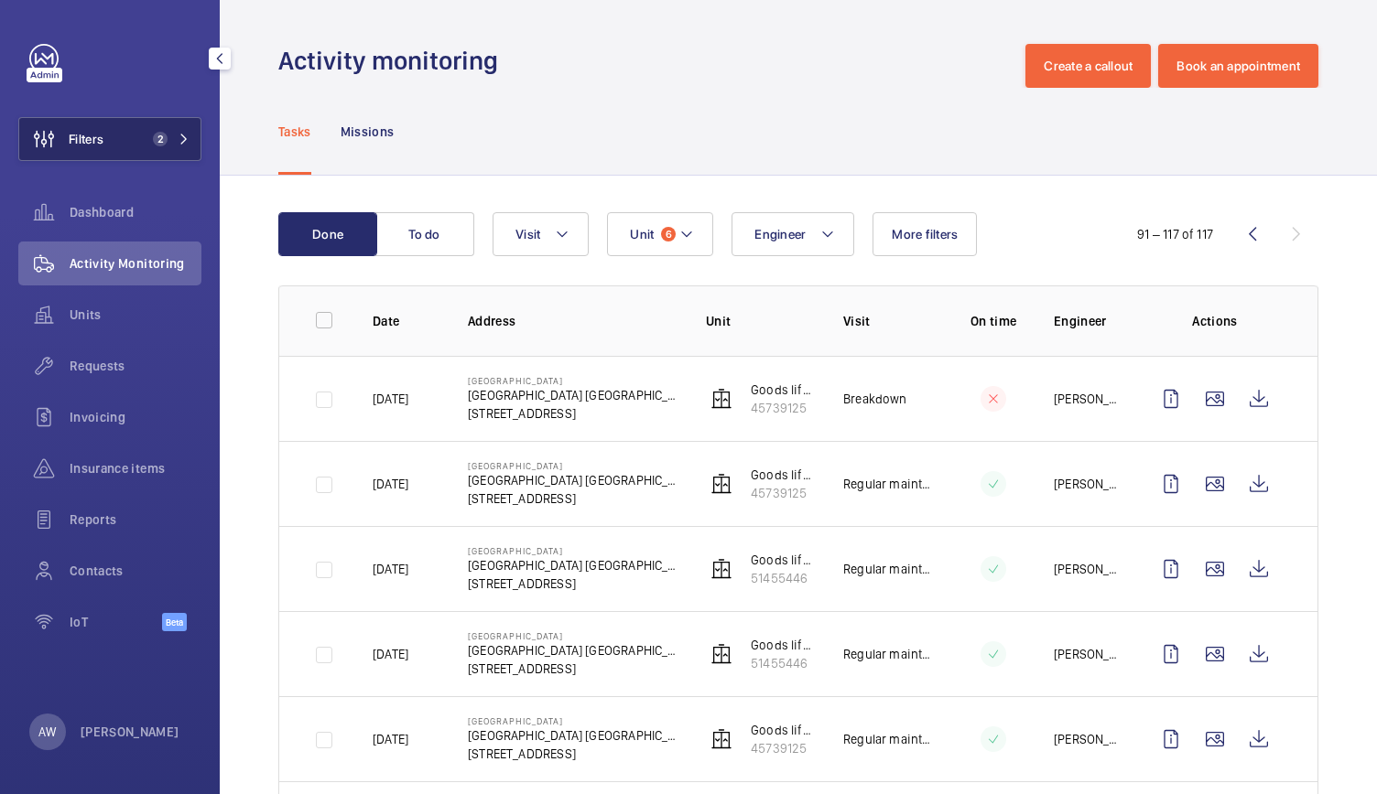
click at [133, 140] on button "Filters 2" at bounding box center [109, 139] width 183 height 44
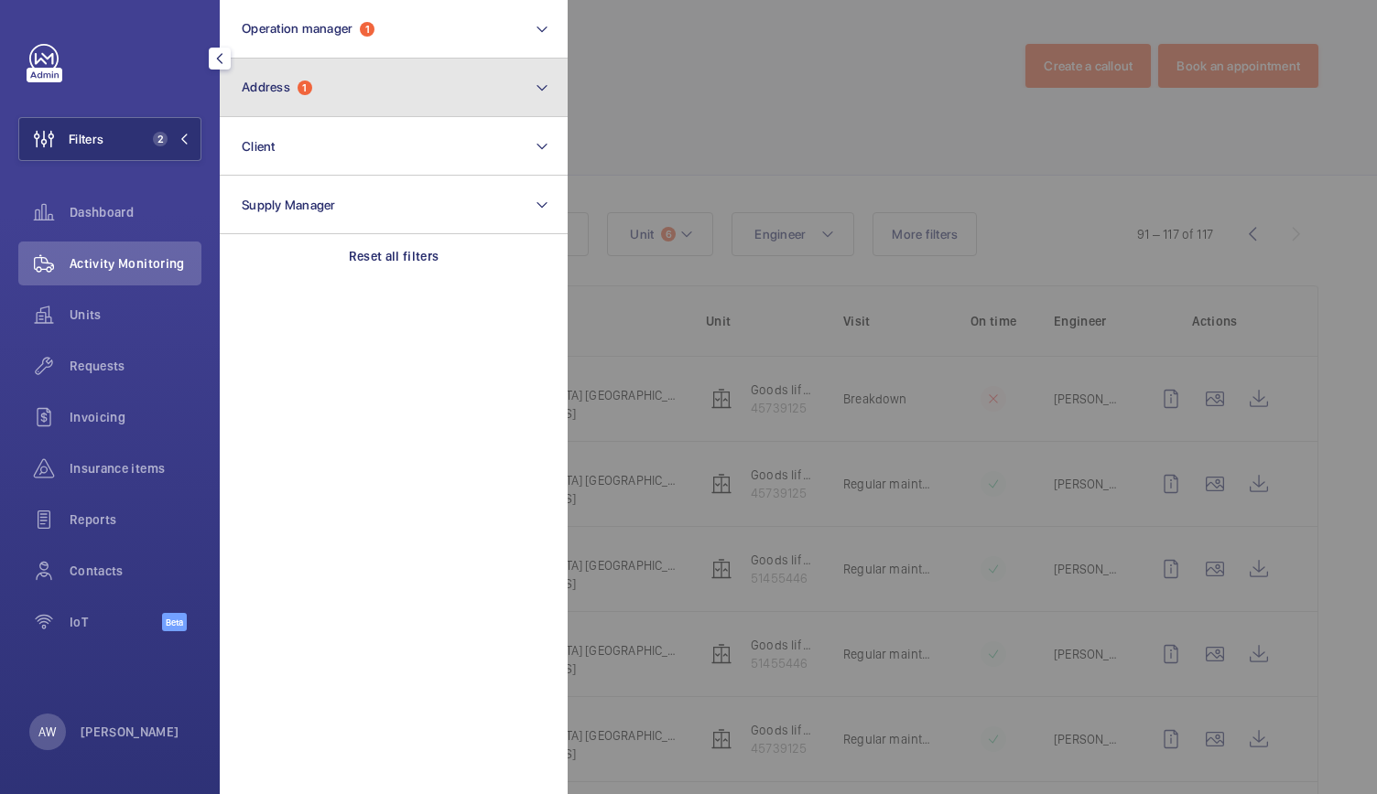
click at [308, 96] on button "Address 1" at bounding box center [394, 88] width 348 height 59
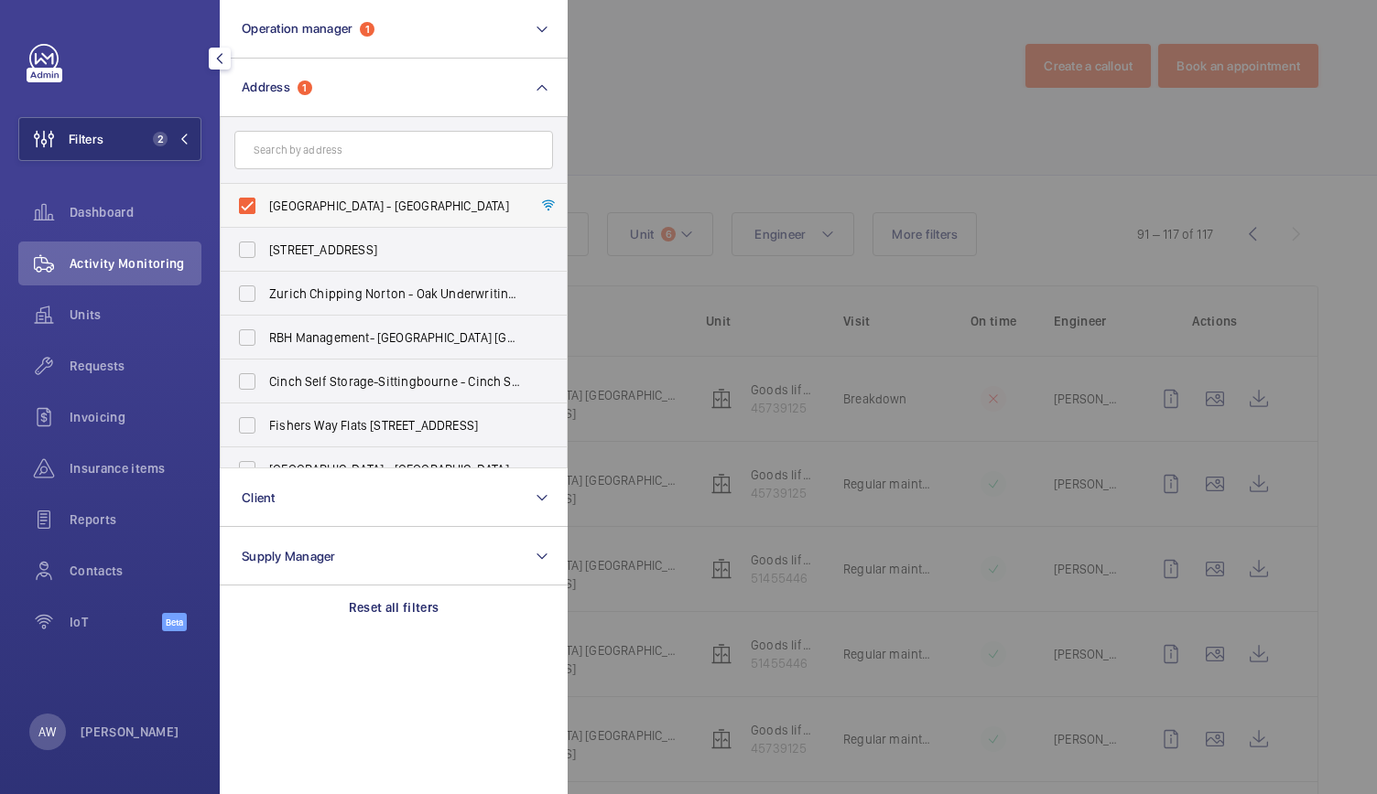
click at [258, 206] on label "[GEOGRAPHIC_DATA] - [GEOGRAPHIC_DATA]" at bounding box center [380, 206] width 319 height 44
click at [258, 206] on input "[GEOGRAPHIC_DATA] - [GEOGRAPHIC_DATA]" at bounding box center [247, 206] width 37 height 37
checkbox input "false"
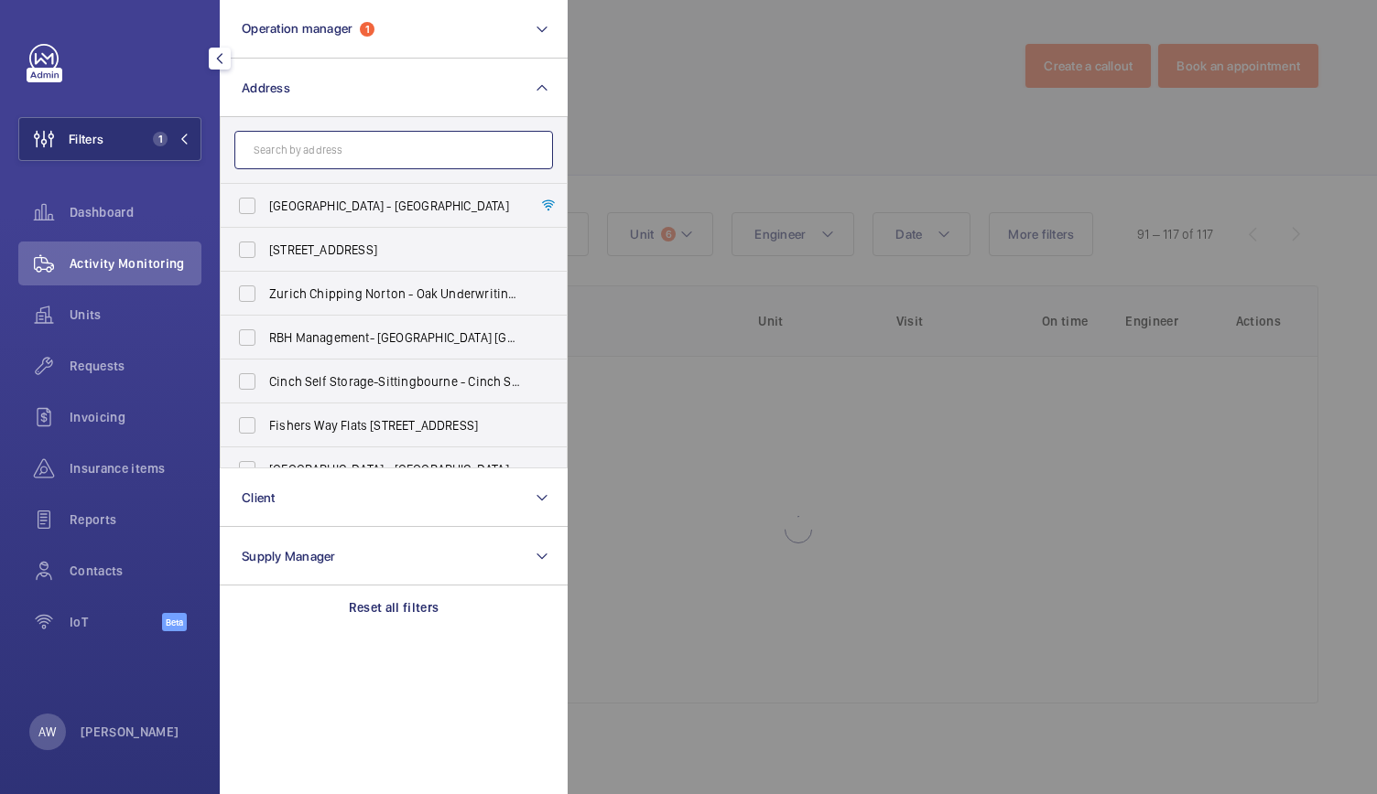
click at [284, 160] on input "text" at bounding box center [393, 150] width 319 height 38
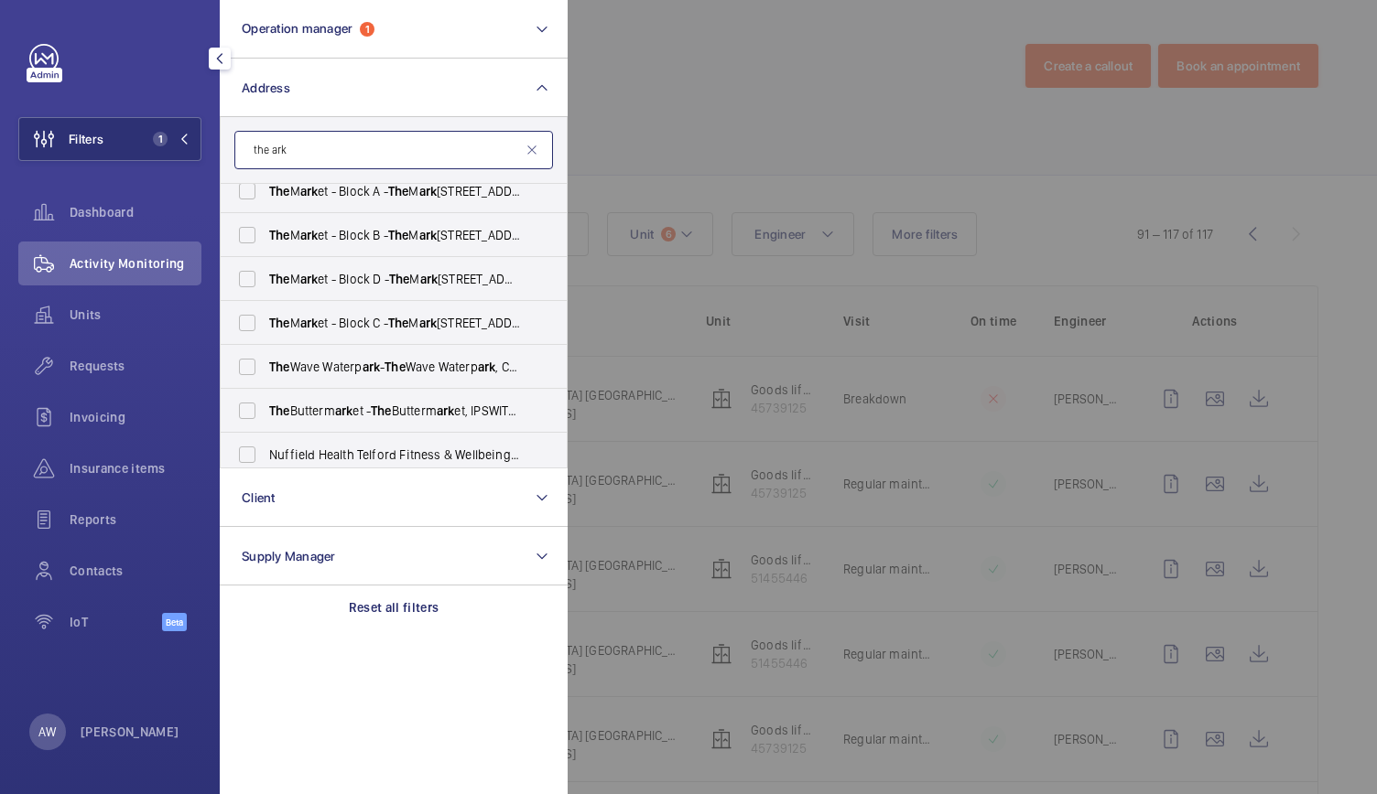
scroll to position [331, 0]
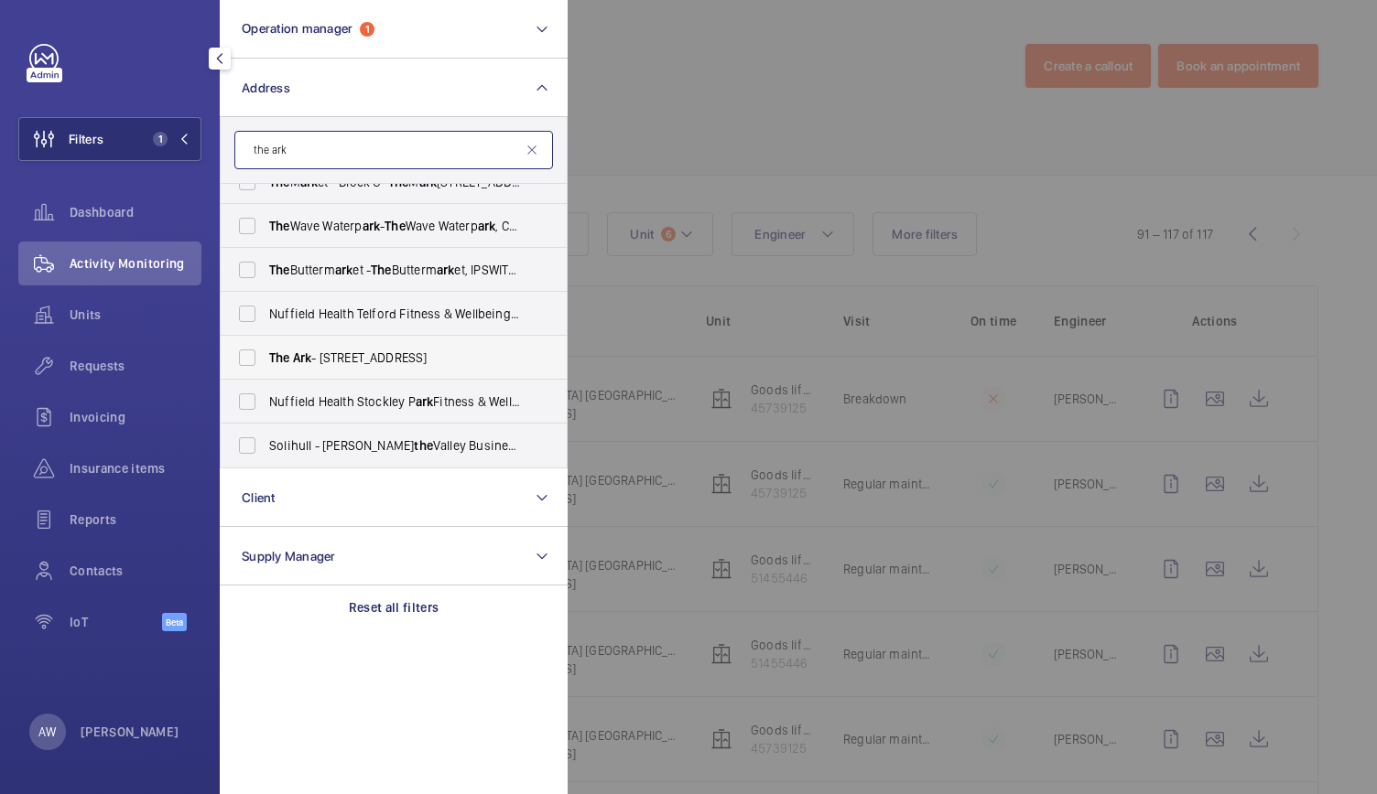
type input "the ark"
click at [337, 354] on span "The Ark - [STREET_ADDRESS]" at bounding box center [395, 358] width 252 height 18
click at [265, 354] on input "The Ark - [STREET_ADDRESS]" at bounding box center [247, 358] width 37 height 37
checkbox input "true"
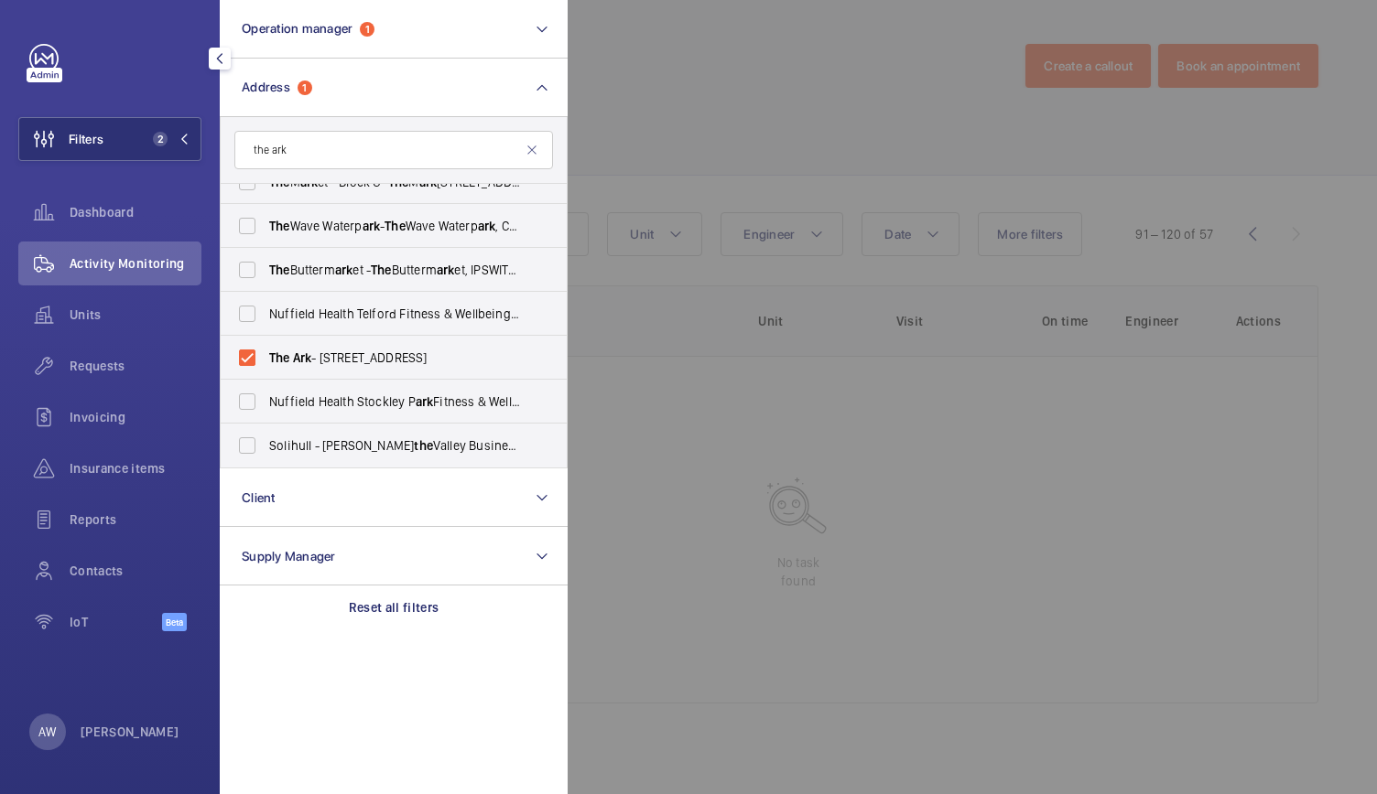
click at [868, 112] on div at bounding box center [1255, 397] width 1377 height 794
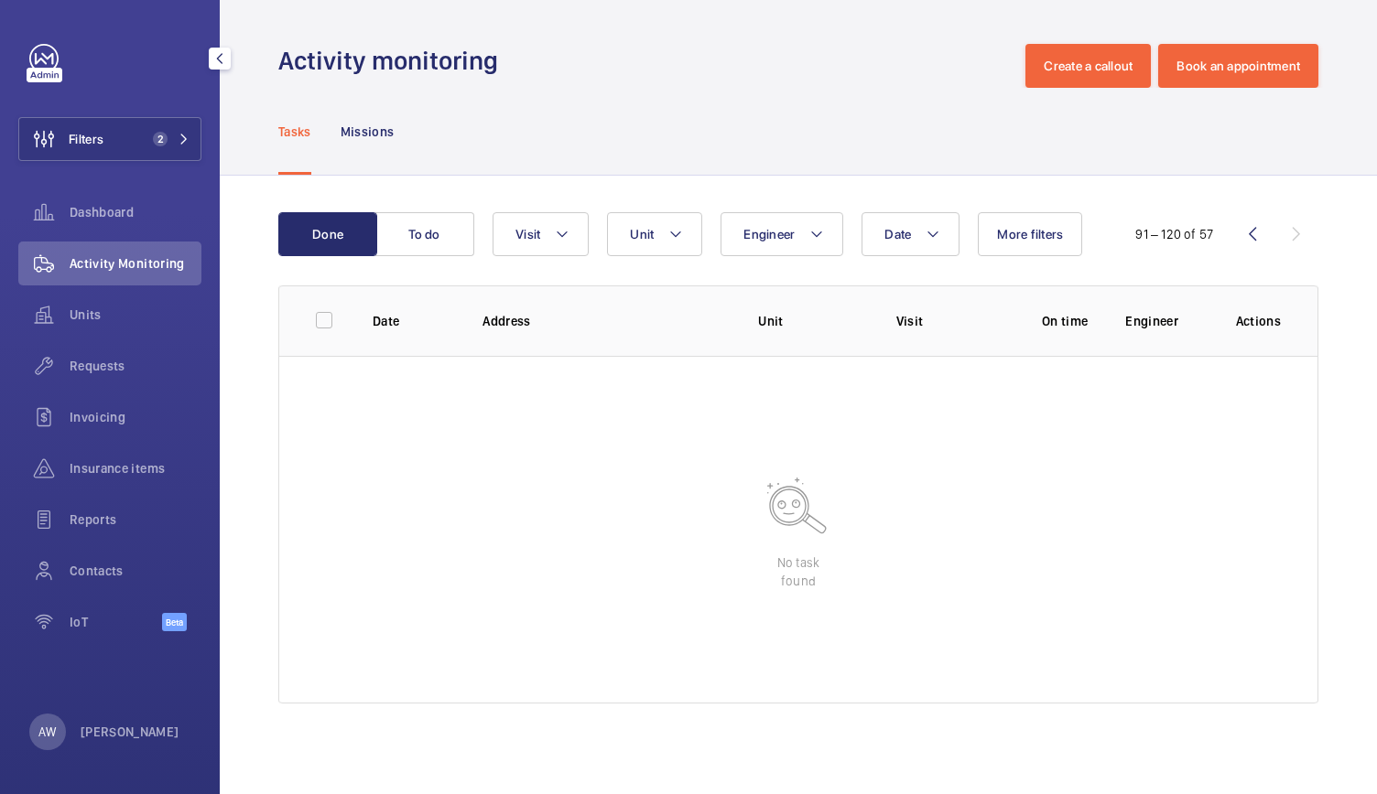
click at [868, 112] on div "Tasks Missions" at bounding box center [798, 131] width 1040 height 87
click at [153, 143] on span "2" at bounding box center [157, 139] width 22 height 15
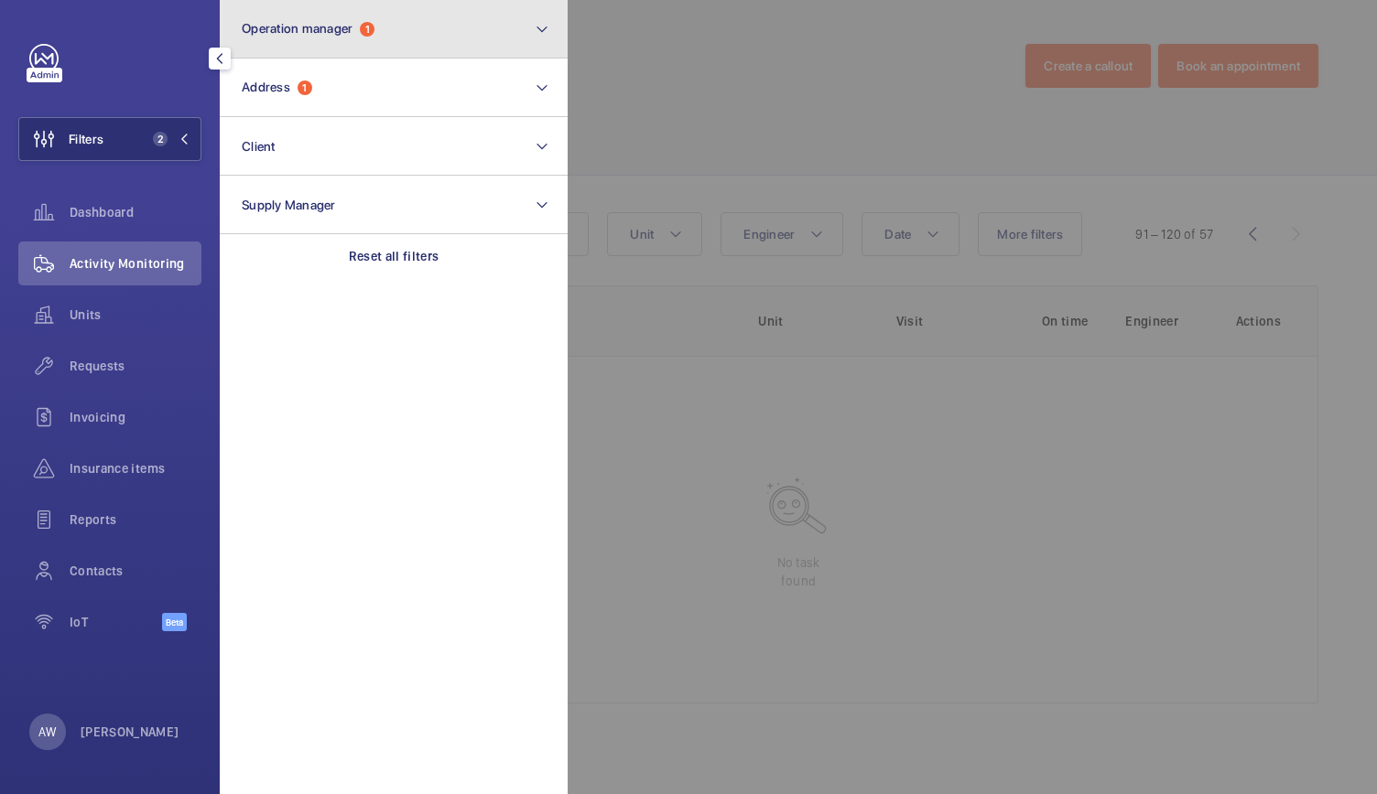
click at [302, 36] on span "Operation manager 1" at bounding box center [308, 29] width 133 height 16
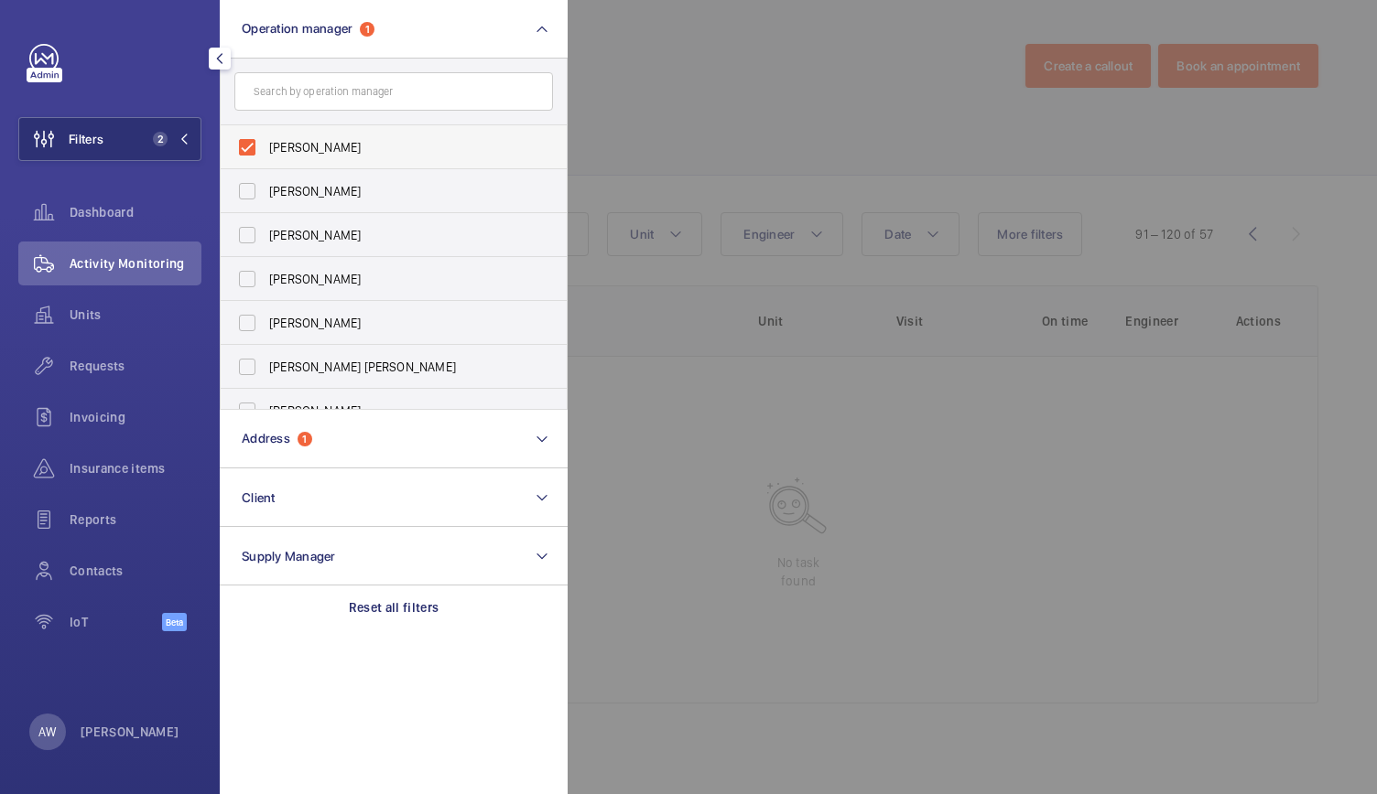
click at [240, 151] on label "[PERSON_NAME]" at bounding box center [380, 147] width 319 height 44
click at [240, 151] on input "[PERSON_NAME]" at bounding box center [247, 147] width 37 height 37
click at [241, 151] on label "[PERSON_NAME]" at bounding box center [380, 147] width 319 height 44
click at [241, 151] on input "[PERSON_NAME]" at bounding box center [247, 147] width 37 height 37
checkbox input "true"
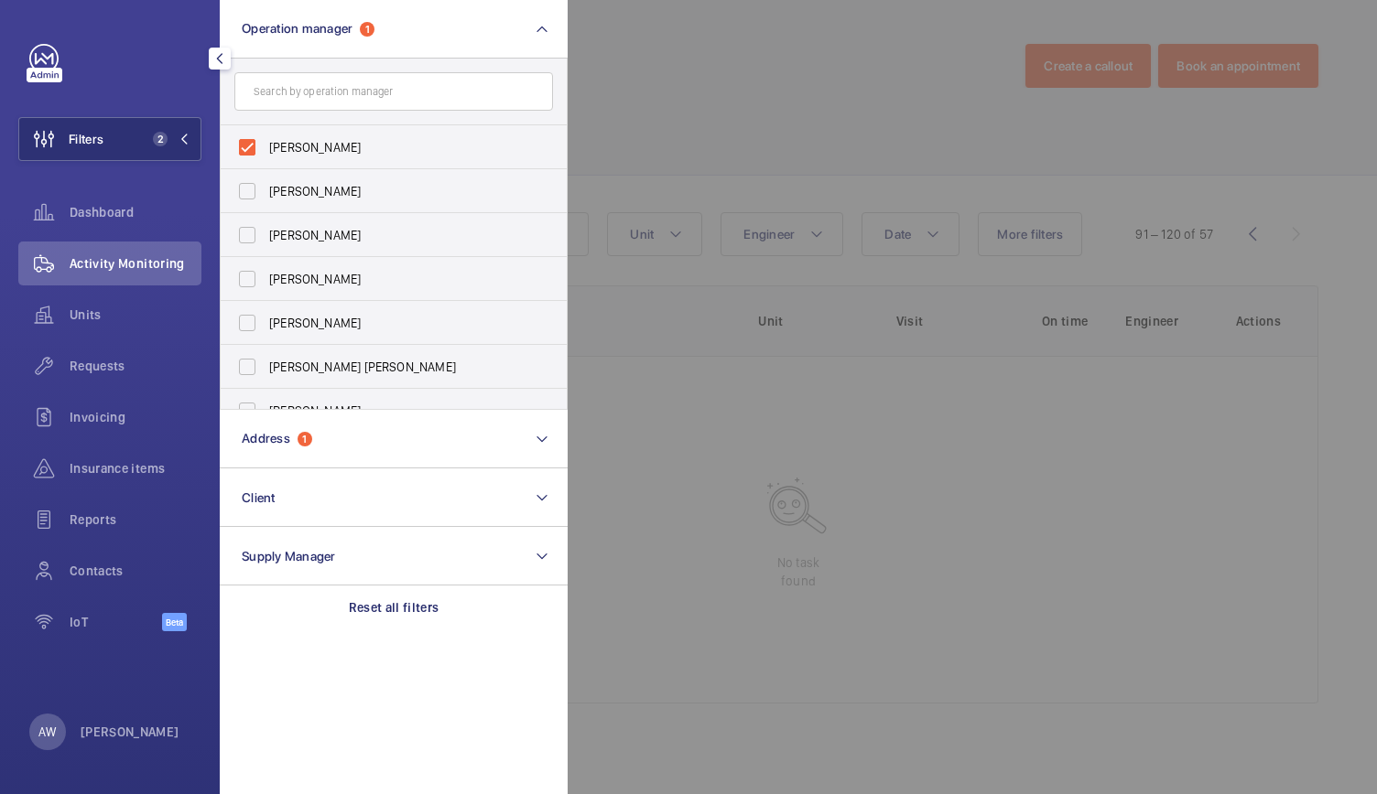
click at [917, 168] on div at bounding box center [1255, 397] width 1377 height 794
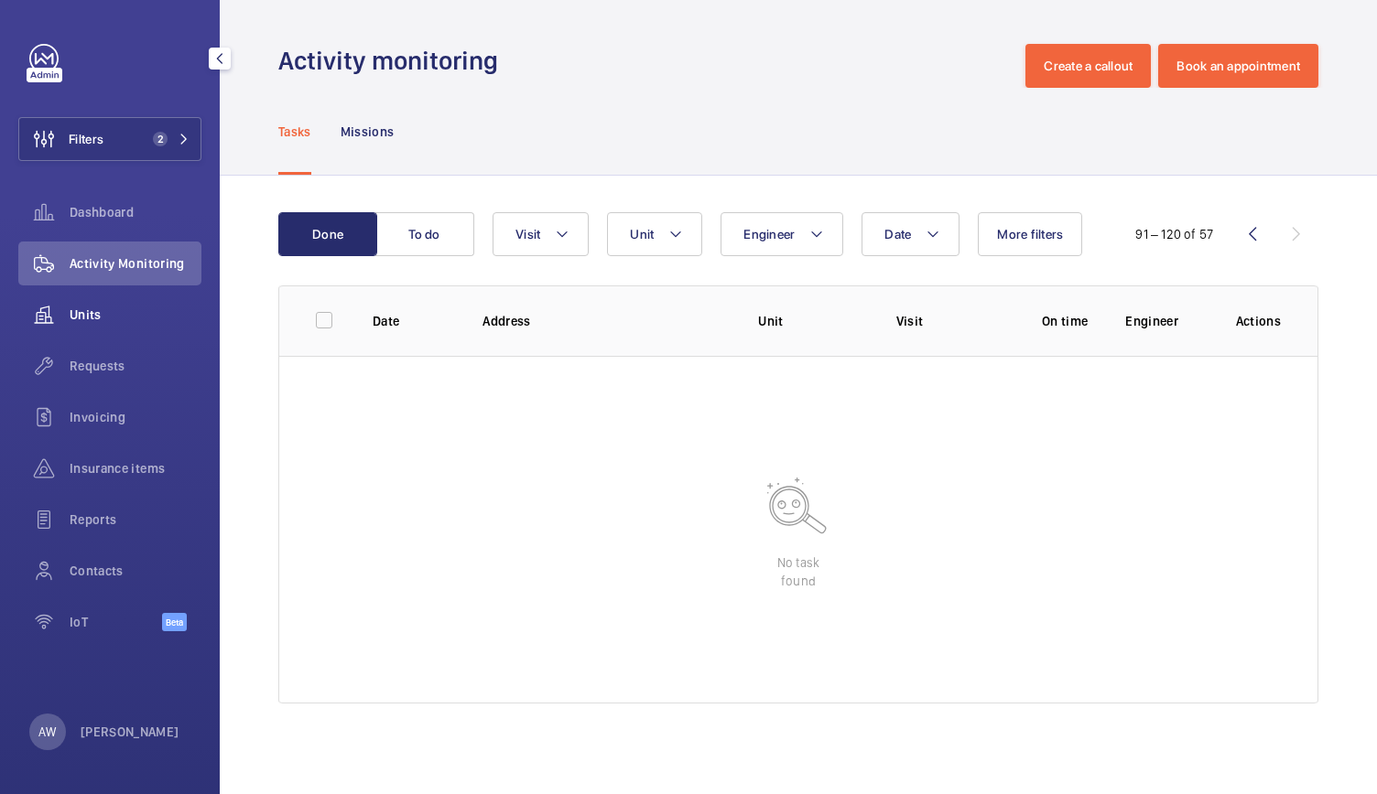
click at [101, 321] on span "Units" at bounding box center [136, 315] width 132 height 18
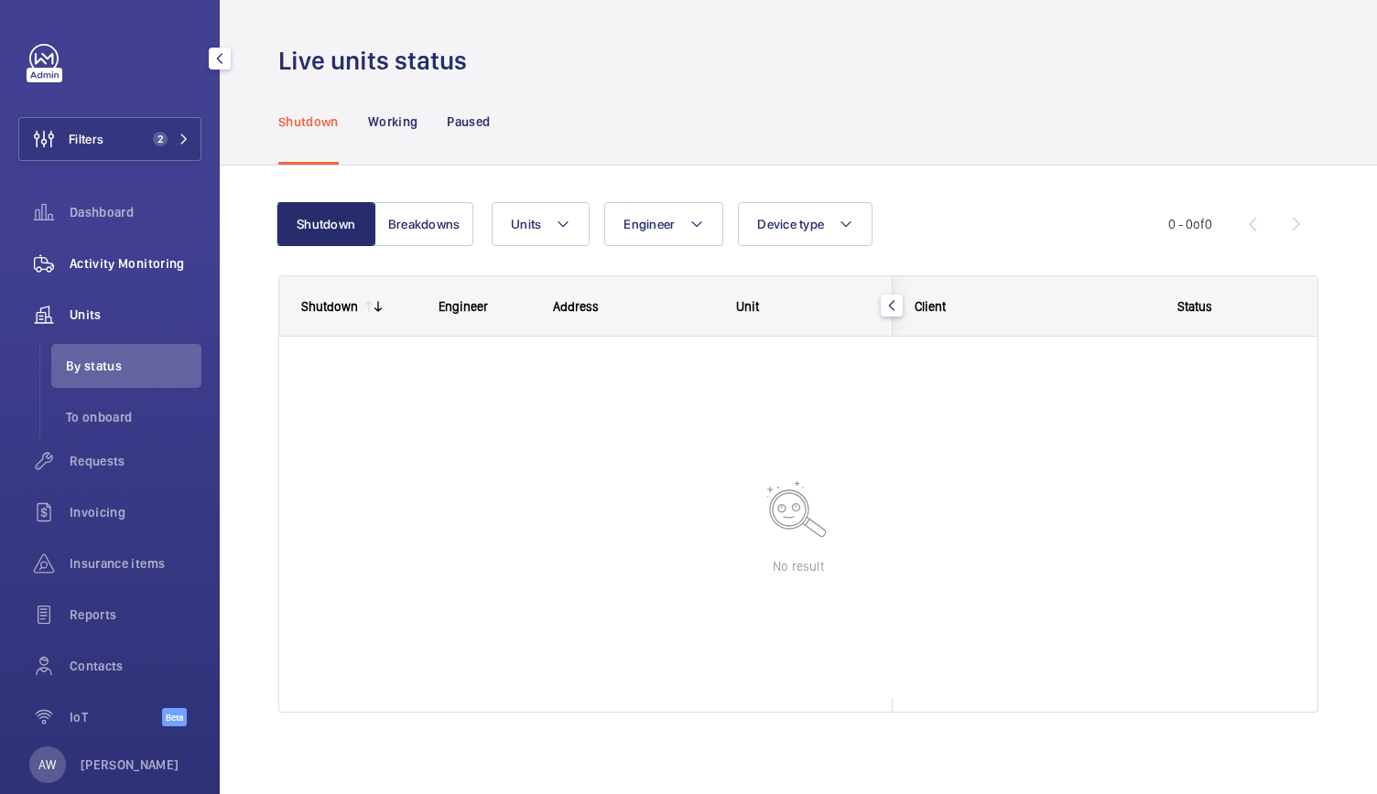
click at [121, 270] on span "Activity Monitoring" at bounding box center [136, 263] width 132 height 18
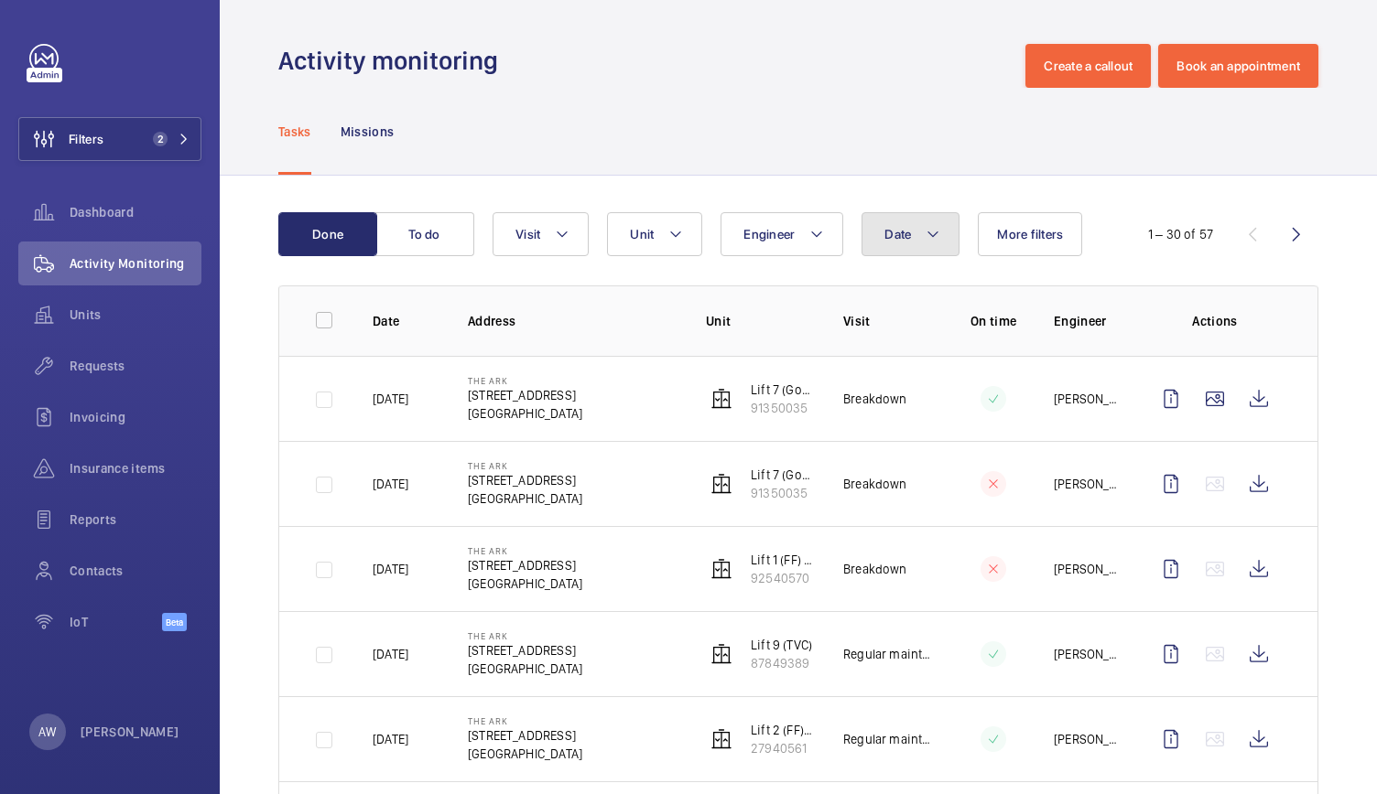
click at [911, 242] on button "Date" at bounding box center [910, 234] width 98 height 44
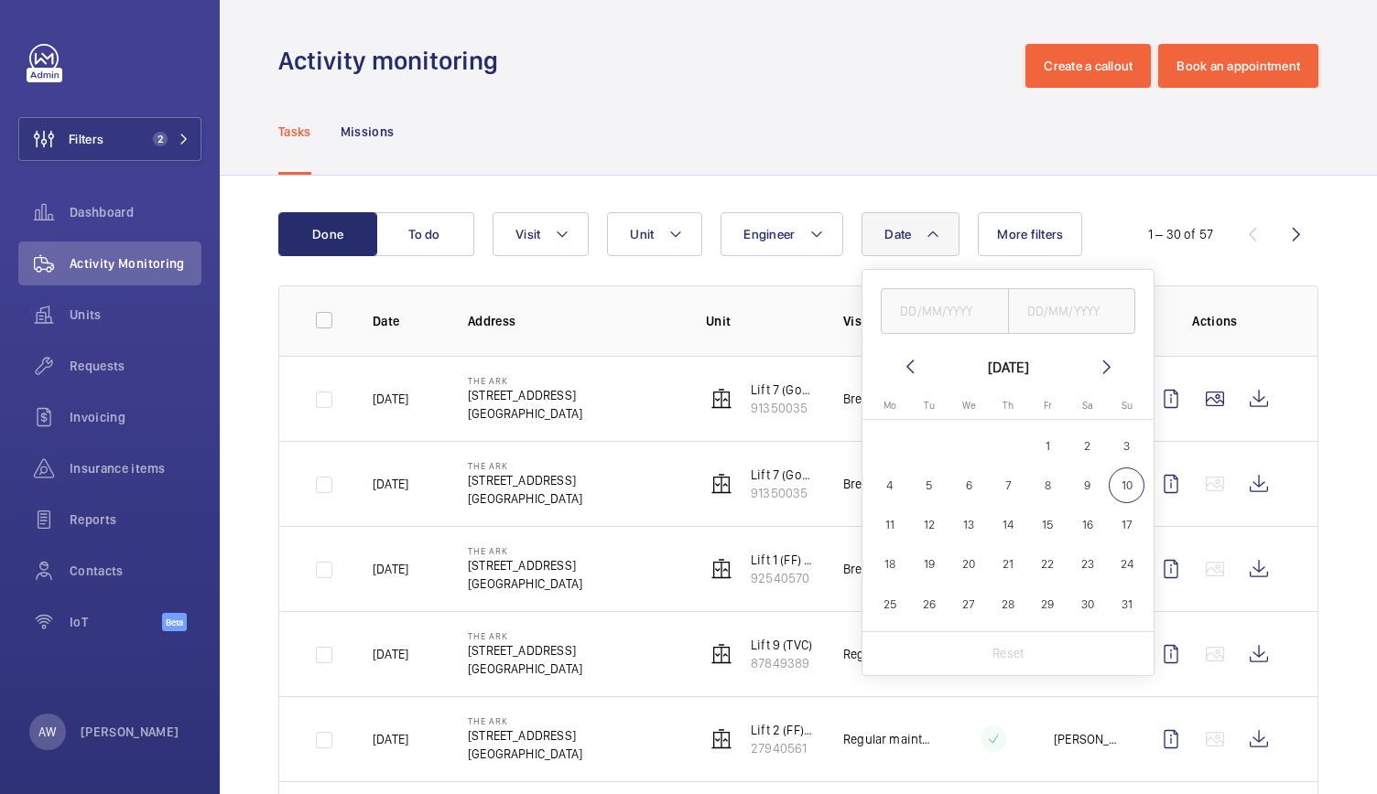
click at [909, 373] on mat-icon at bounding box center [910, 367] width 22 height 22
click at [928, 453] on span "1" at bounding box center [930, 446] width 36 height 36
type input "[DATE]"
click at [1016, 611] on span "31" at bounding box center [1008, 605] width 36 height 36
type input "[DATE]"
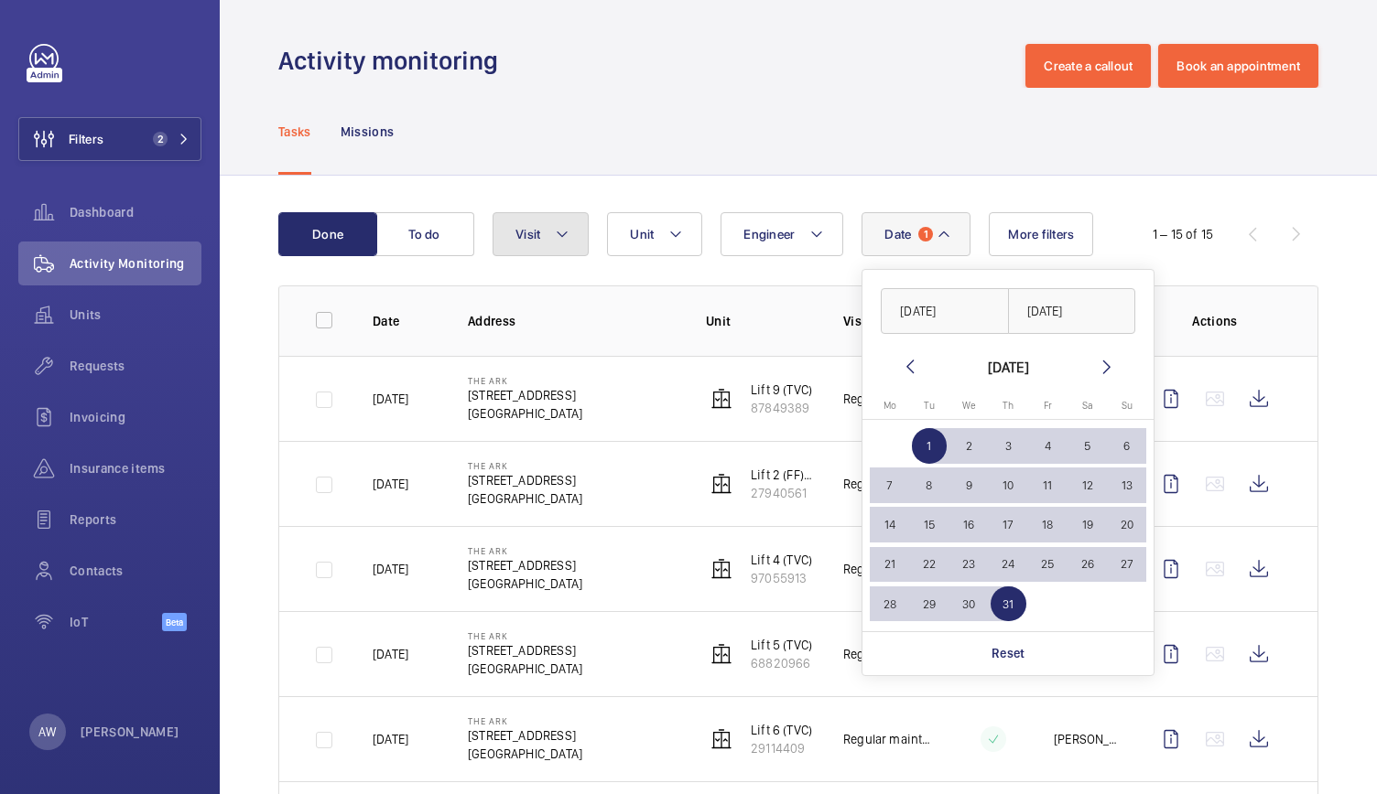
click at [540, 254] on button "Visit" at bounding box center [540, 234] width 96 height 44
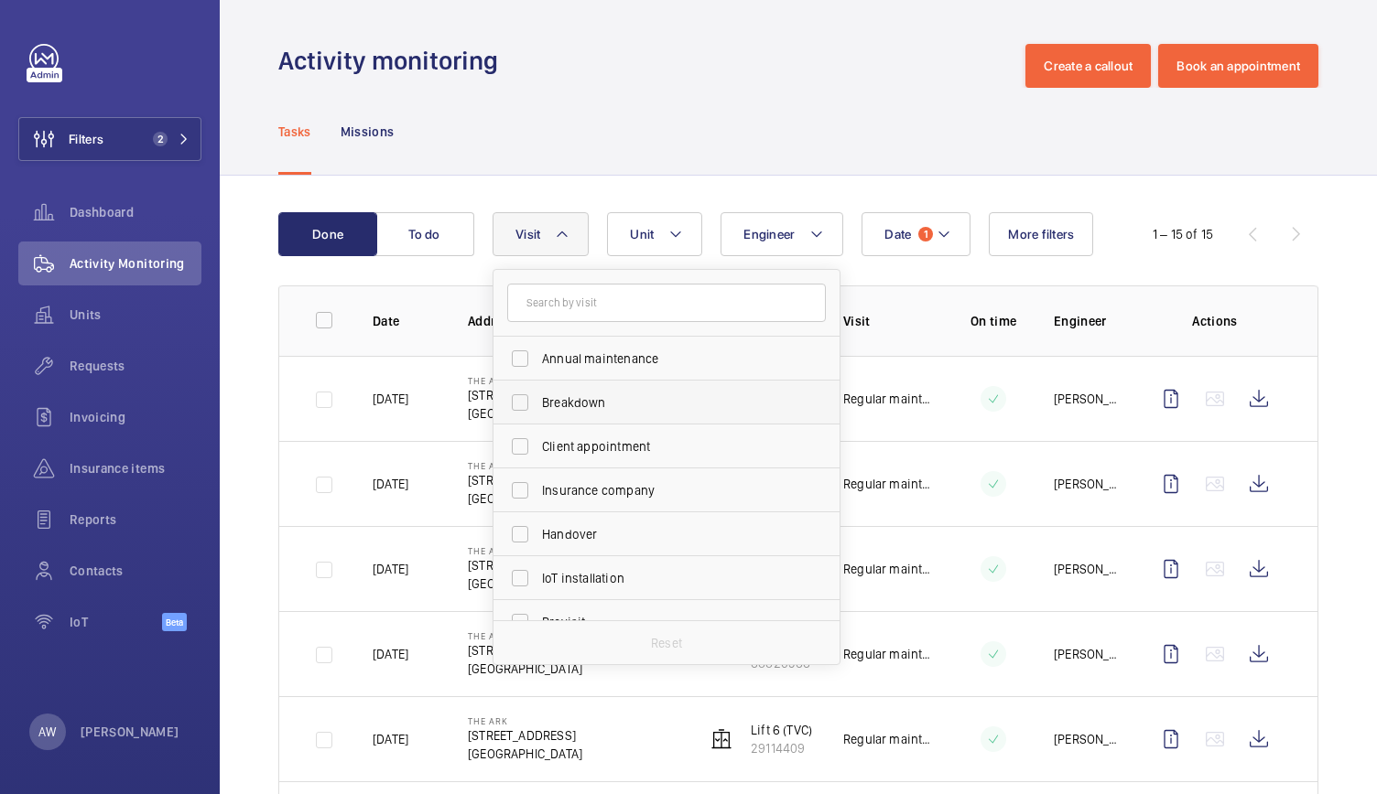
click at [563, 409] on span "Breakdown" at bounding box center [668, 403] width 252 height 18
click at [538, 409] on input "Breakdown" at bounding box center [520, 402] width 37 height 37
checkbox input "true"
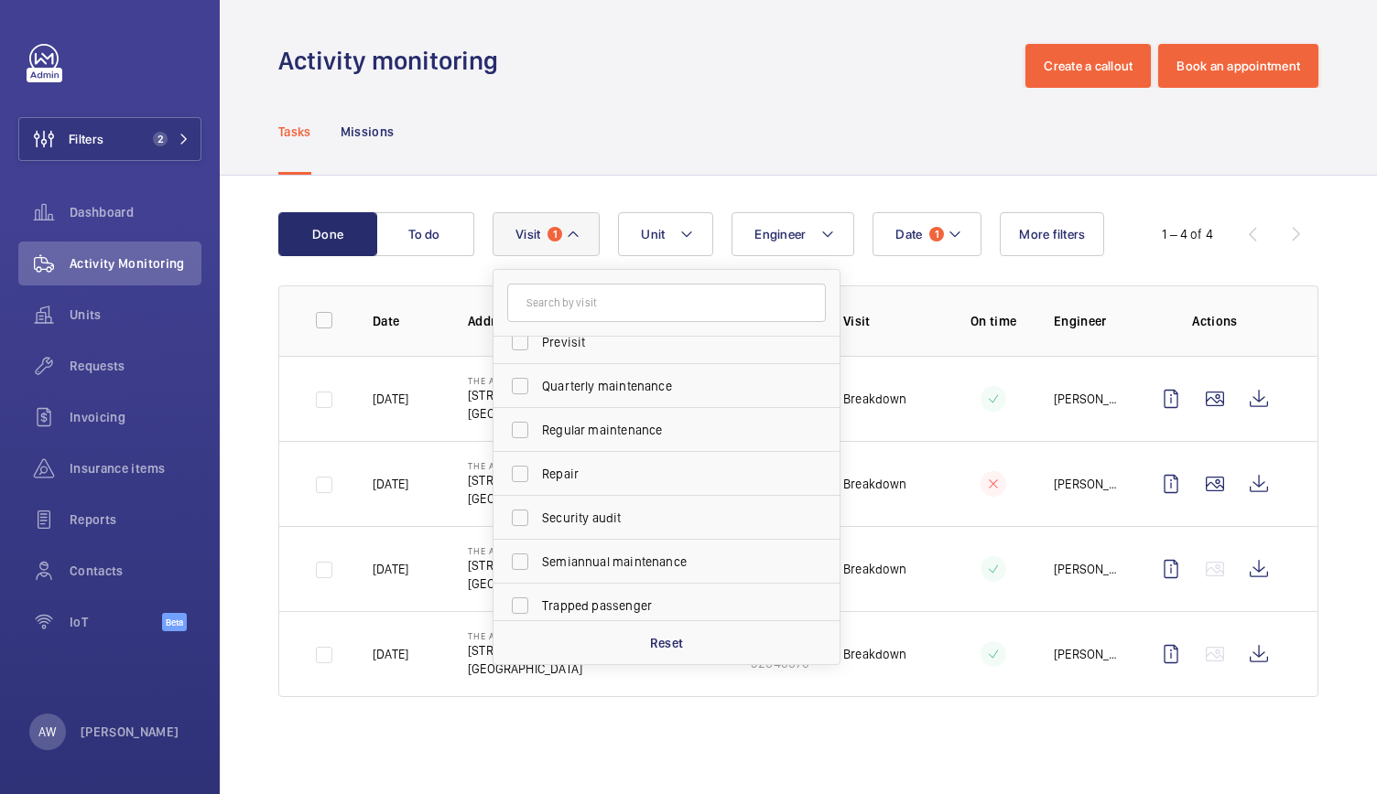
scroll to position [287, 0]
click at [582, 605] on span "Trapped passenger" at bounding box center [668, 598] width 252 height 18
click at [538, 605] on input "Trapped passenger" at bounding box center [520, 598] width 37 height 37
checkbox input "true"
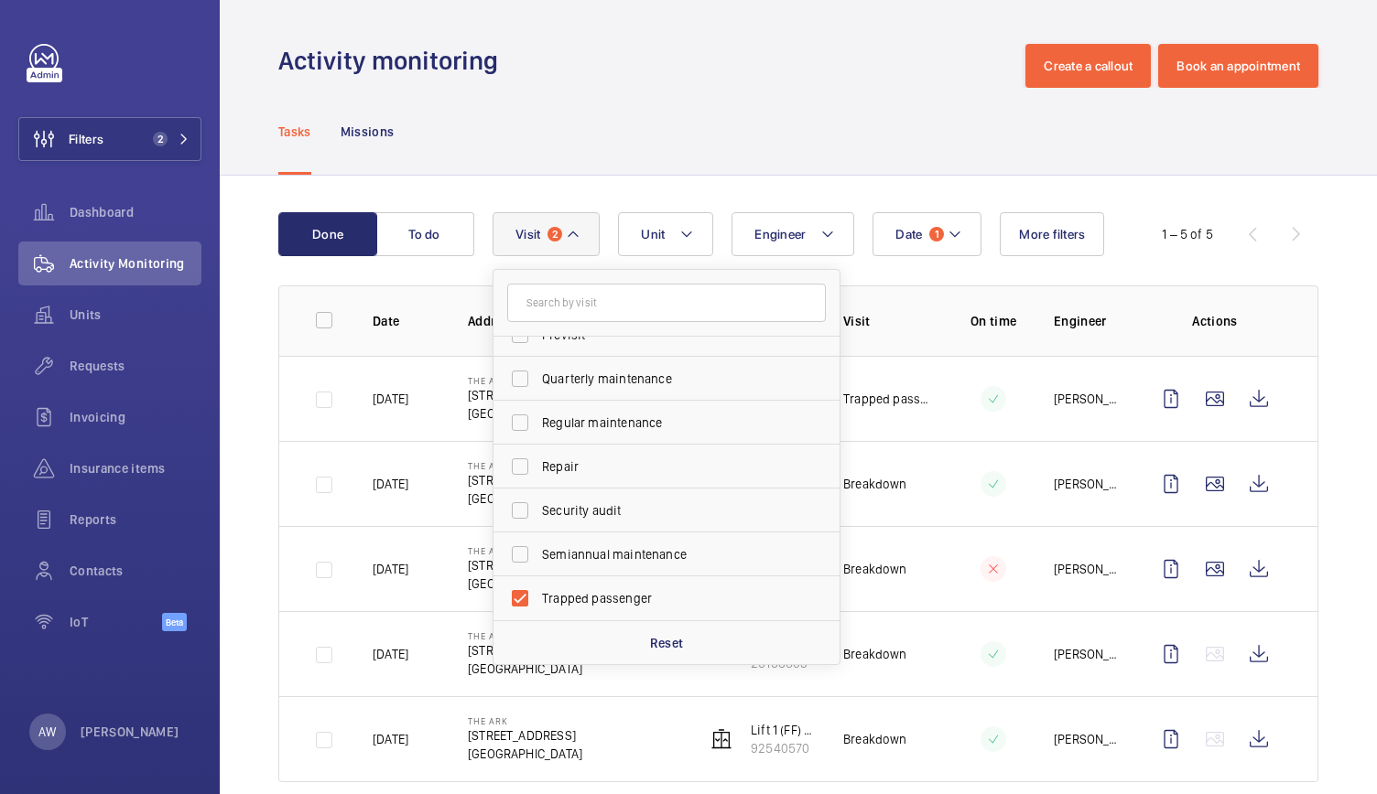
click at [551, 144] on div "Tasks Missions" at bounding box center [798, 131] width 1040 height 87
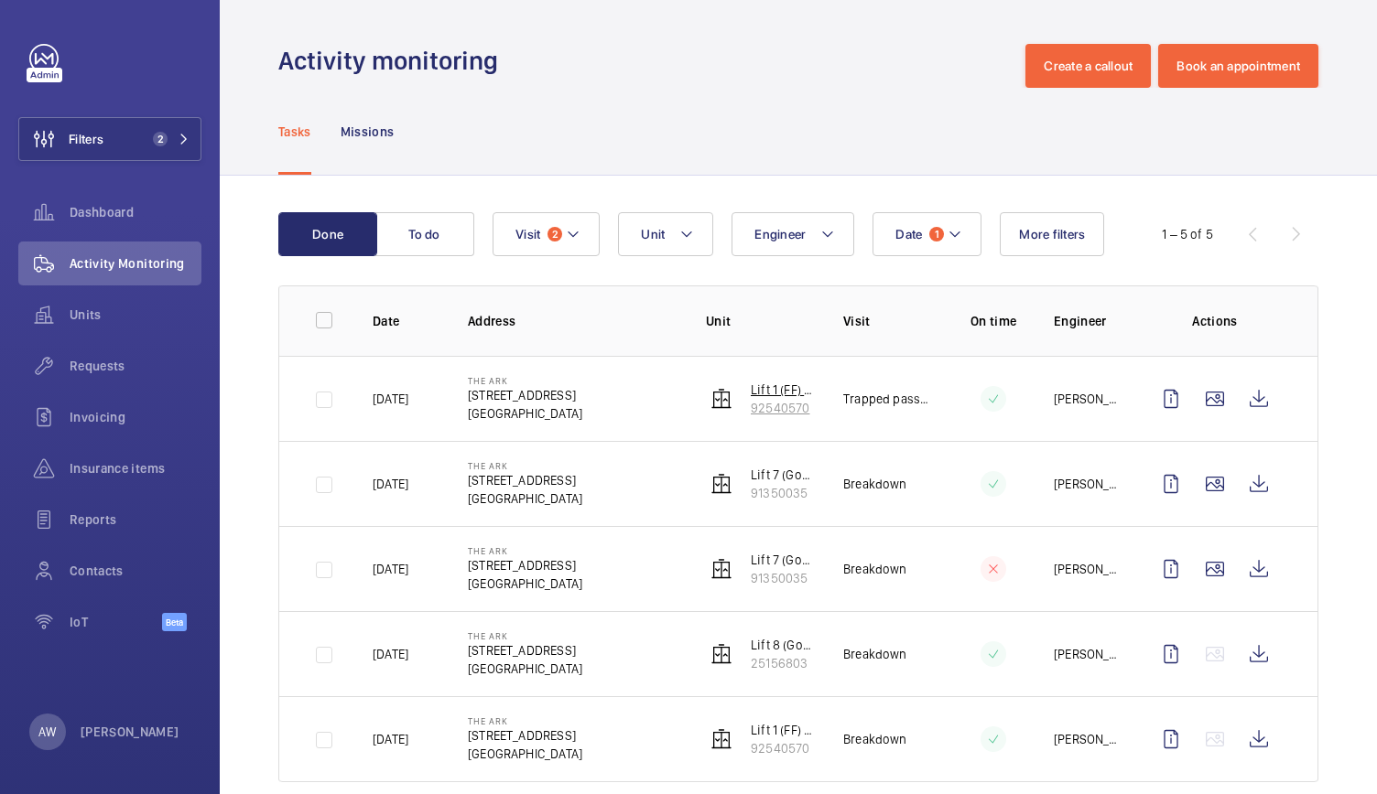
scroll to position [29, 0]
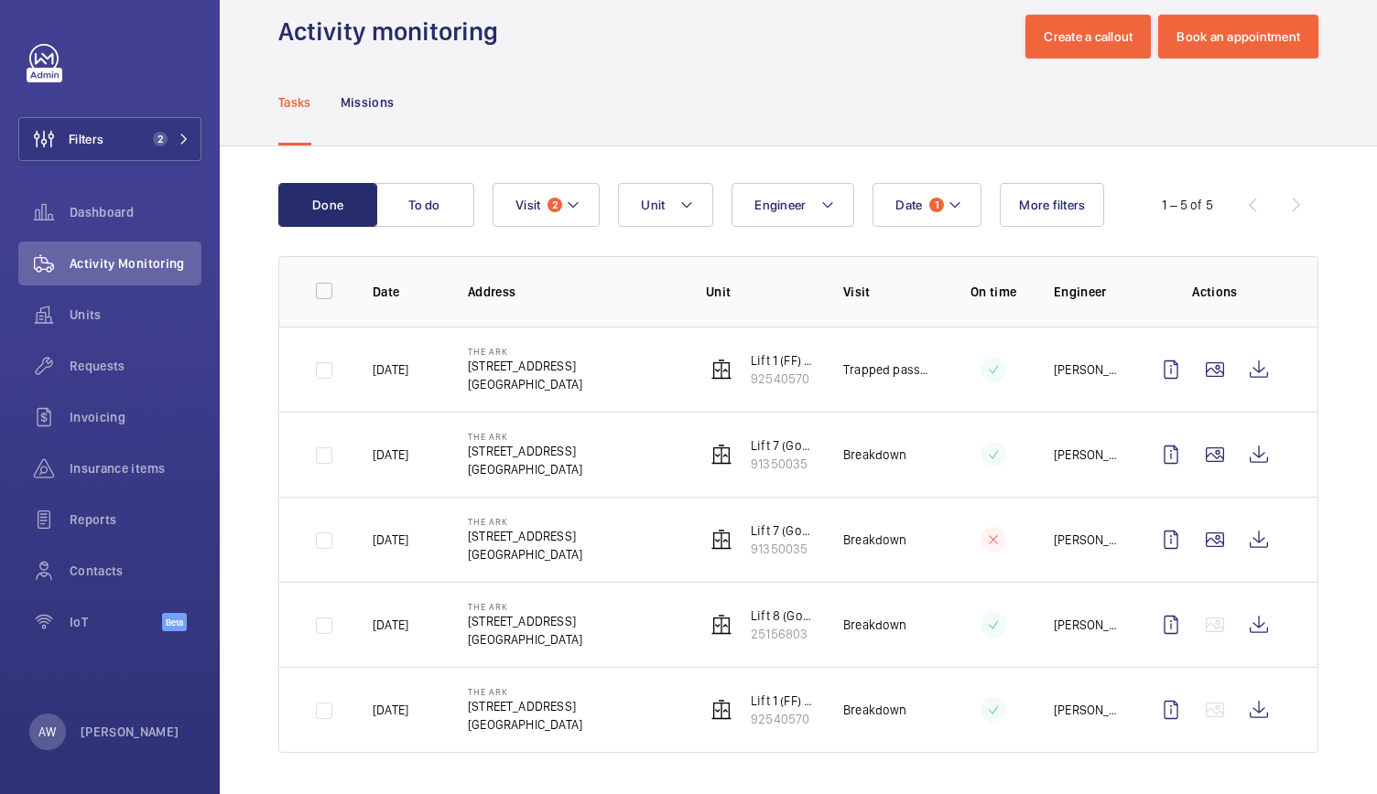
click at [1345, 215] on div "Done To do Date 1 Engineer Unit Visit 2 More filters 1 – 5 of 5 Date Address Un…" at bounding box center [798, 471] width 1157 height 651
click at [1240, 710] on wm-front-icon-button at bounding box center [1259, 710] width 44 height 44
click at [1358, 228] on div "Done To do Date 1 Engineer Unit Visit 2 More filters 1 – 5 of 5 Date Address Un…" at bounding box center [798, 471] width 1157 height 651
click at [1250, 627] on wm-front-icon-button at bounding box center [1259, 625] width 44 height 44
click at [167, 78] on div "Filters 2 Dashboard Activity Monitoring Units Requests Invoicing Insurance item…" at bounding box center [109, 348] width 183 height 608
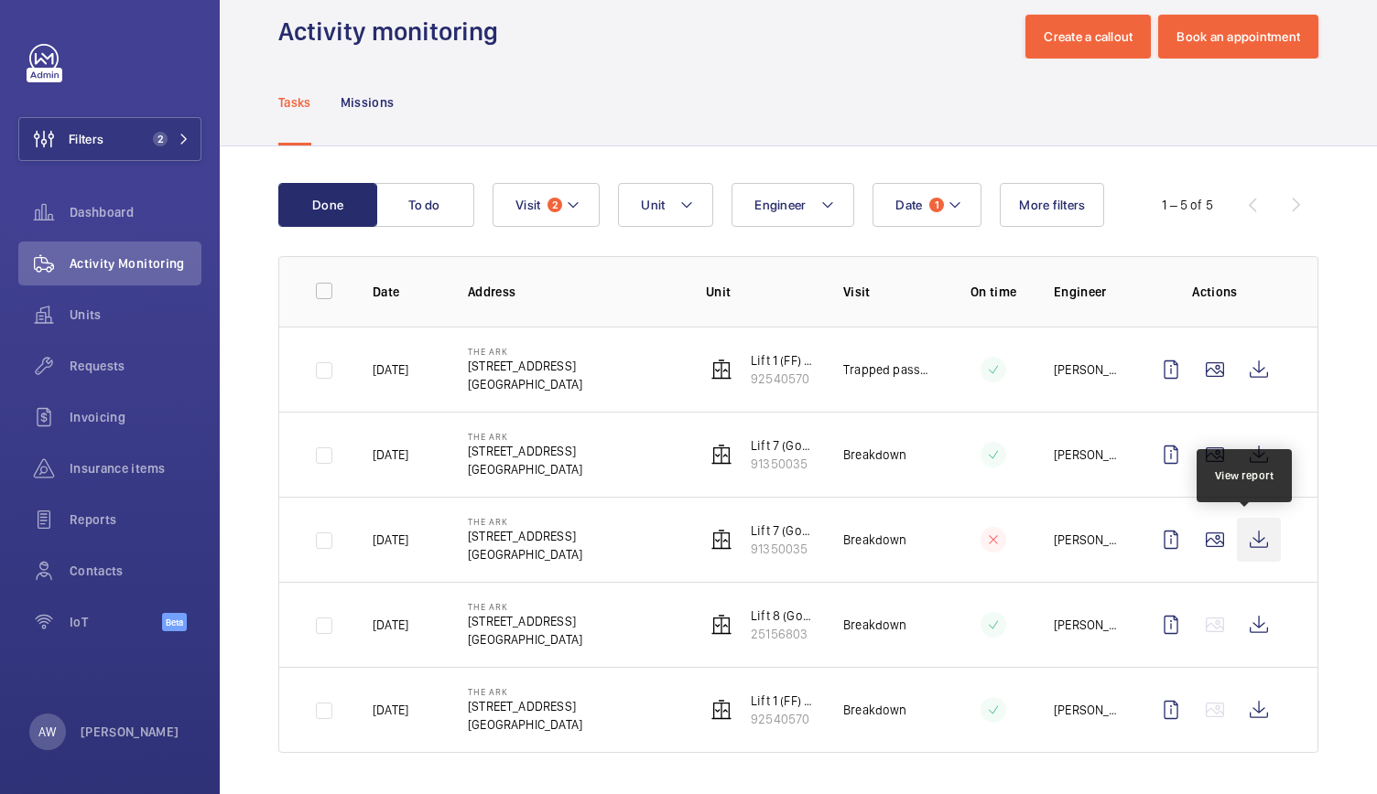
click at [1249, 543] on wm-front-icon-button at bounding box center [1259, 540] width 44 height 44
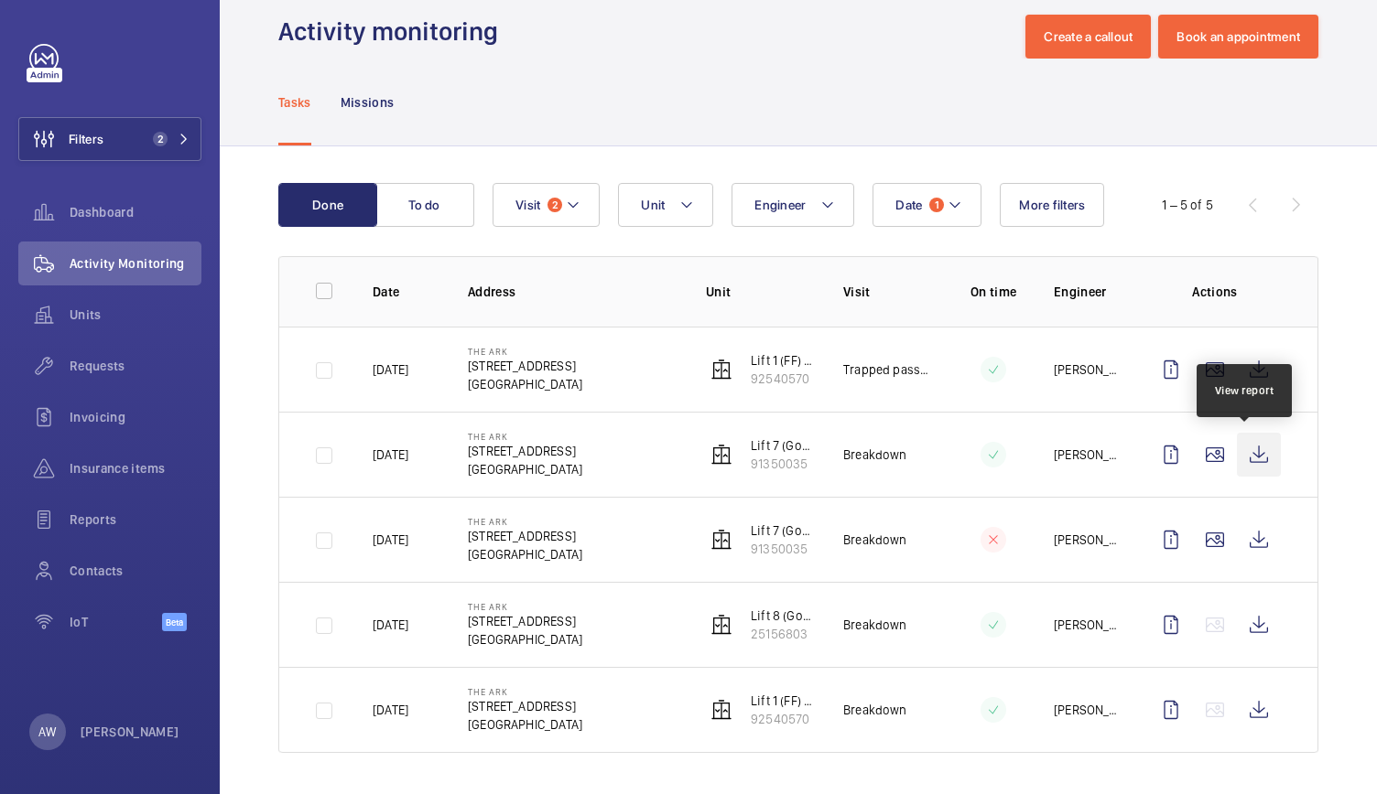
click at [1244, 451] on wm-front-icon-button at bounding box center [1259, 455] width 44 height 44
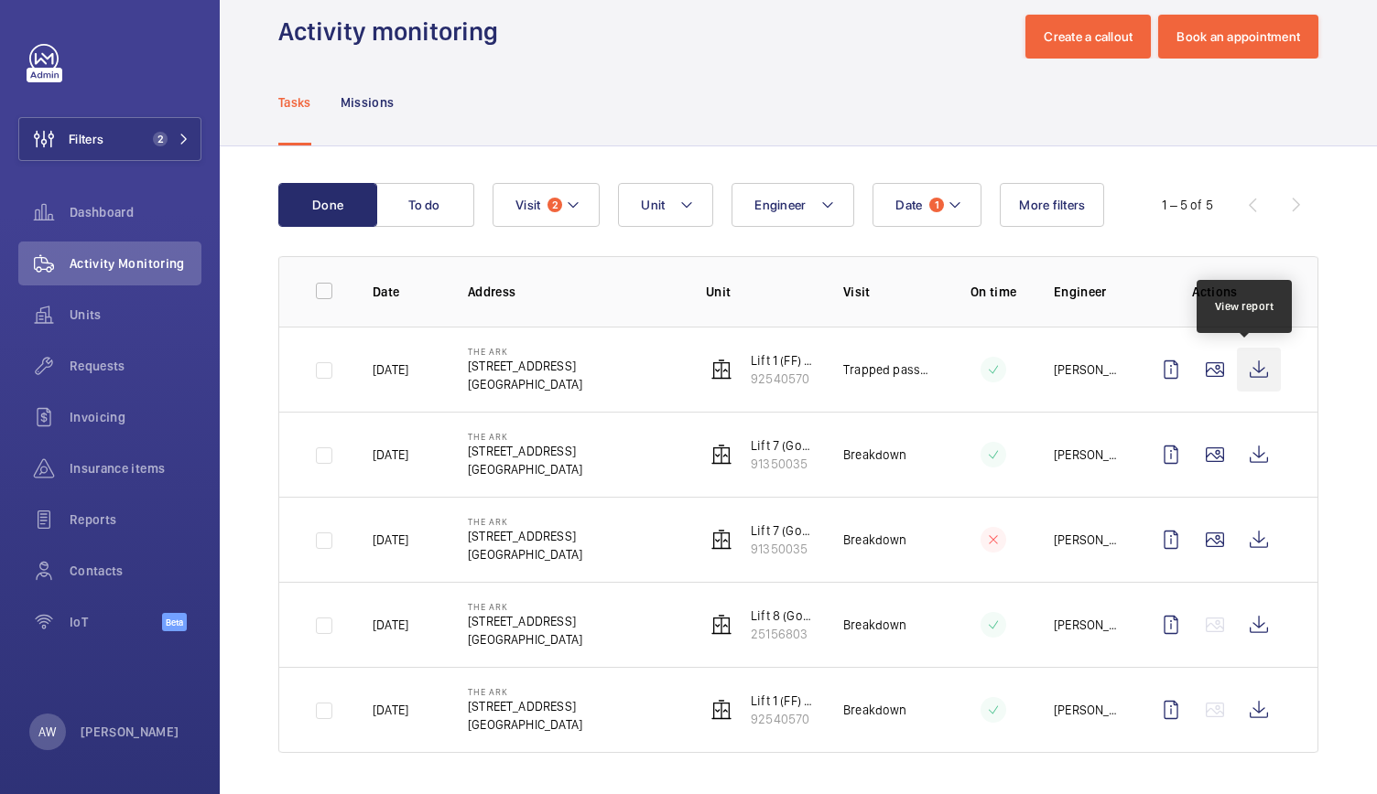
click at [1237, 373] on wm-front-icon-button at bounding box center [1259, 370] width 44 height 44
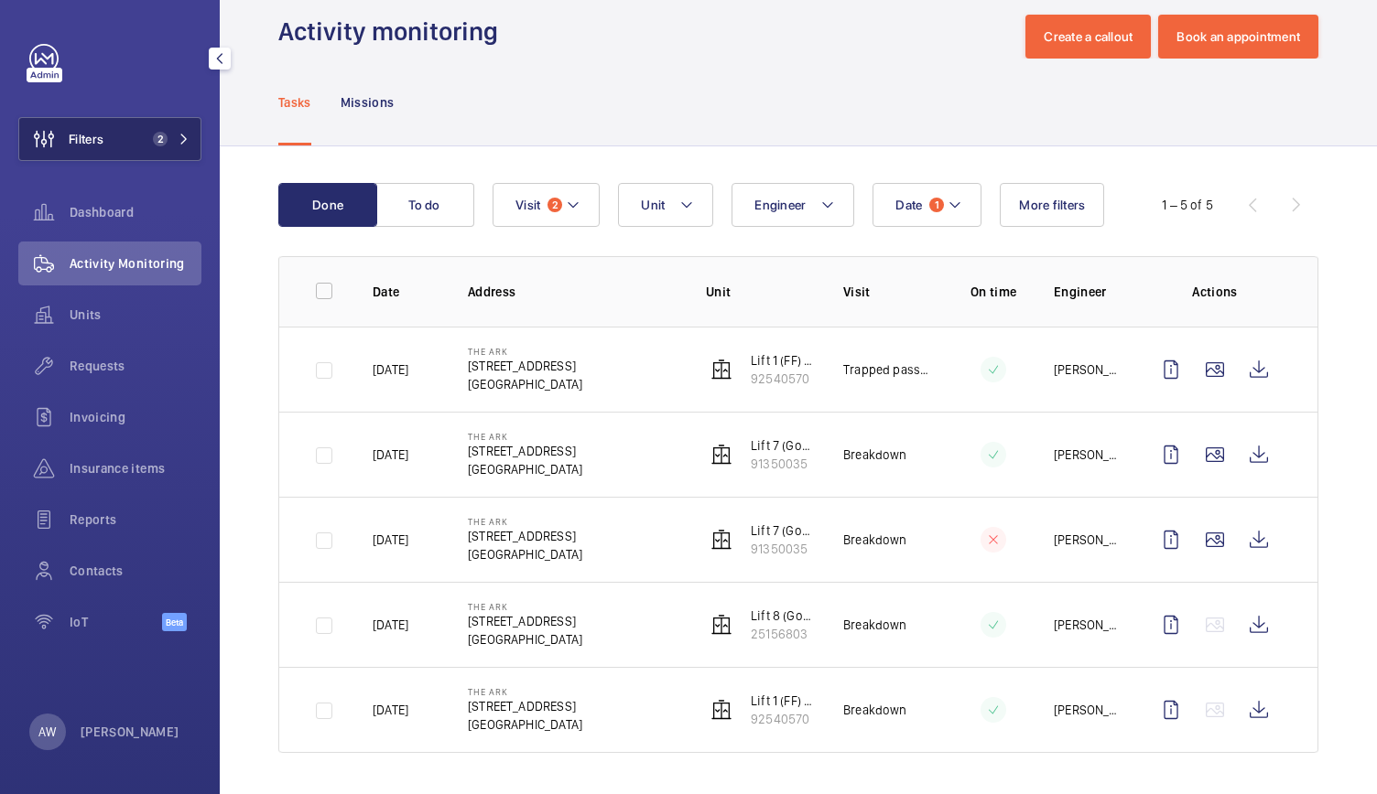
click at [156, 138] on span "2" at bounding box center [160, 139] width 15 height 15
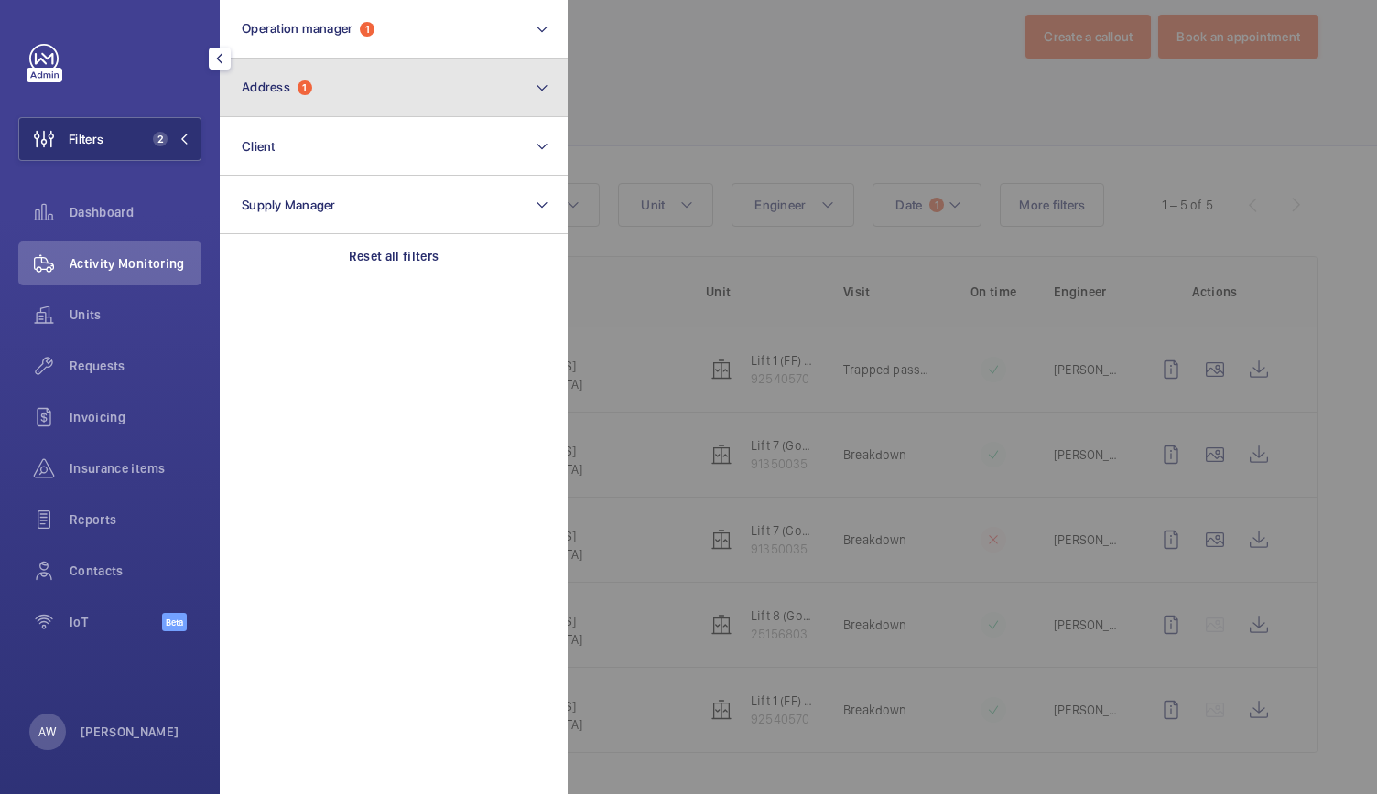
click at [278, 92] on span "Address" at bounding box center [266, 87] width 49 height 15
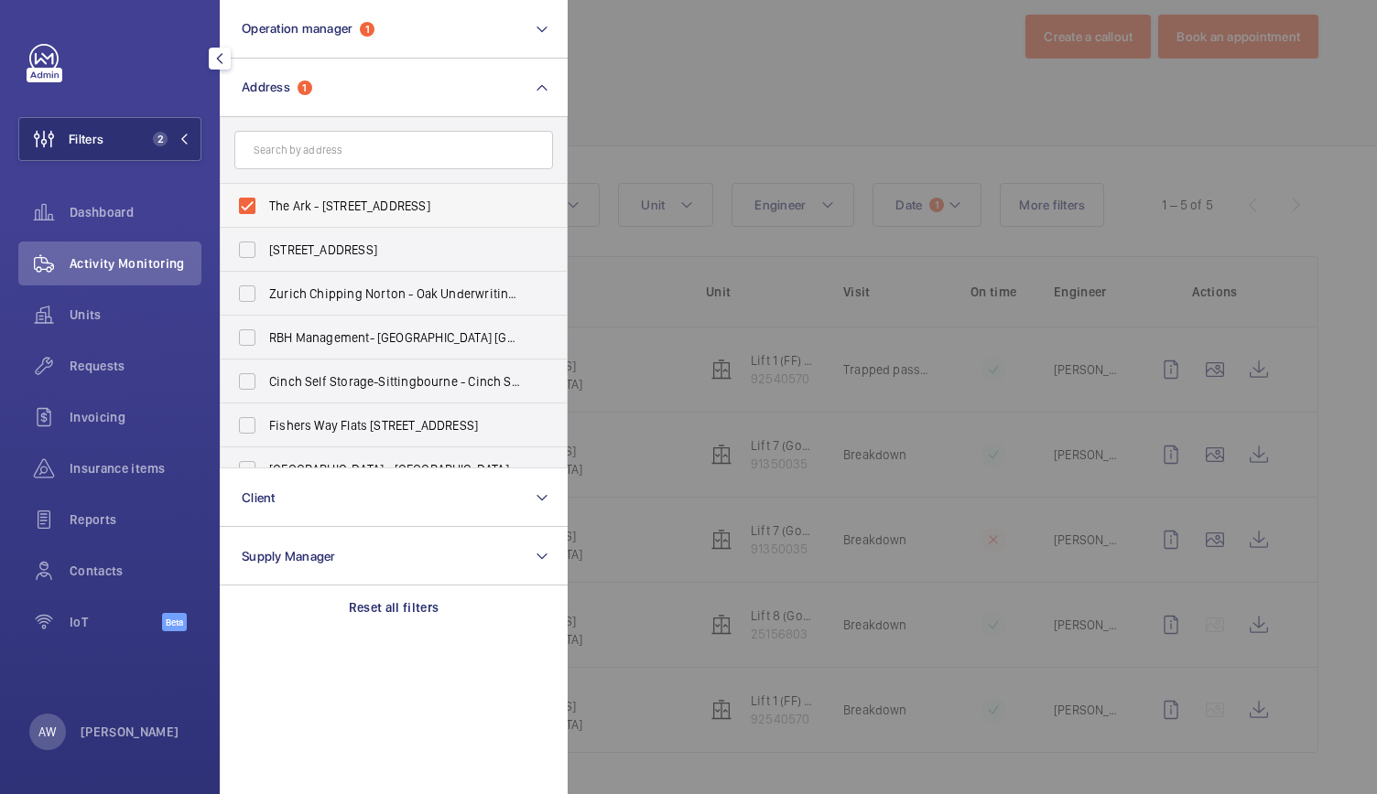
click at [248, 195] on label "The Ark - [STREET_ADDRESS]" at bounding box center [380, 206] width 319 height 44
click at [248, 195] on input "The Ark - [STREET_ADDRESS]" at bounding box center [247, 206] width 37 height 37
checkbox input "false"
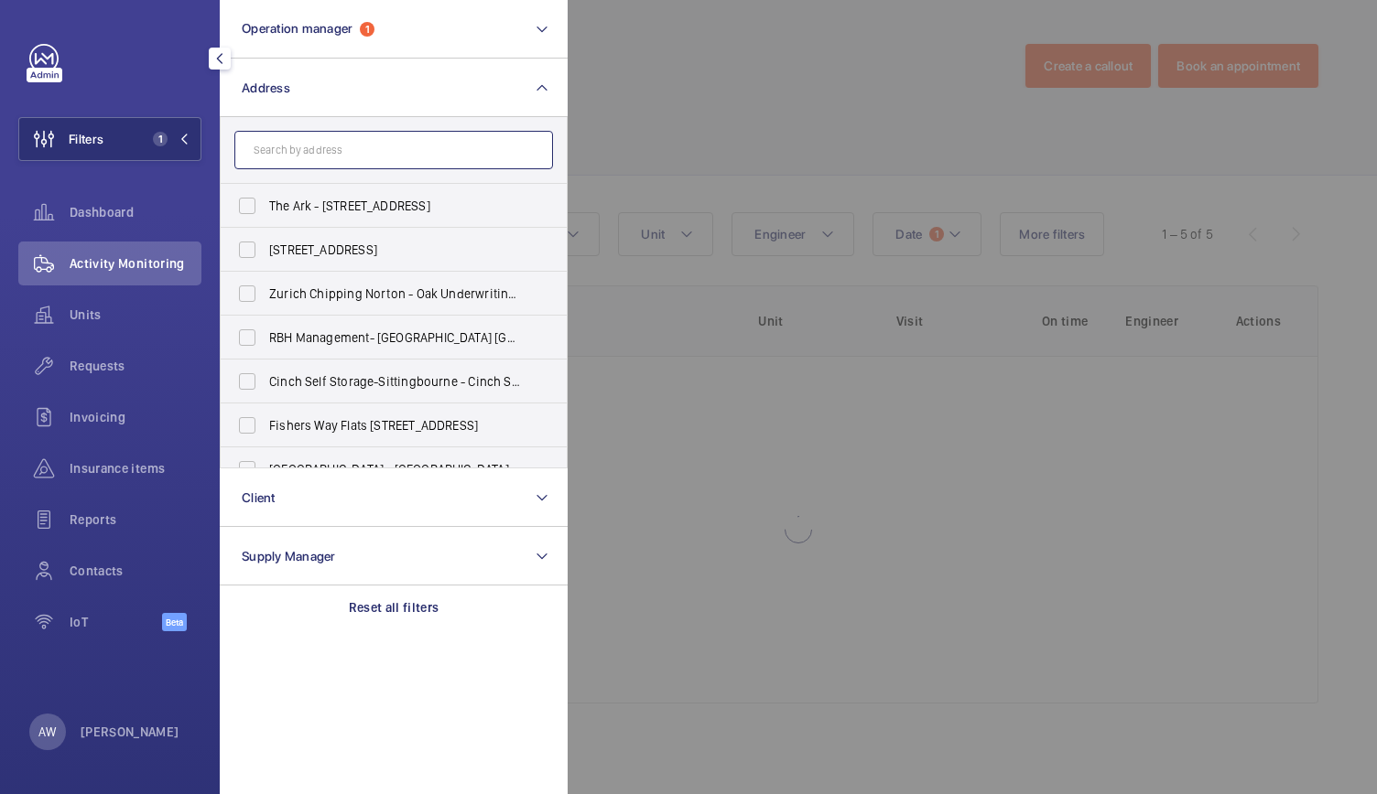
click at [274, 133] on input "text" at bounding box center [393, 150] width 319 height 38
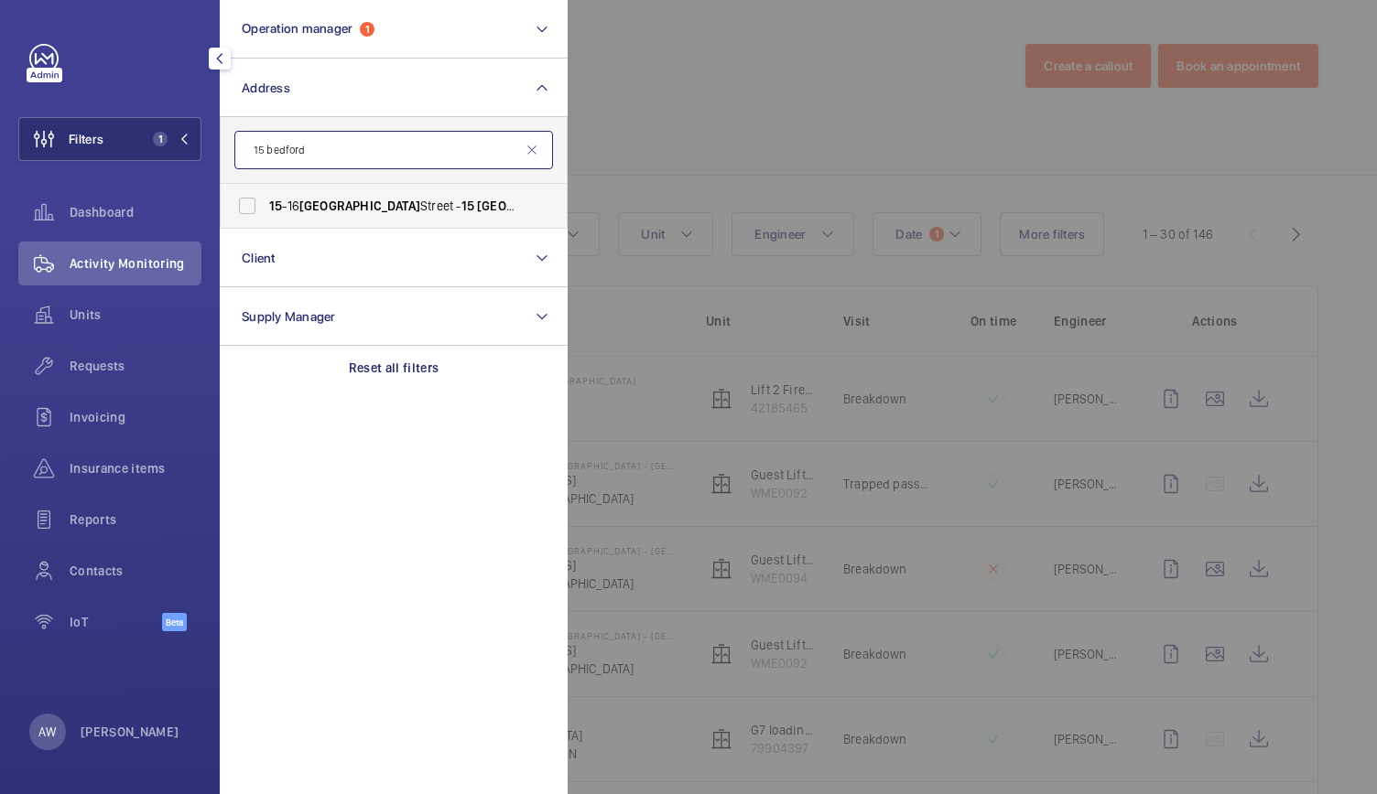
type input "15 bedford"
click at [340, 211] on span "[GEOGRAPHIC_DATA]" at bounding box center [359, 206] width 121 height 15
click at [265, 211] on input "[STREET_ADDRESS]" at bounding box center [247, 206] width 37 height 37
checkbox input "true"
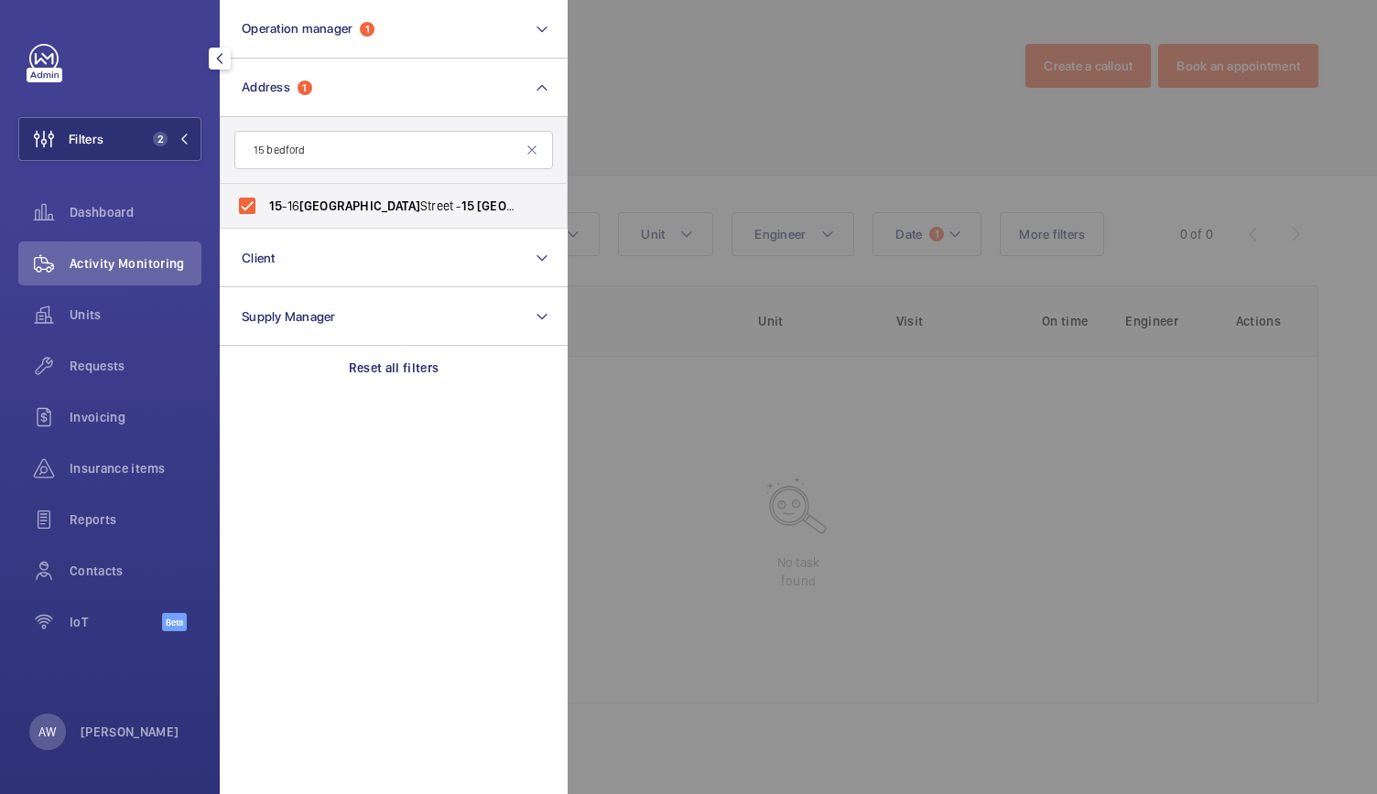
click at [686, 136] on div at bounding box center [1255, 397] width 1377 height 794
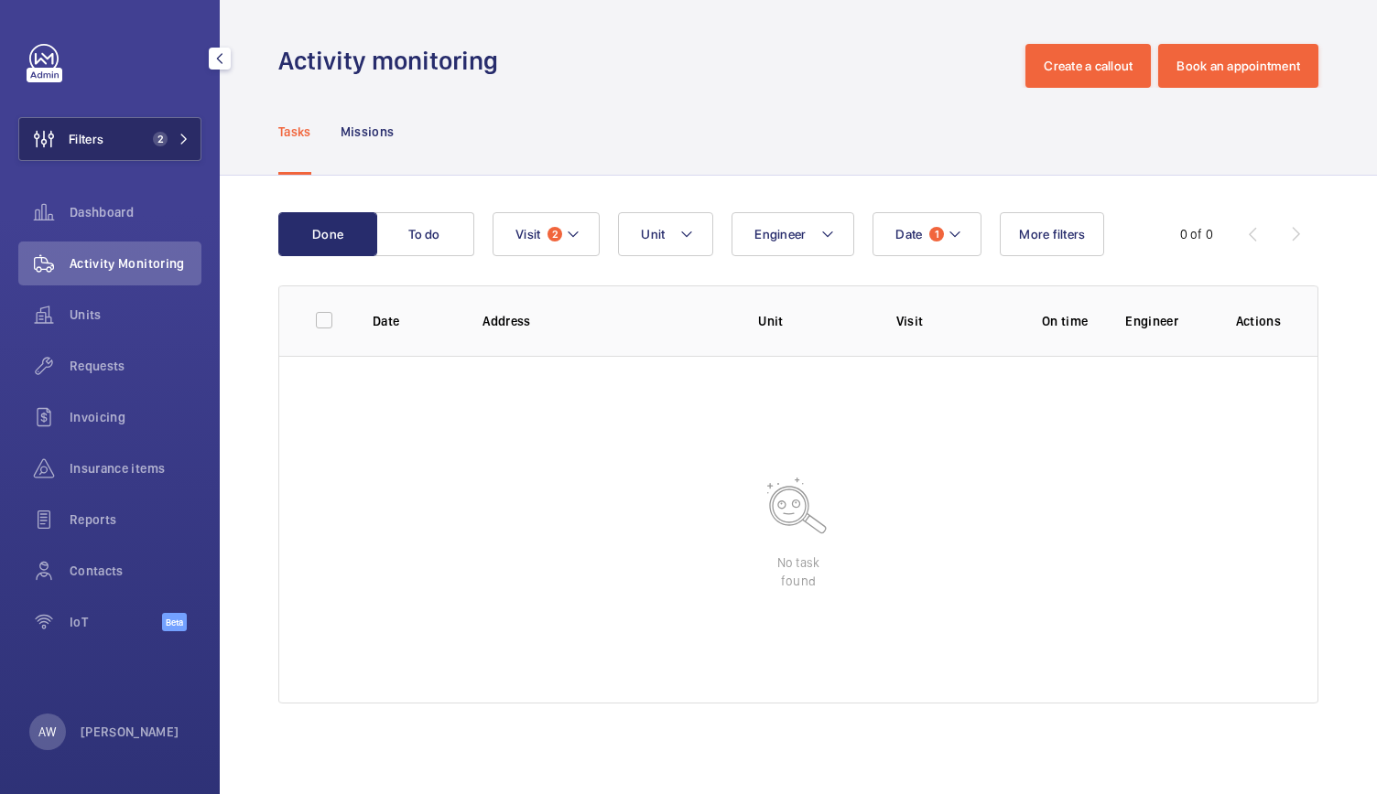
click at [149, 119] on button "Filters 2" at bounding box center [109, 139] width 183 height 44
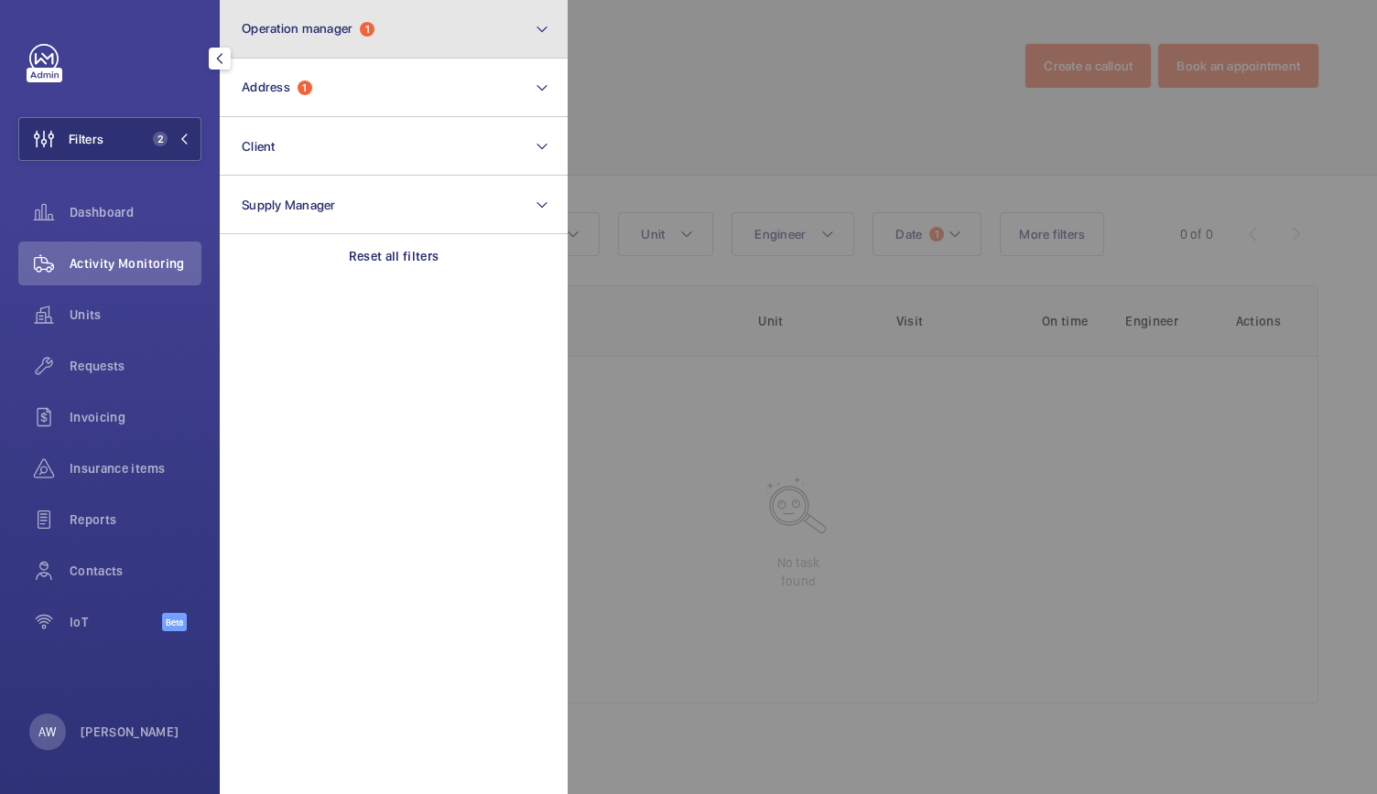
click at [333, 36] on span "Operation manager" at bounding box center [297, 28] width 111 height 15
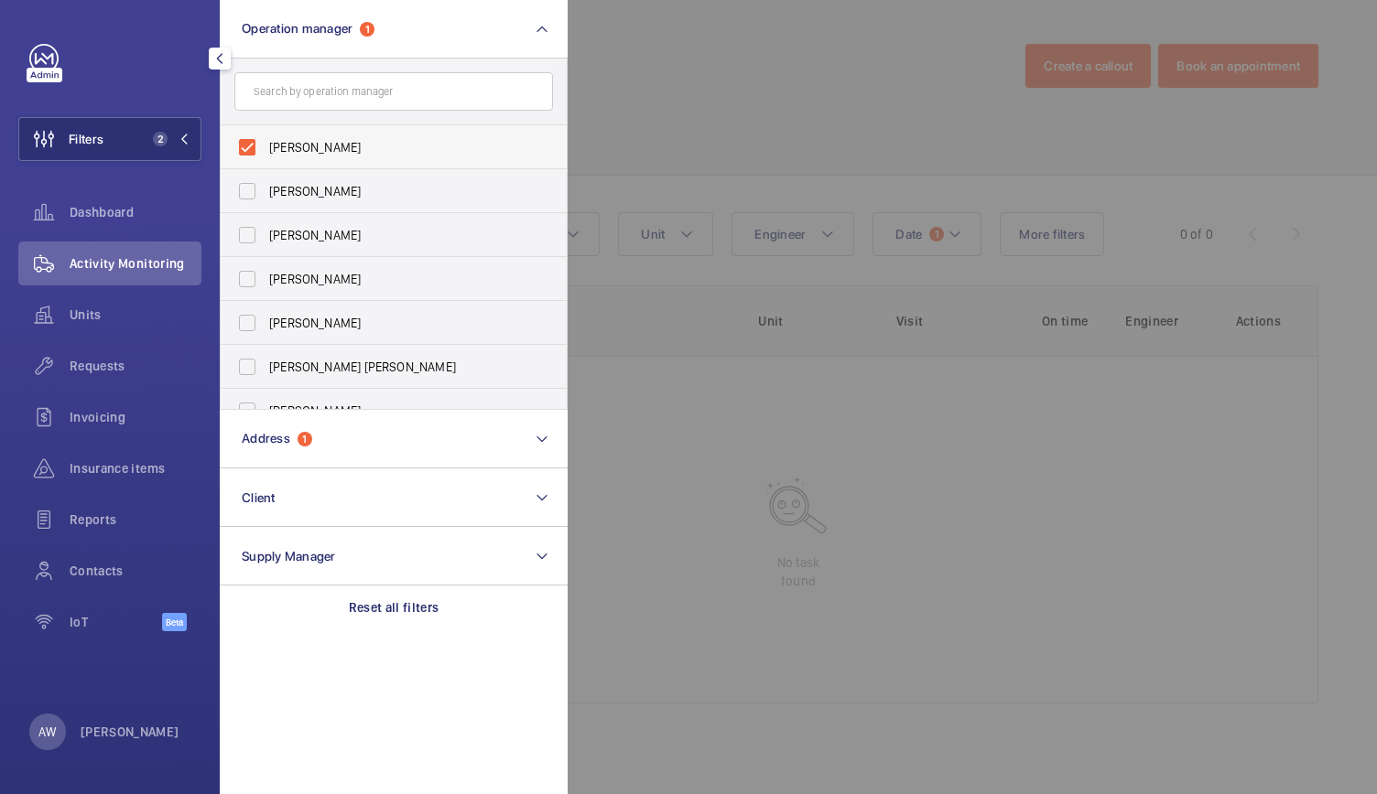
click at [256, 151] on label "[PERSON_NAME]" at bounding box center [380, 147] width 319 height 44
click at [256, 151] on input "[PERSON_NAME]" at bounding box center [247, 147] width 37 height 37
click at [256, 156] on label "[PERSON_NAME]" at bounding box center [380, 147] width 319 height 44
click at [256, 156] on input "[PERSON_NAME]" at bounding box center [247, 147] width 37 height 37
checkbox input "true"
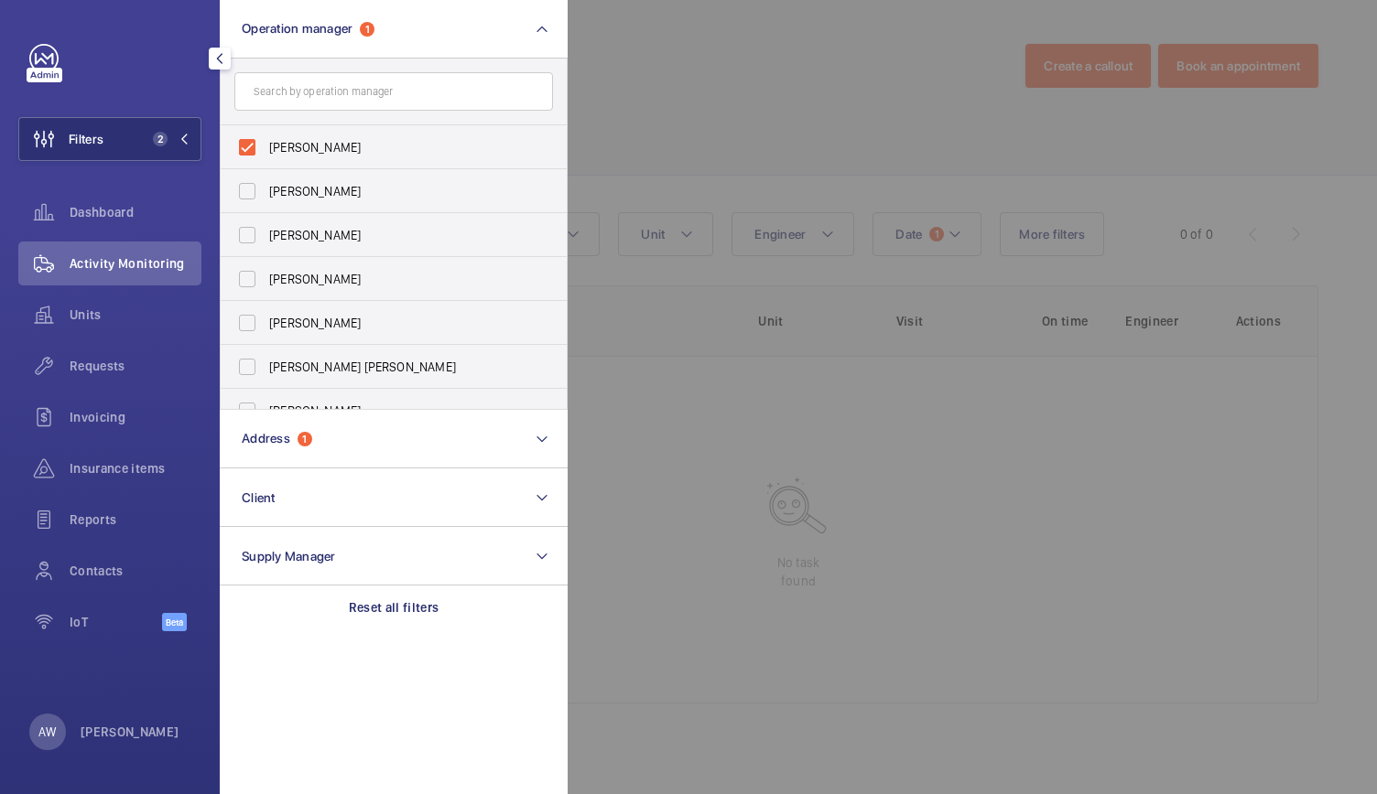
click at [587, 92] on div at bounding box center [1255, 397] width 1377 height 794
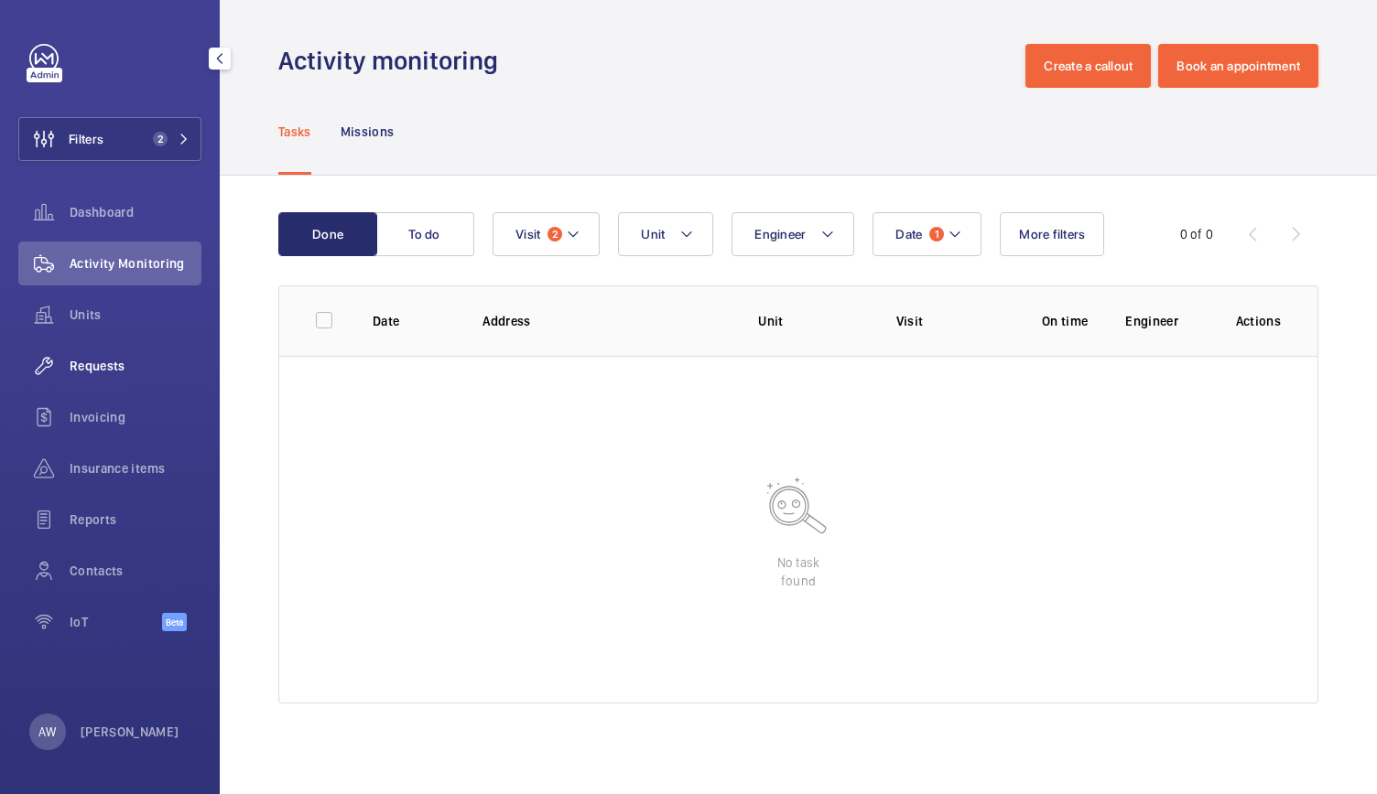
click at [99, 359] on span "Requests" at bounding box center [136, 366] width 132 height 18
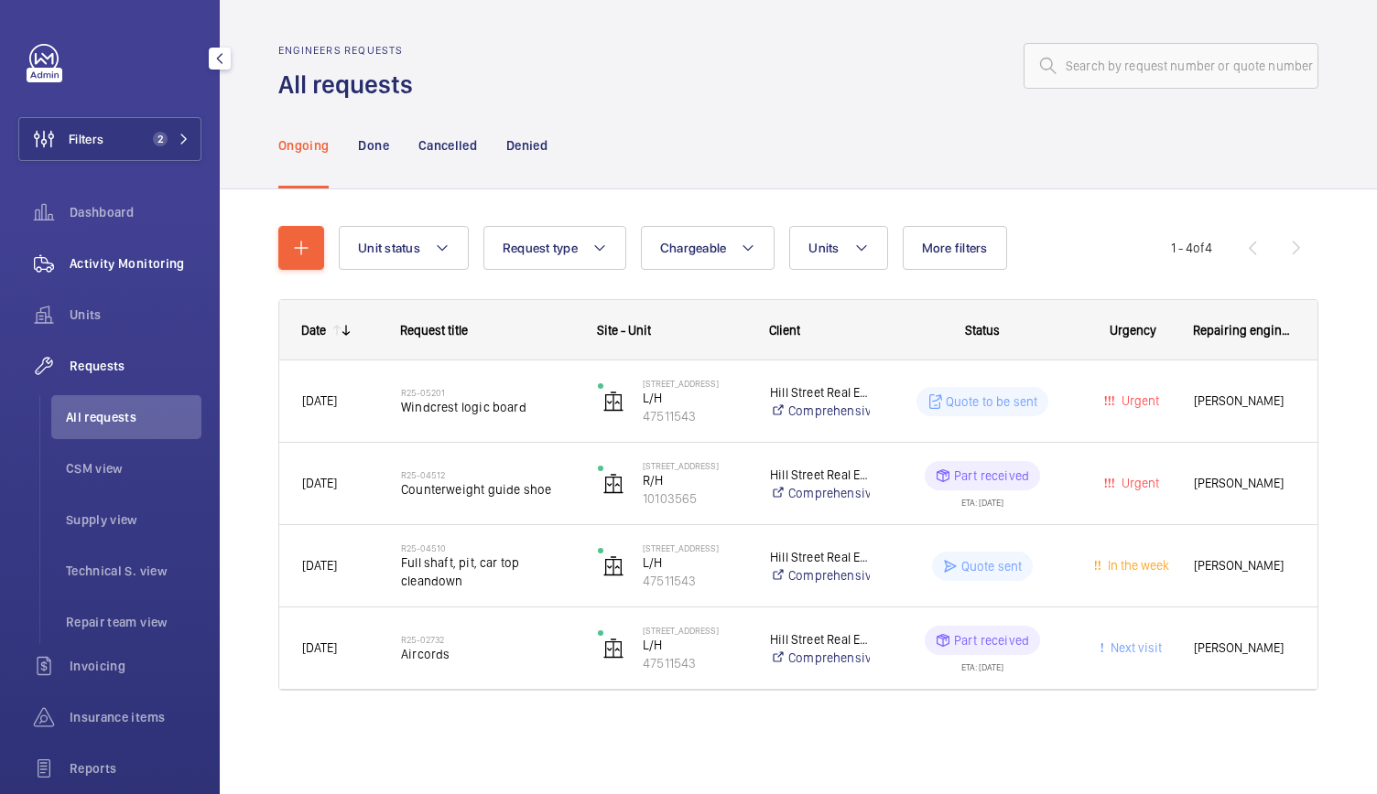
click at [107, 263] on span "Activity Monitoring" at bounding box center [136, 263] width 132 height 18
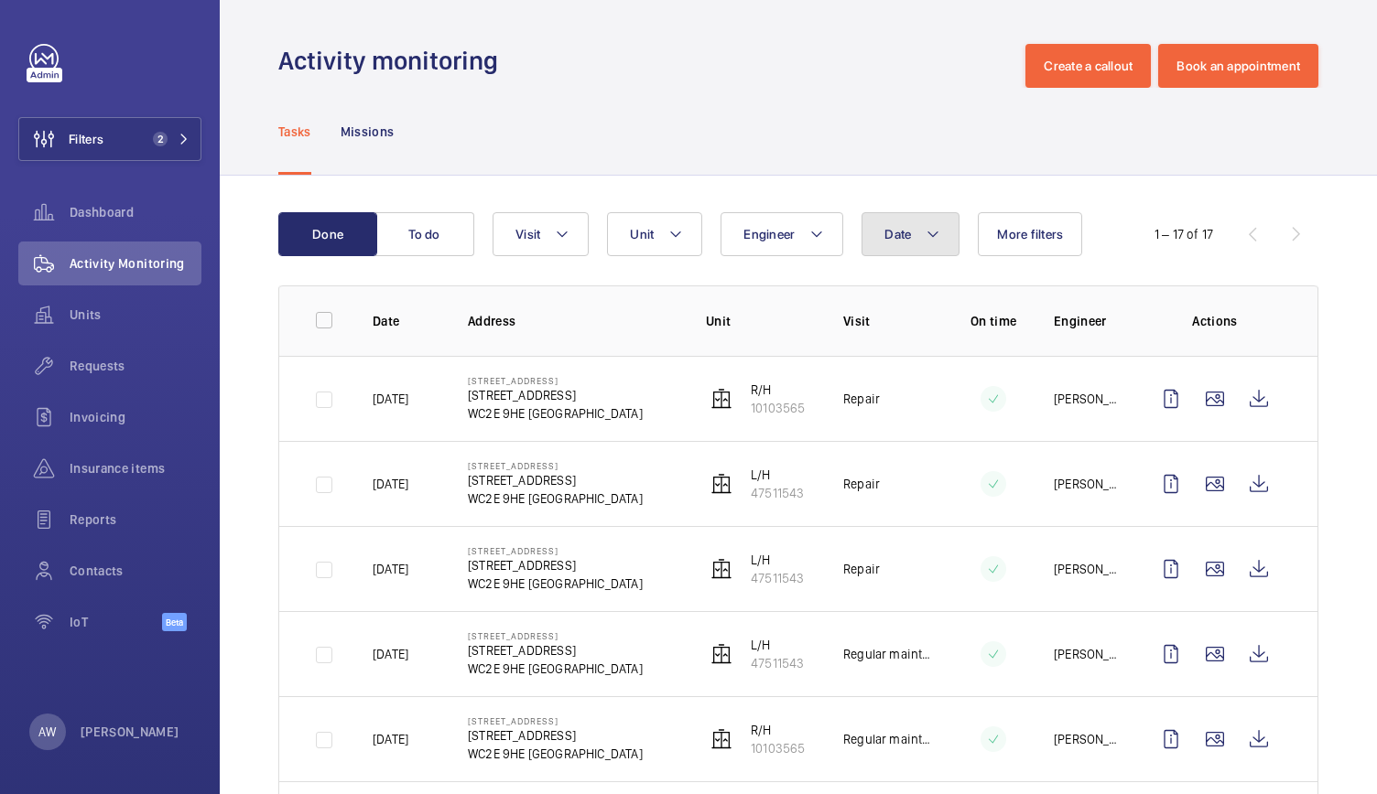
click at [877, 246] on button "Date" at bounding box center [910, 234] width 98 height 44
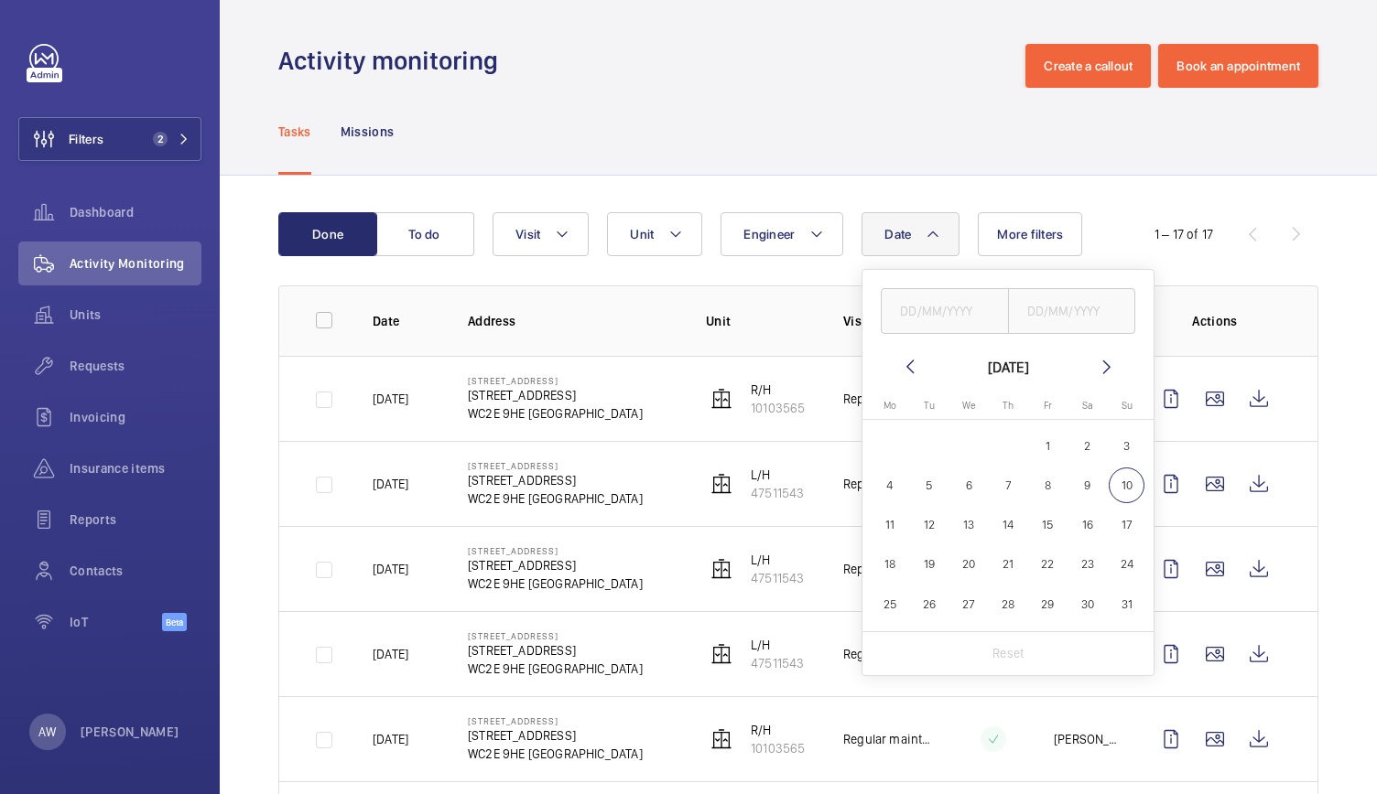
click at [899, 357] on mat-icon at bounding box center [910, 367] width 22 height 22
click at [912, 449] on span "1" at bounding box center [930, 446] width 36 height 36
type input "[DATE]"
click at [1007, 606] on span "31" at bounding box center [1008, 605] width 36 height 36
type input "[DATE]"
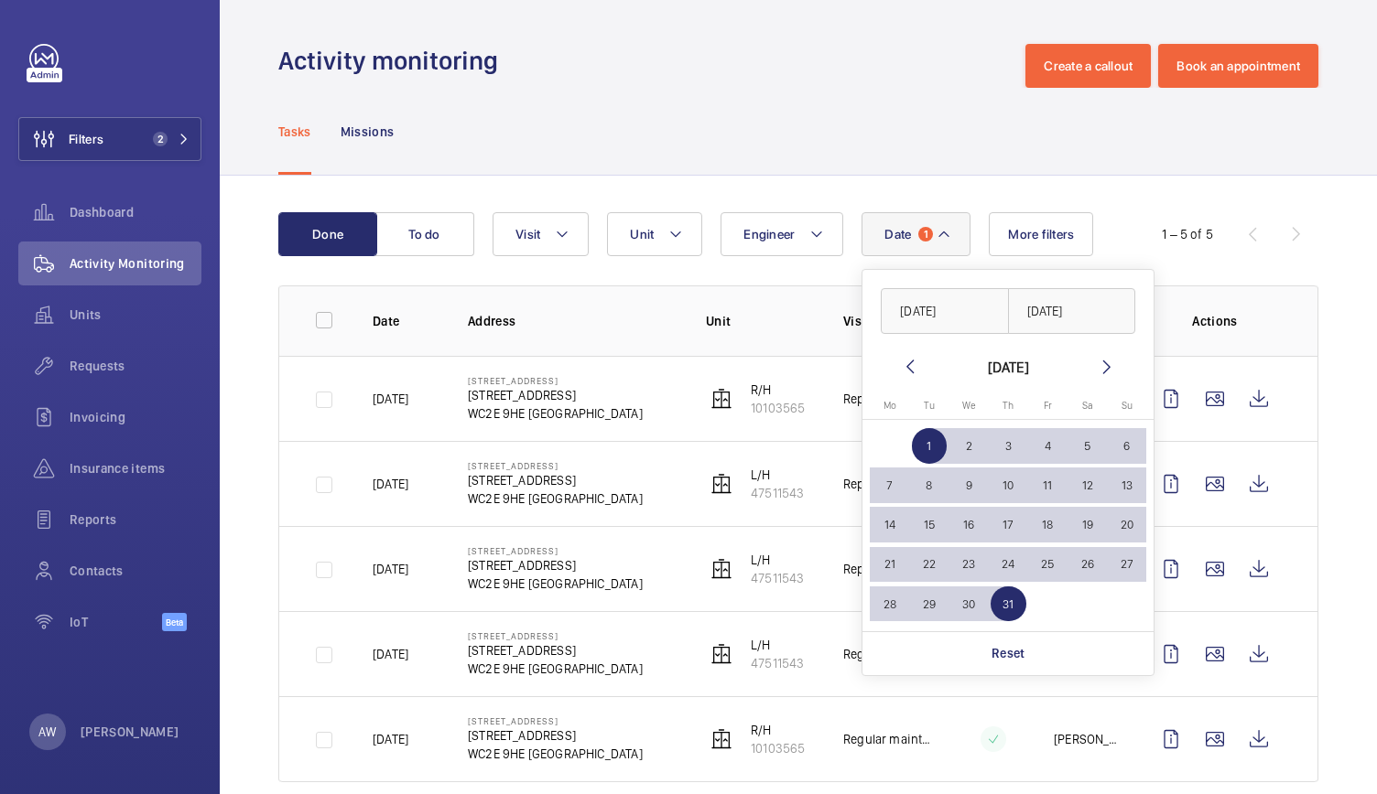
click at [666, 138] on div "Tasks Missions" at bounding box center [798, 131] width 1040 height 87
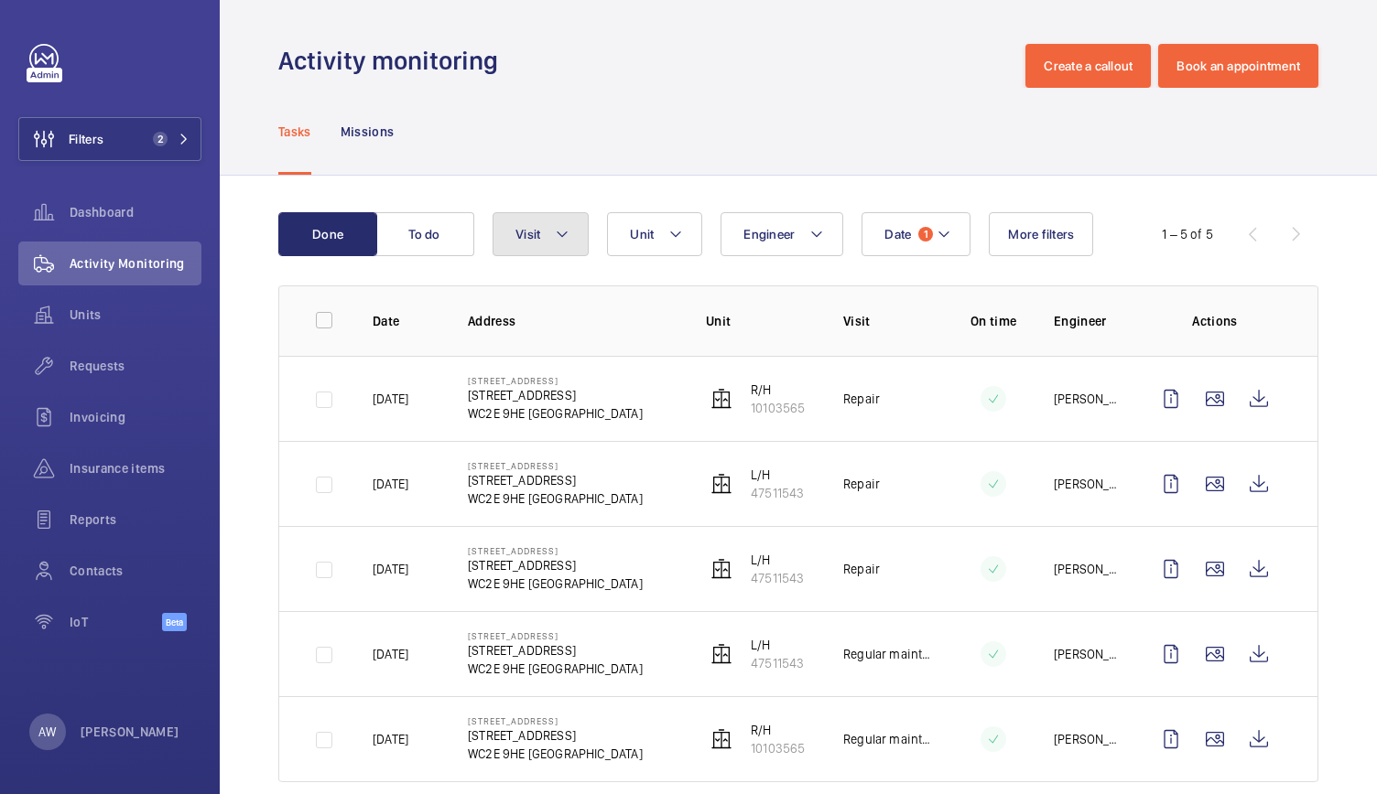
click at [566, 222] on button "Visit" at bounding box center [540, 234] width 96 height 44
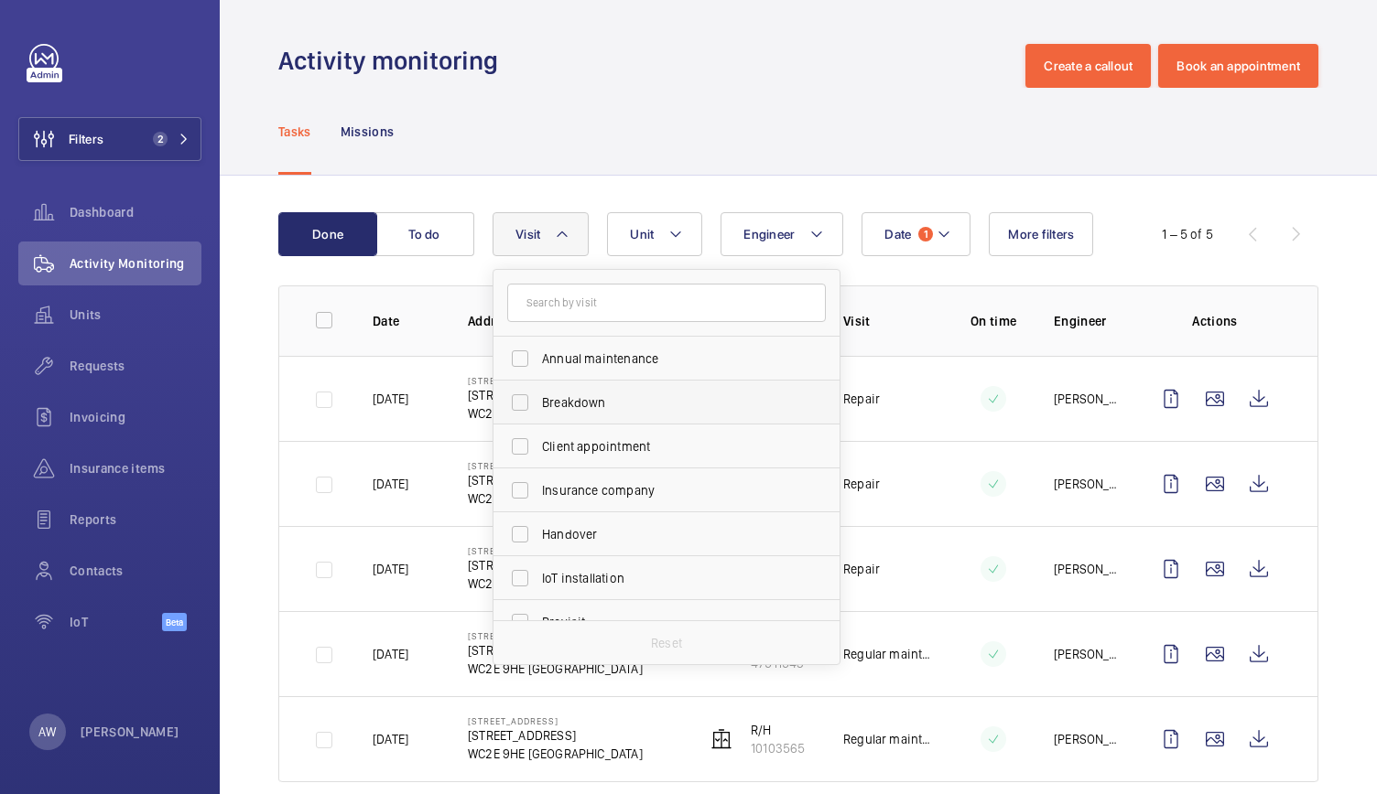
click at [558, 390] on label "Breakdown" at bounding box center [652, 403] width 319 height 44
click at [538, 390] on input "Breakdown" at bounding box center [520, 402] width 37 height 37
checkbox input "true"
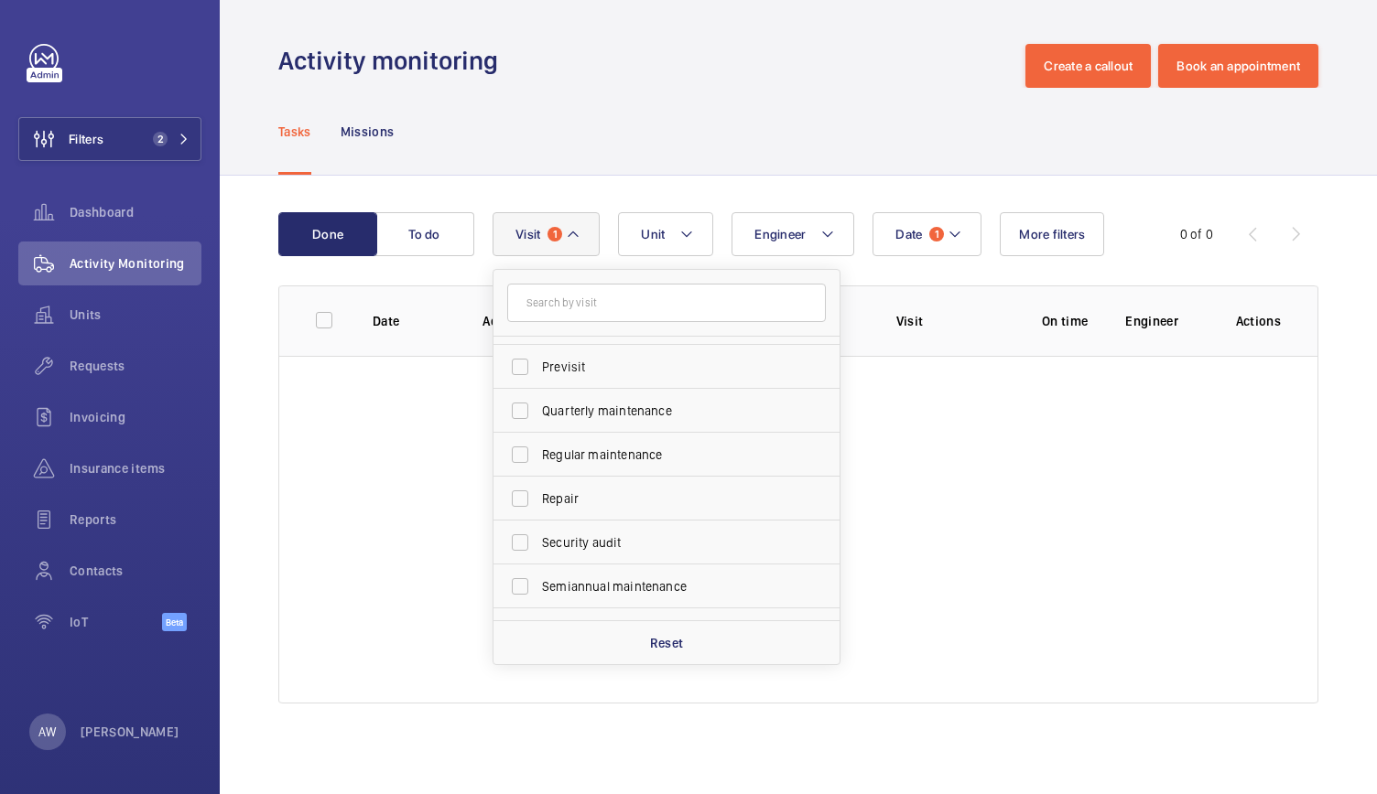
scroll to position [287, 0]
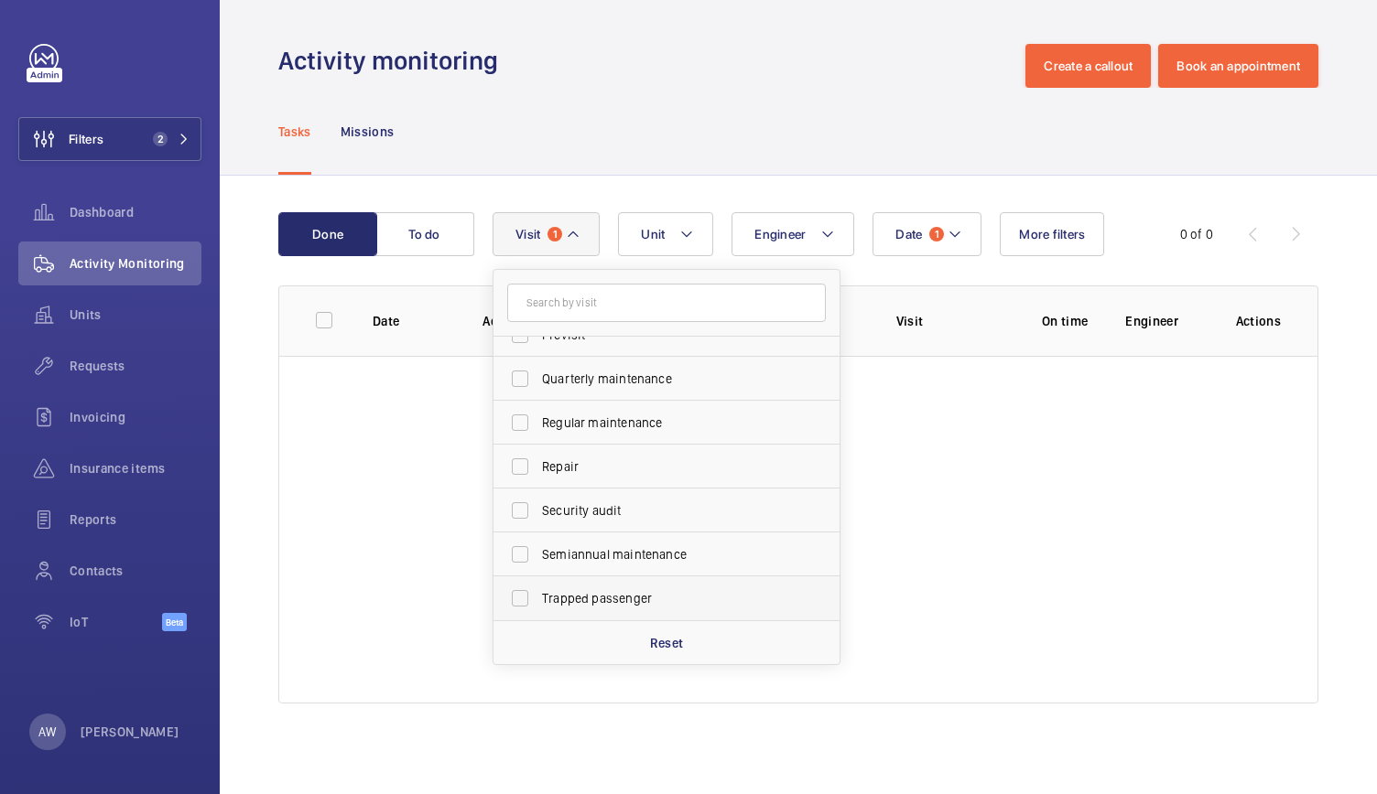
click at [559, 608] on label "Trapped passenger" at bounding box center [652, 599] width 319 height 44
click at [538, 608] on input "Trapped passenger" at bounding box center [520, 598] width 37 height 37
checkbox input "true"
click at [91, 640] on div "IoT Beta" at bounding box center [109, 622] width 183 height 44
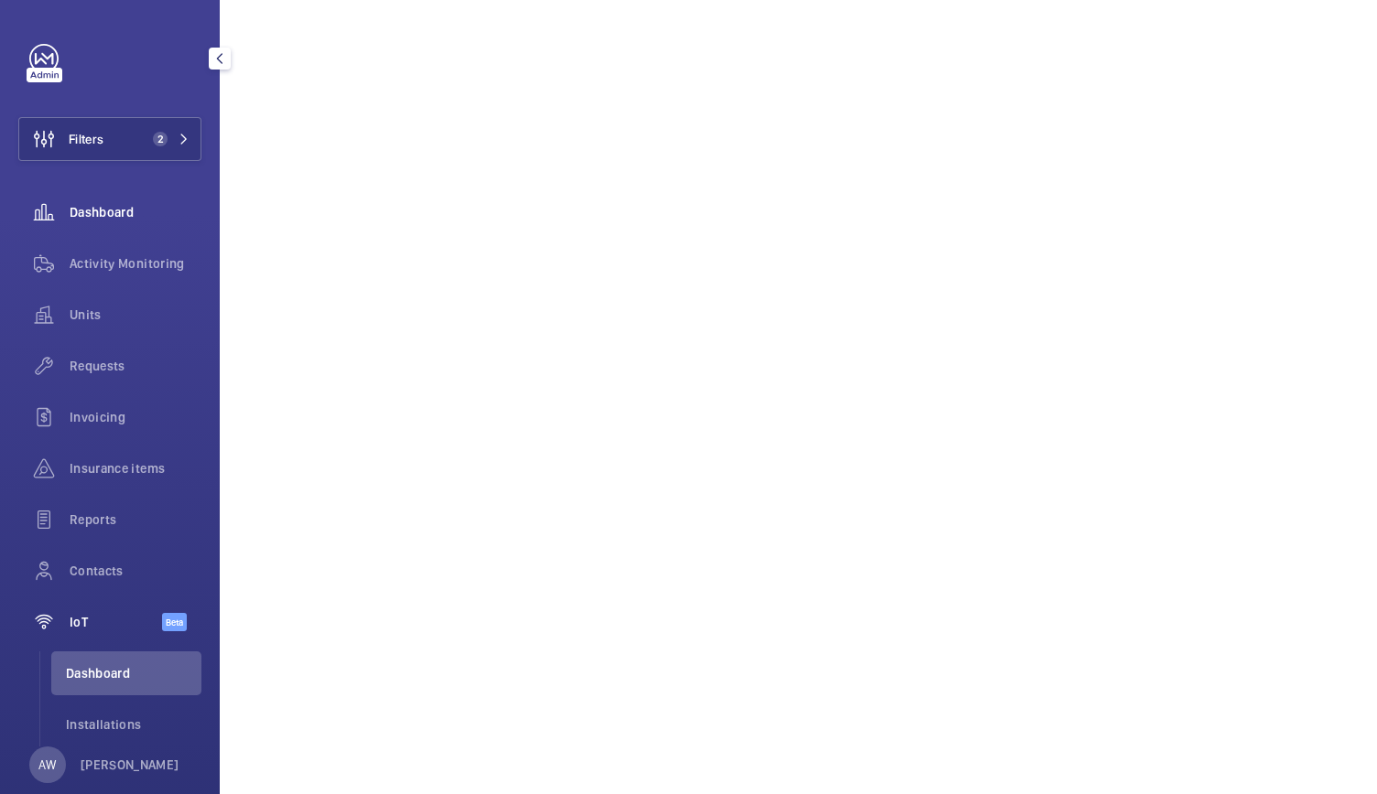
click at [93, 216] on span "Dashboard" at bounding box center [136, 212] width 132 height 18
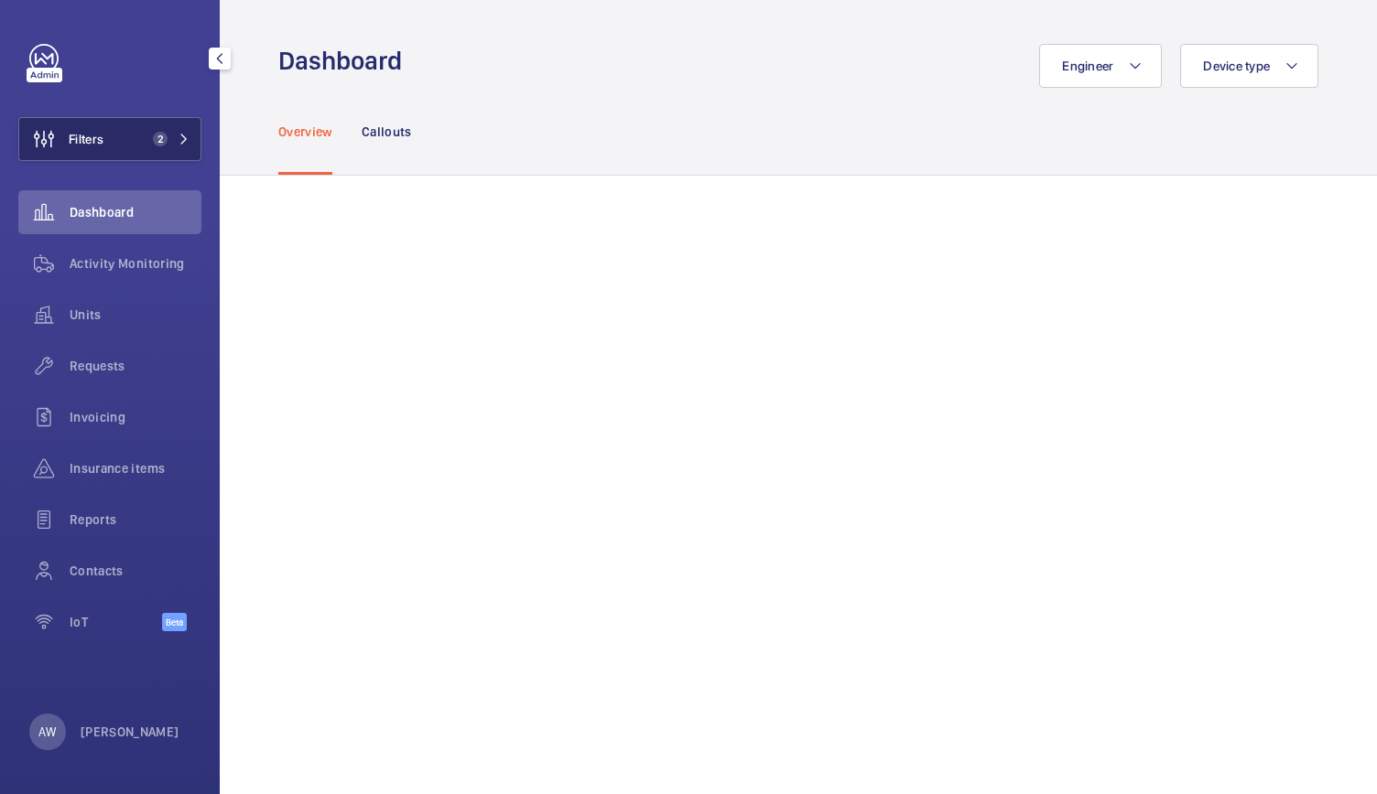
click at [119, 134] on button "Filters 2" at bounding box center [109, 139] width 183 height 44
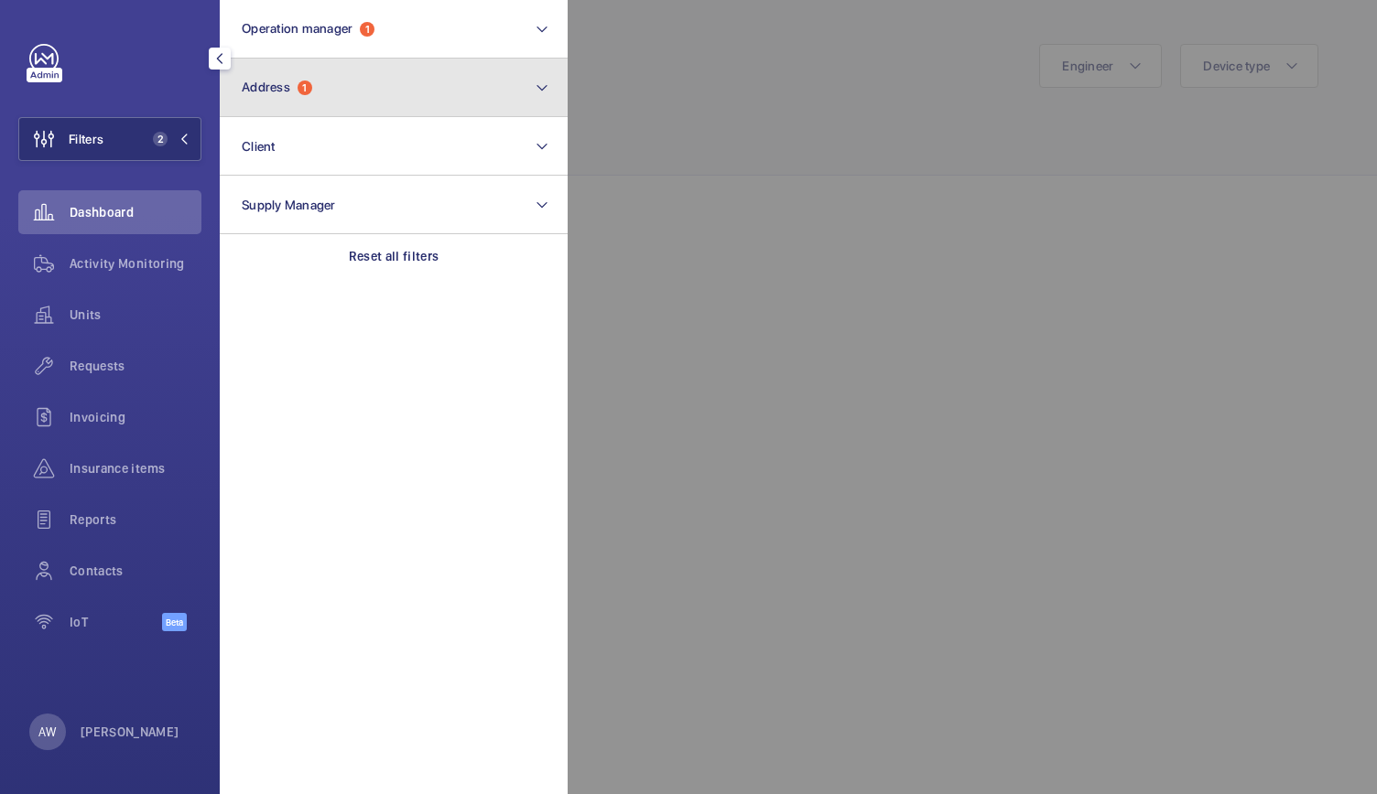
click at [246, 86] on span "Address" at bounding box center [266, 87] width 49 height 15
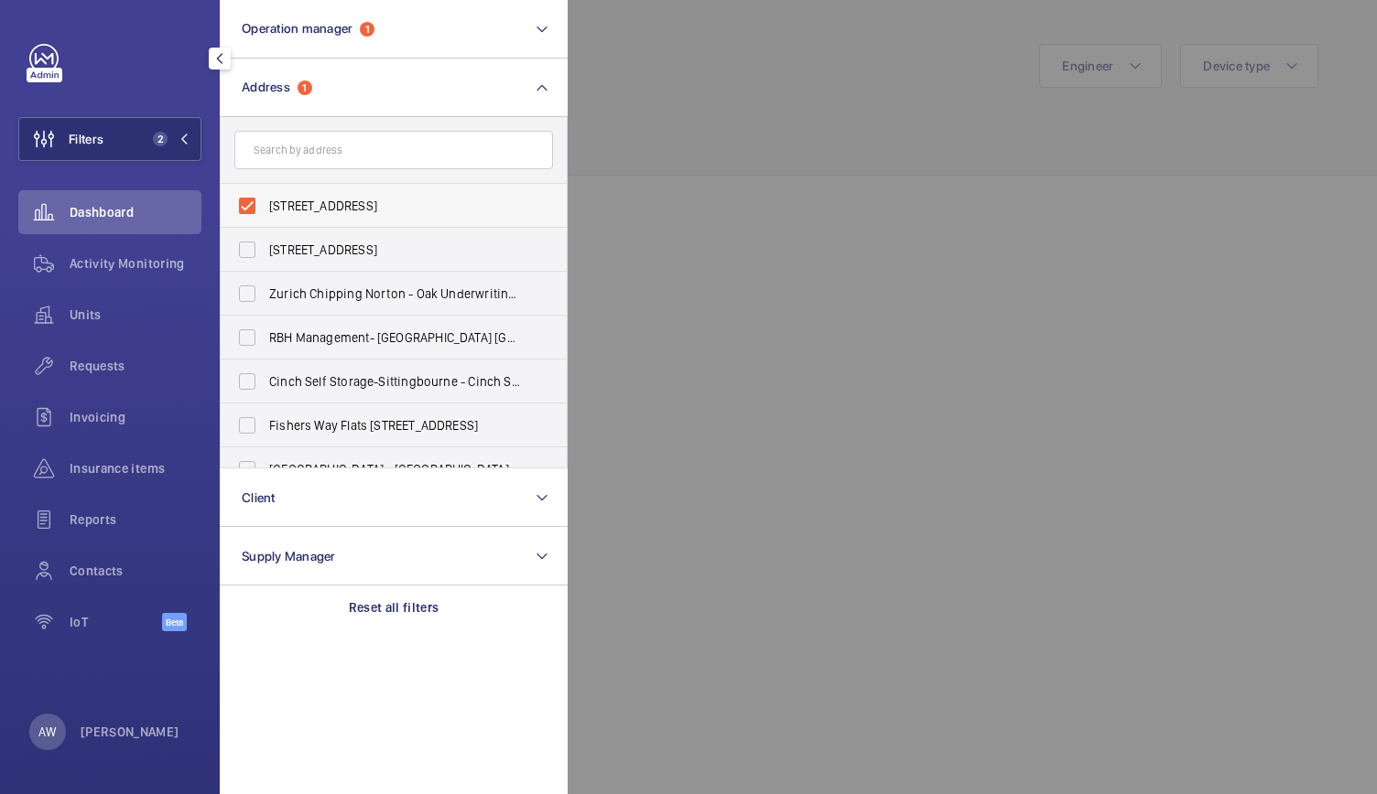
click at [246, 198] on label "[STREET_ADDRESS]" at bounding box center [380, 206] width 319 height 44
click at [246, 198] on input "[STREET_ADDRESS]" at bounding box center [247, 206] width 37 height 37
checkbox input "false"
click at [269, 147] on input "text" at bounding box center [393, 150] width 319 height 38
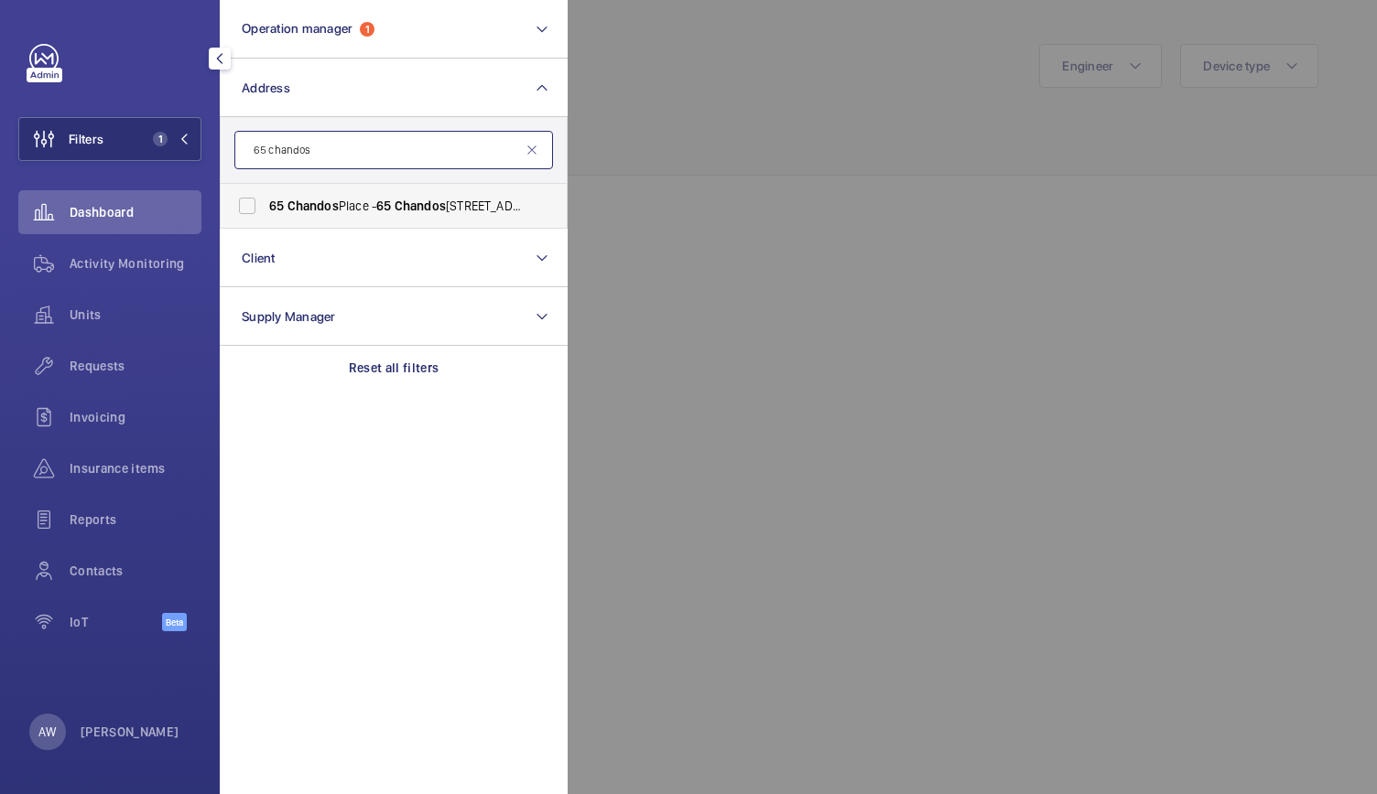
type input "65 chandos"
click at [320, 208] on span "Chandos" at bounding box center [312, 206] width 51 height 15
click at [265, 208] on input "[STREET_ADDRESS]" at bounding box center [247, 206] width 37 height 37
checkbox input "true"
click at [661, 183] on div at bounding box center [1255, 397] width 1377 height 794
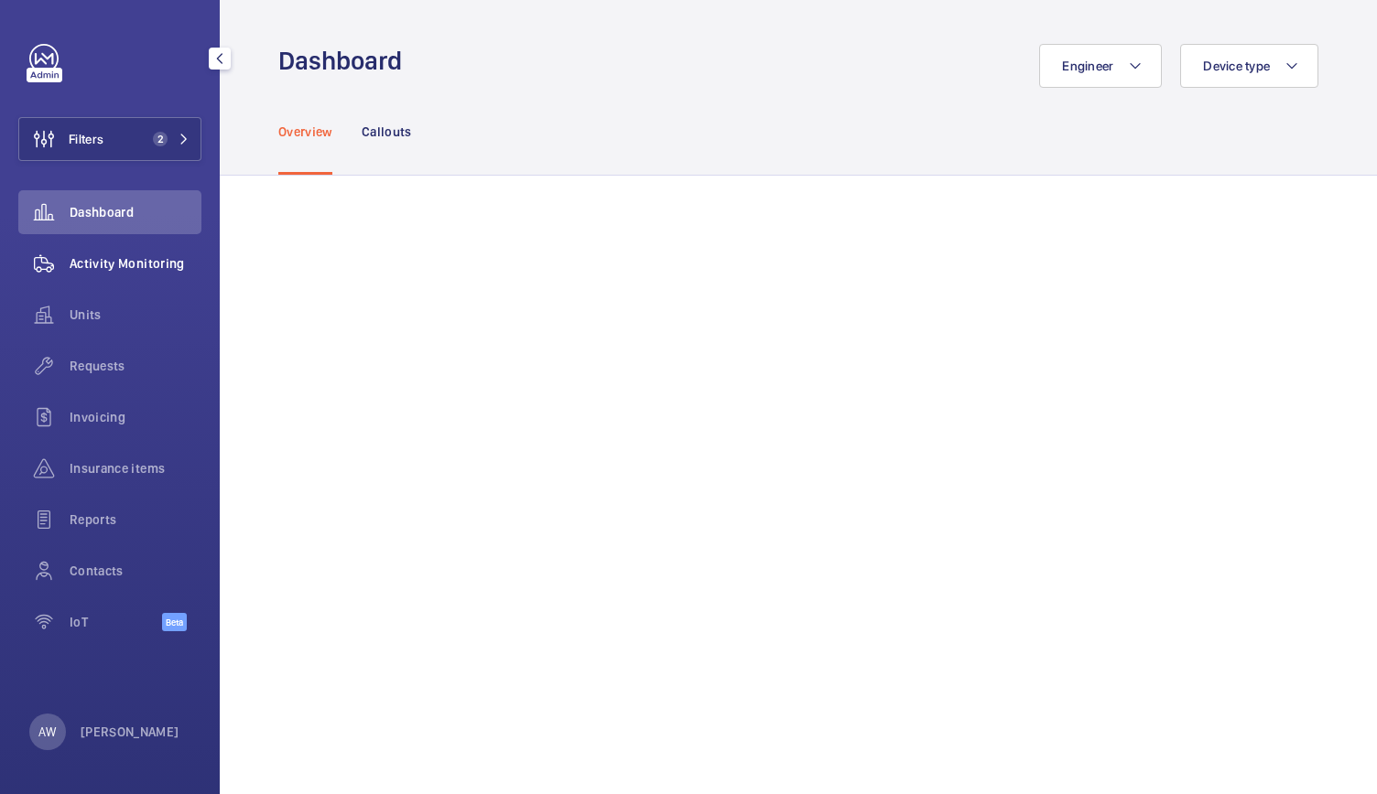
click at [163, 276] on div "Activity Monitoring" at bounding box center [109, 264] width 183 height 44
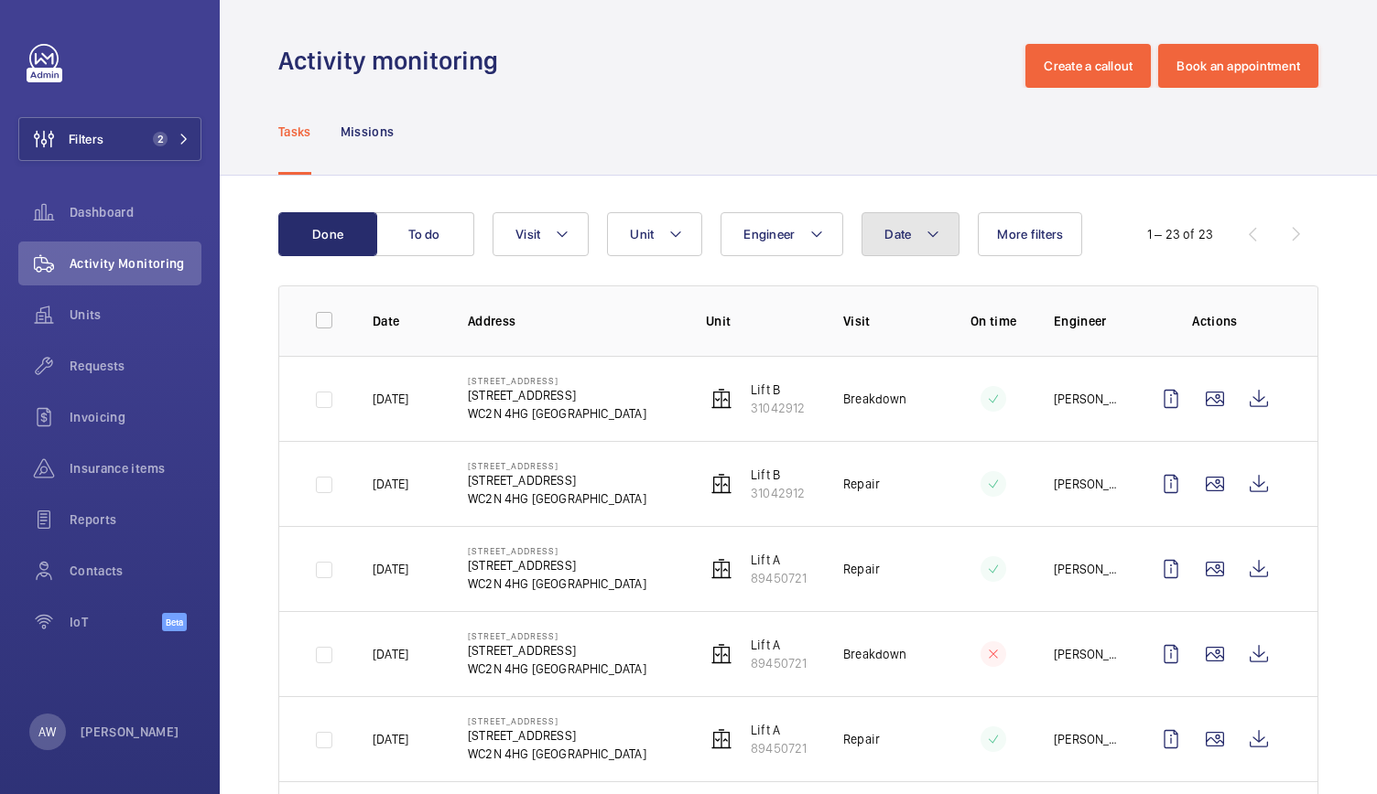
click at [884, 237] on span "Date" at bounding box center [897, 234] width 27 height 15
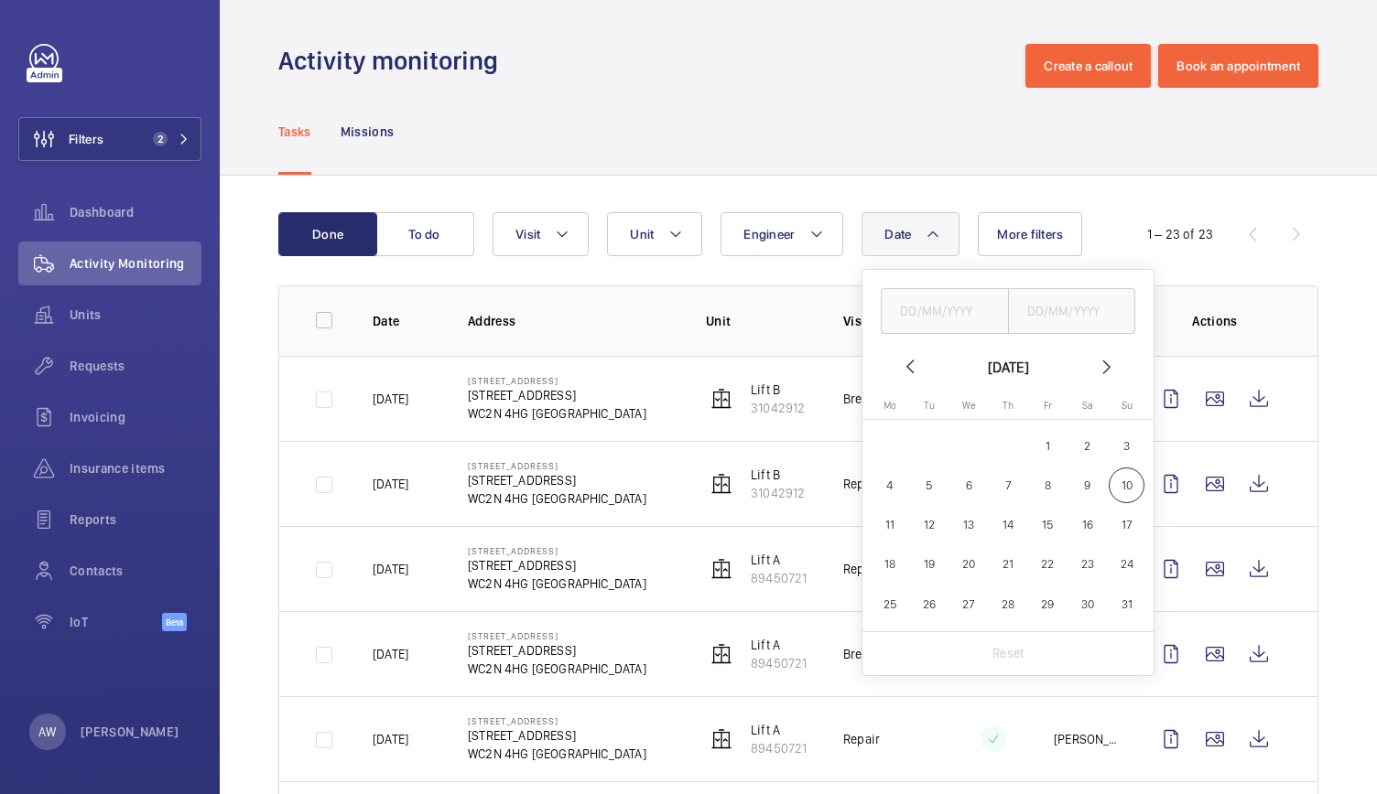
click at [906, 372] on mat-icon at bounding box center [910, 367] width 22 height 22
click at [933, 442] on span "1" at bounding box center [930, 446] width 36 height 36
type input "[DATE]"
click at [1010, 603] on span "31" at bounding box center [1008, 605] width 36 height 36
type input "[DATE]"
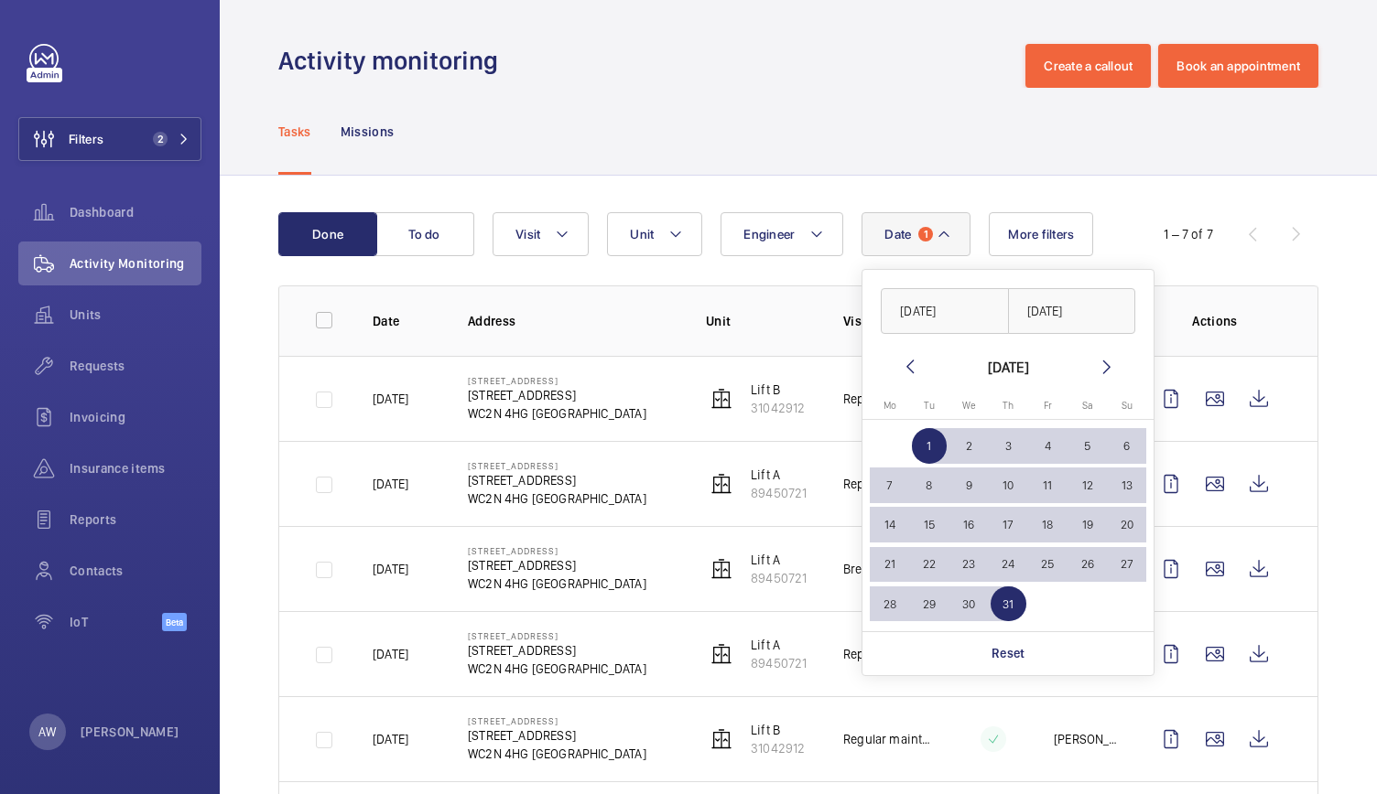
click at [654, 133] on div "Tasks Missions" at bounding box center [798, 131] width 1040 height 87
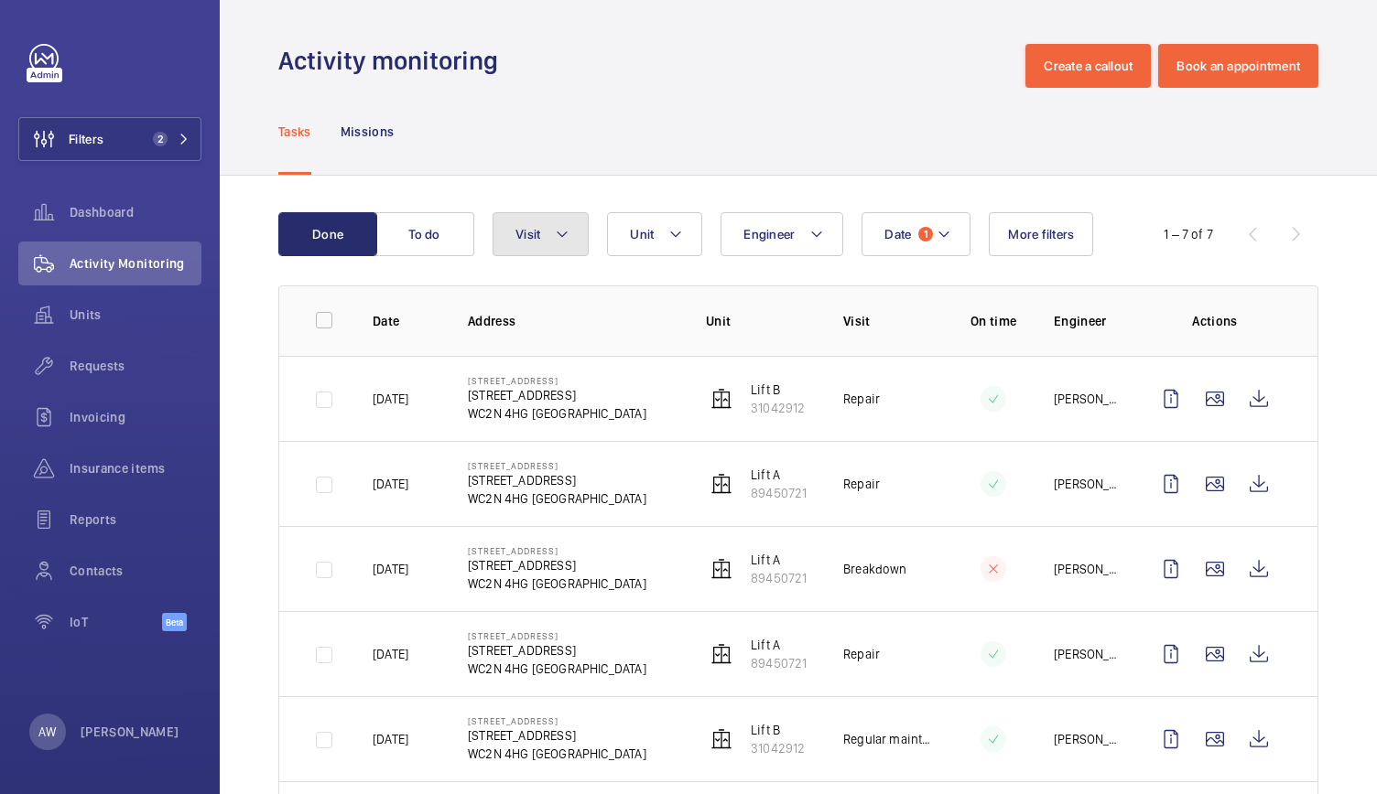
click at [569, 244] on button "Visit" at bounding box center [540, 234] width 96 height 44
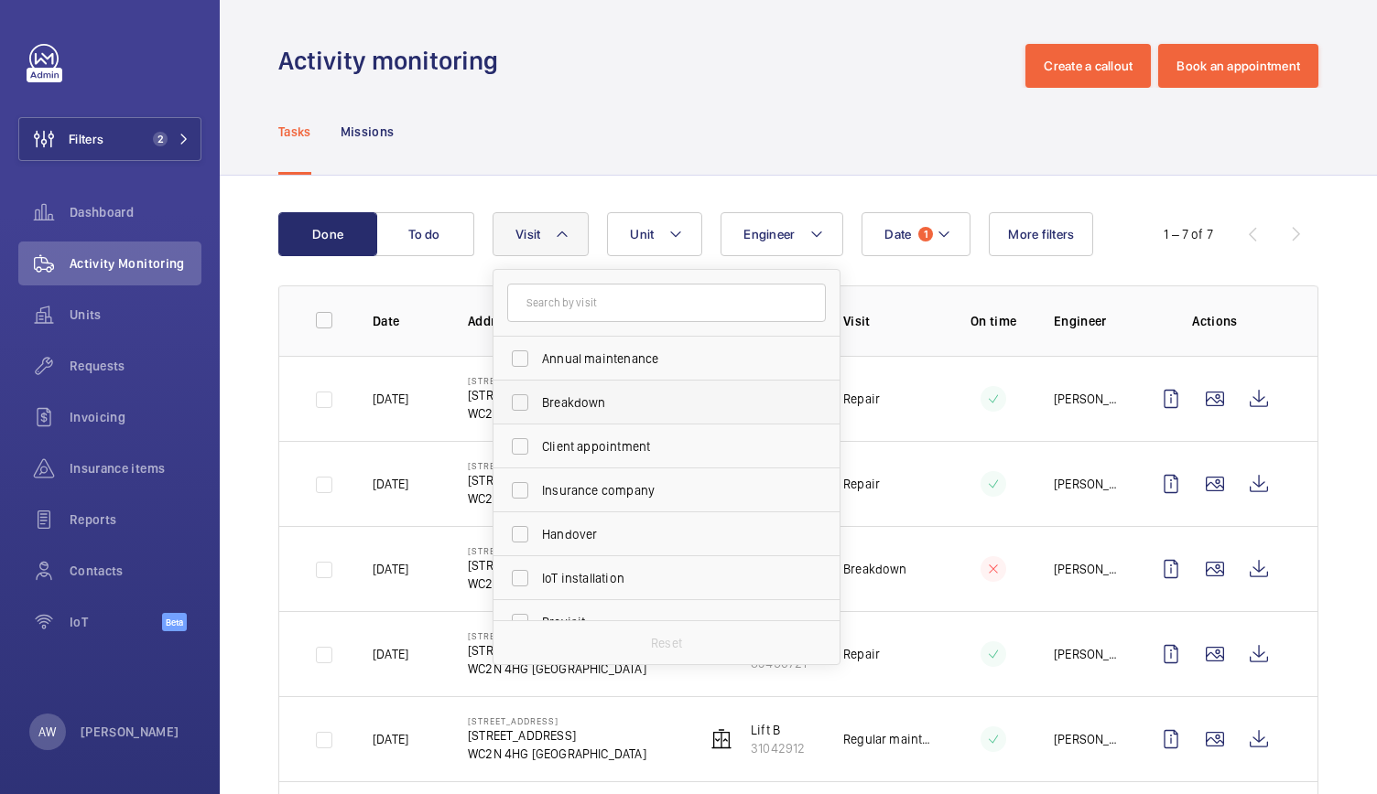
click at [562, 400] on span "Breakdown" at bounding box center [668, 403] width 252 height 18
click at [538, 400] on input "Breakdown" at bounding box center [520, 402] width 37 height 37
checkbox input "true"
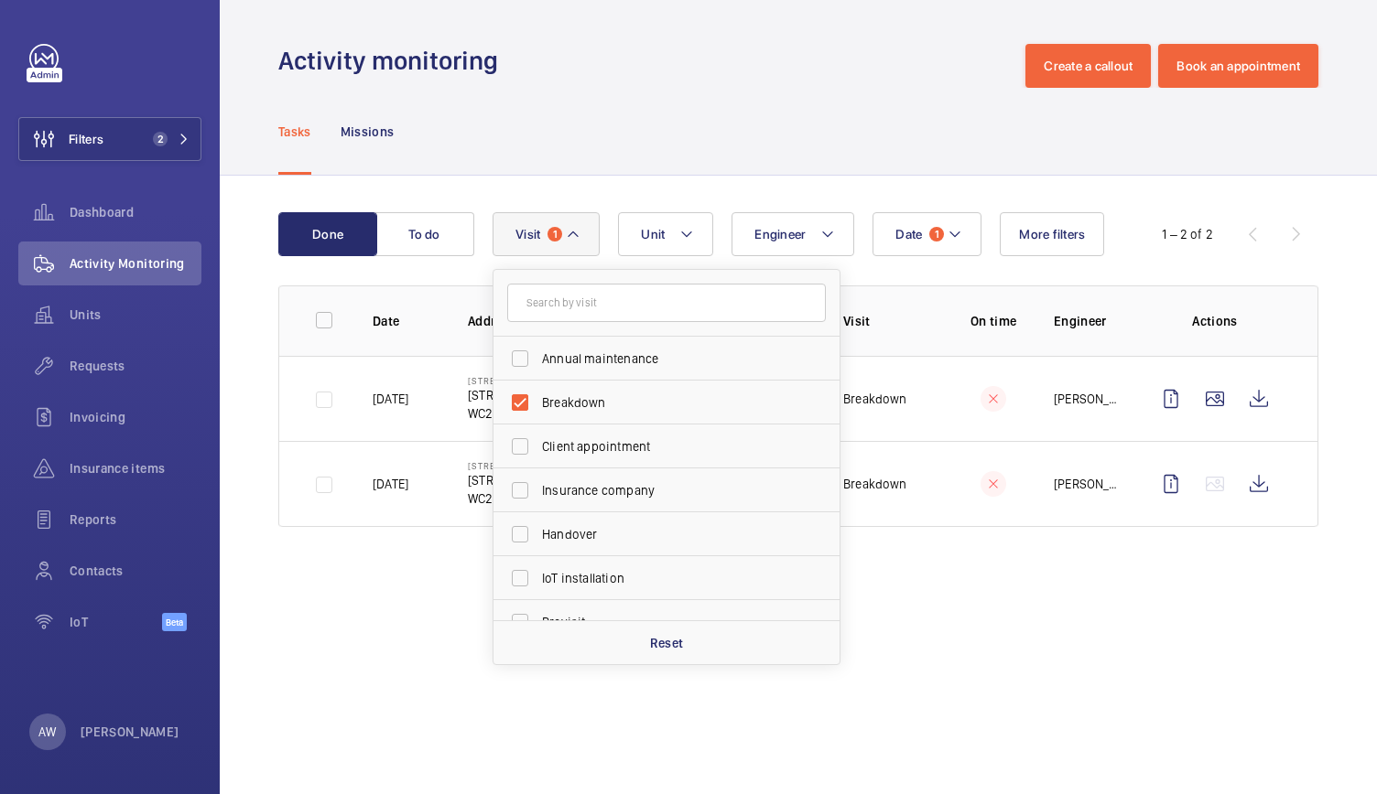
click at [1084, 624] on wm-front-admin-operations-monitoring "Activity monitoring Create a callout Book an appointment Tasks Missions Done To…" at bounding box center [798, 397] width 1157 height 794
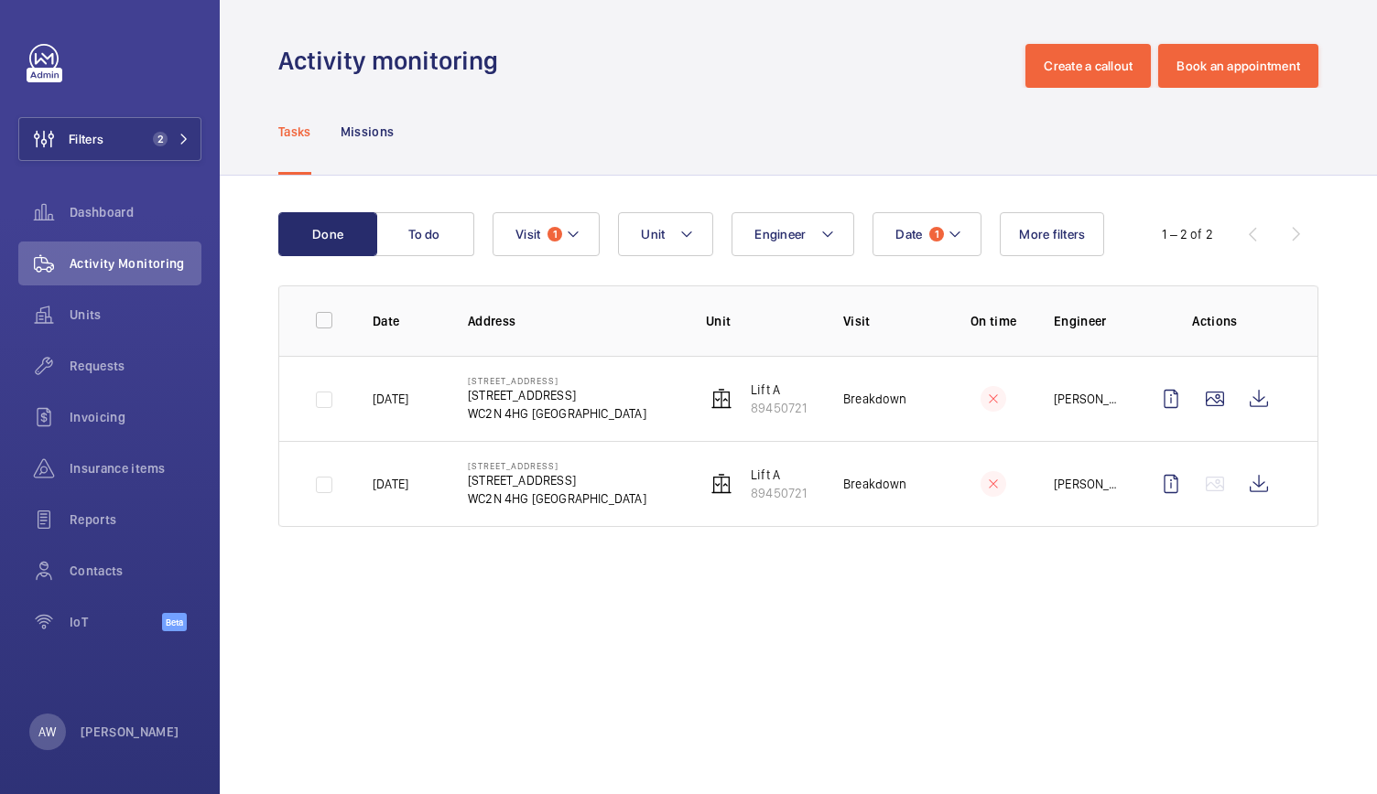
click at [1338, 327] on div "Done To do Date 1 Engineer Unit Visit 1 More filters 1 – 2 of 2 Date Address Un…" at bounding box center [798, 373] width 1157 height 395
click at [1259, 481] on wm-front-icon-button at bounding box center [1259, 484] width 44 height 44
click at [1270, 409] on wm-front-icon-button at bounding box center [1259, 399] width 44 height 44
click at [537, 220] on button "Visit 1" at bounding box center [545, 234] width 107 height 44
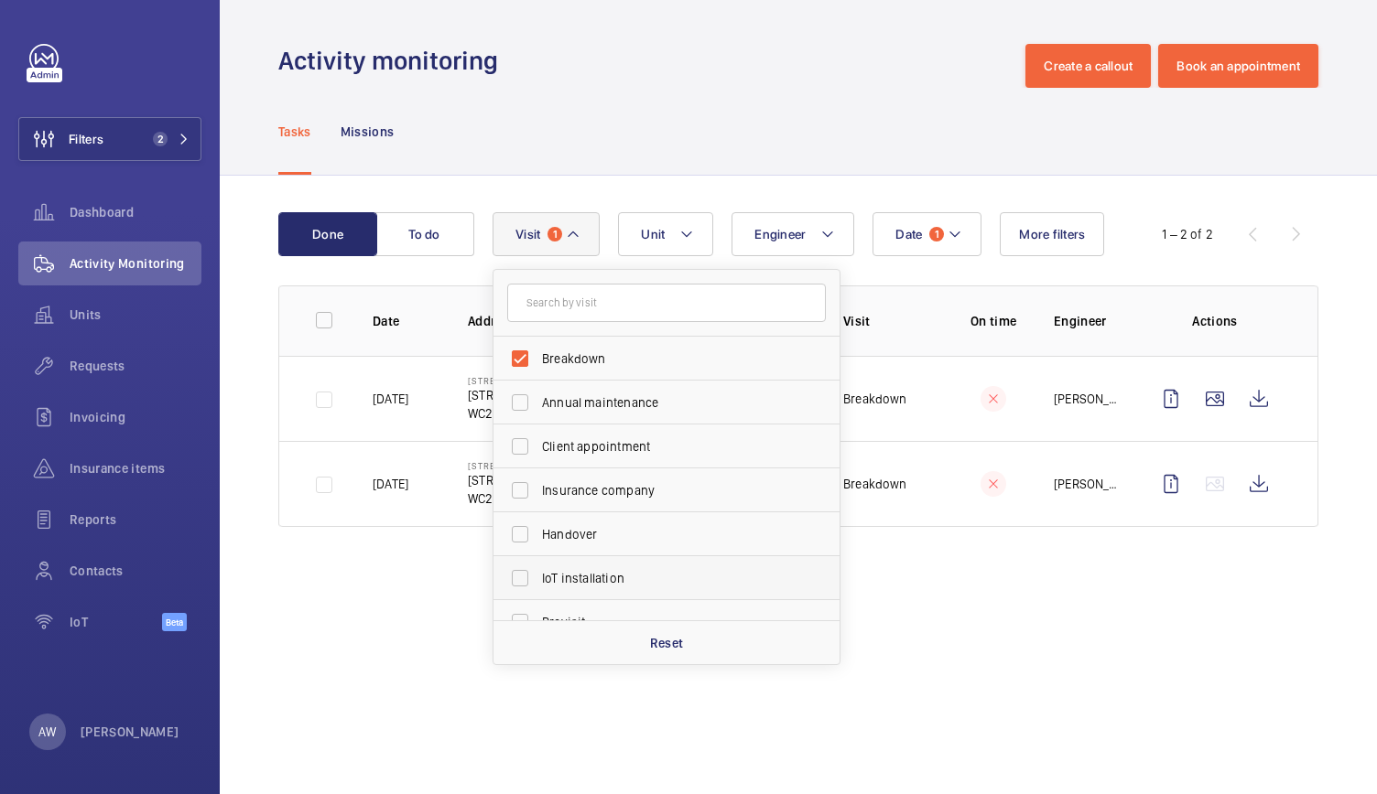
scroll to position [287, 0]
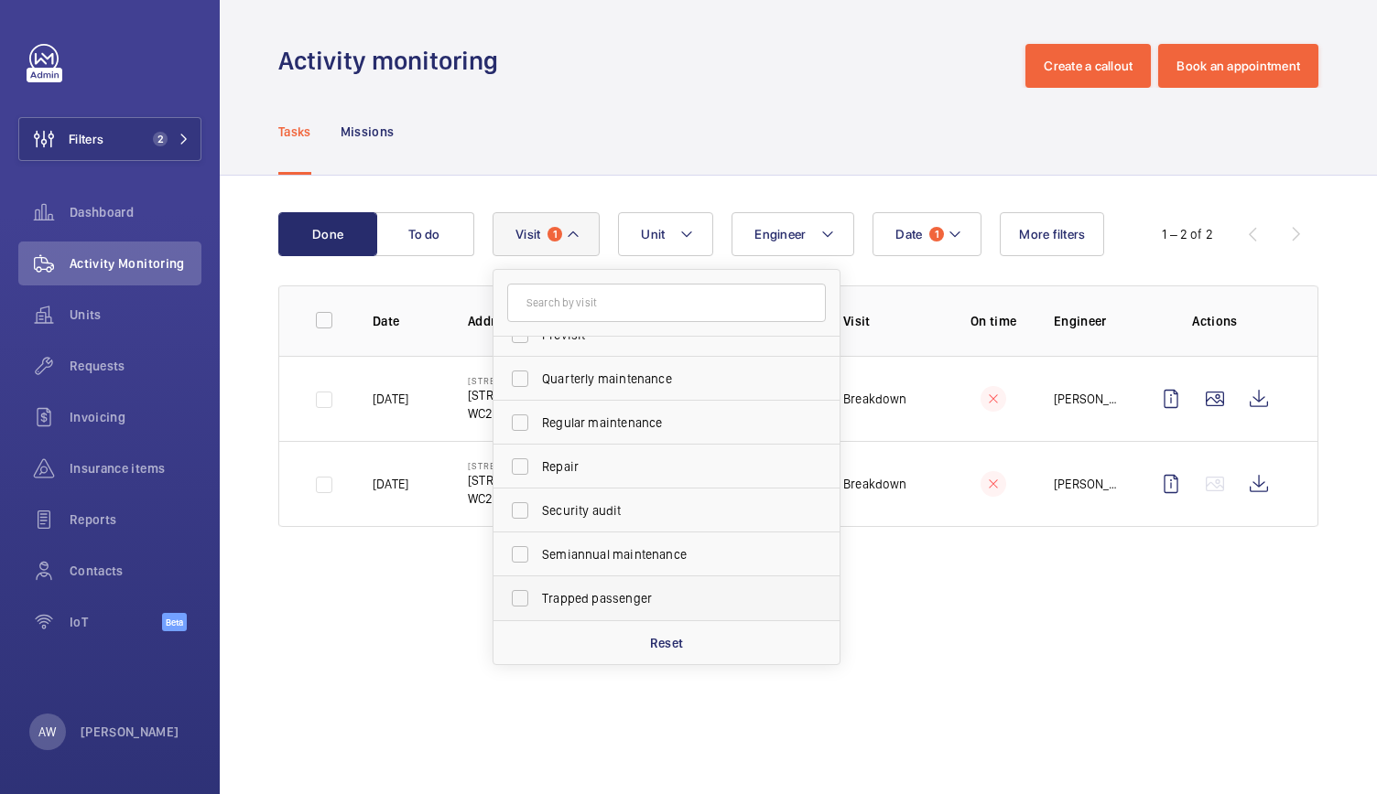
click at [553, 611] on label "Trapped passenger" at bounding box center [652, 599] width 319 height 44
click at [538, 611] on input "Trapped passenger" at bounding box center [520, 598] width 37 height 37
checkbox input "true"
click at [884, 573] on wm-front-admin-operations-monitoring "Activity monitoring Create a callout Book an appointment Tasks Missions Done To…" at bounding box center [798, 397] width 1157 height 794
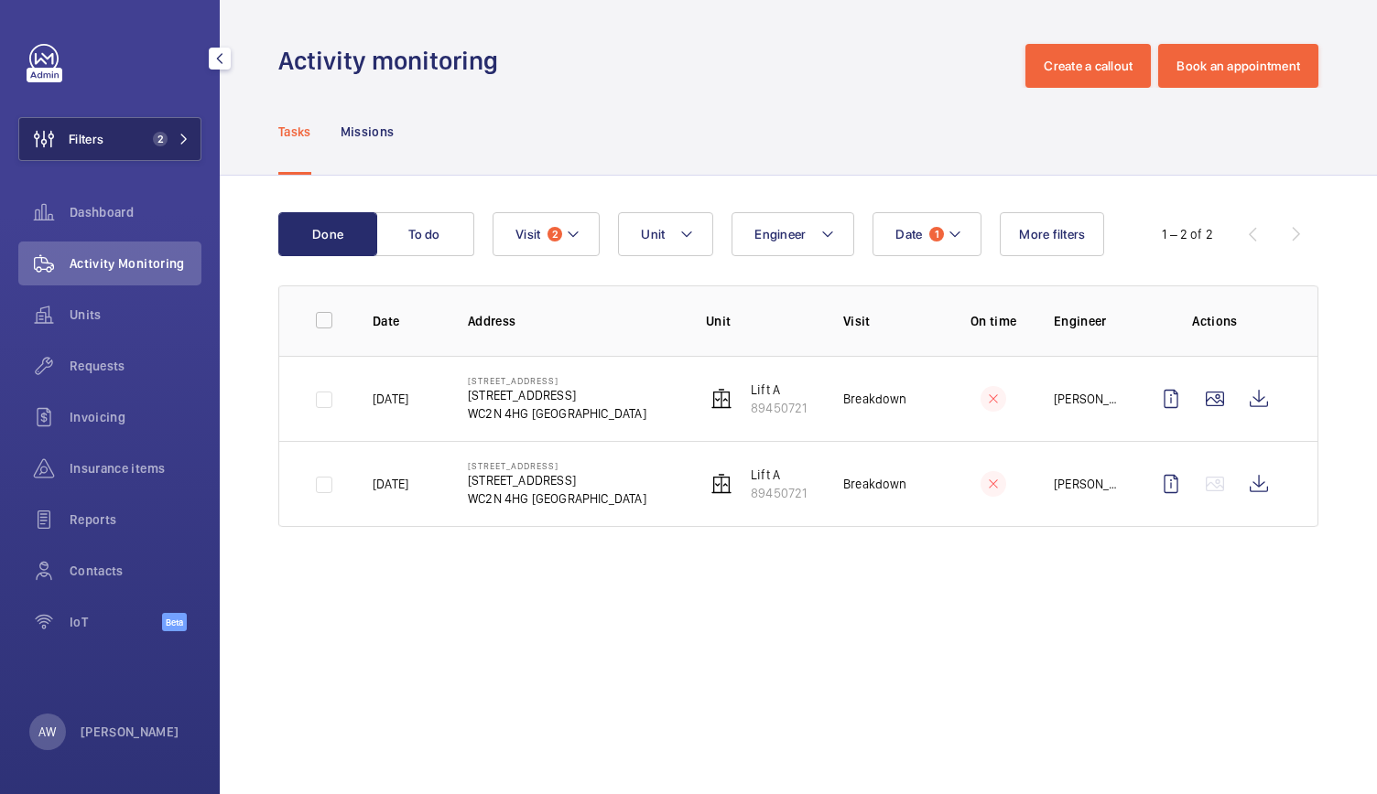
click at [139, 117] on button "Filters 2" at bounding box center [109, 139] width 183 height 44
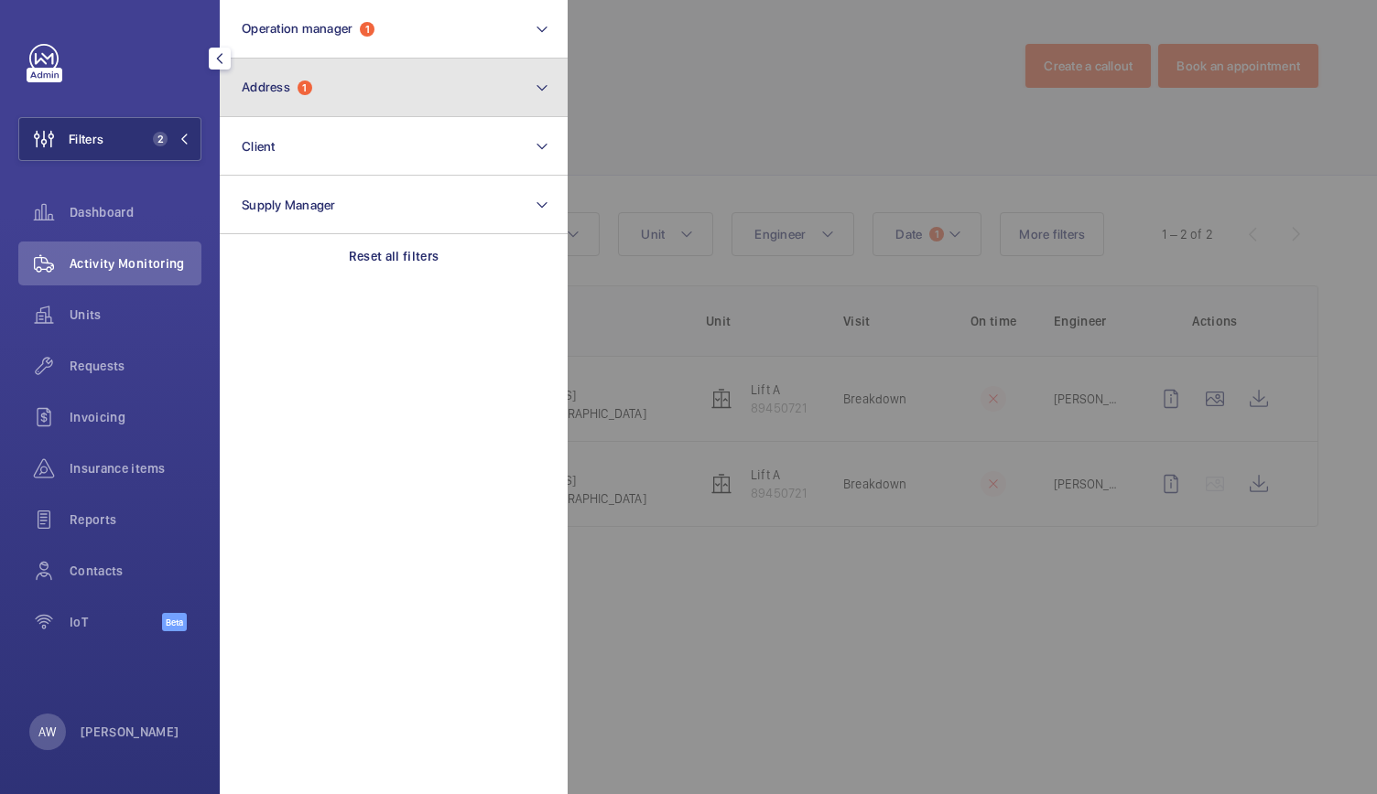
click at [269, 115] on button "Address 1" at bounding box center [394, 88] width 348 height 59
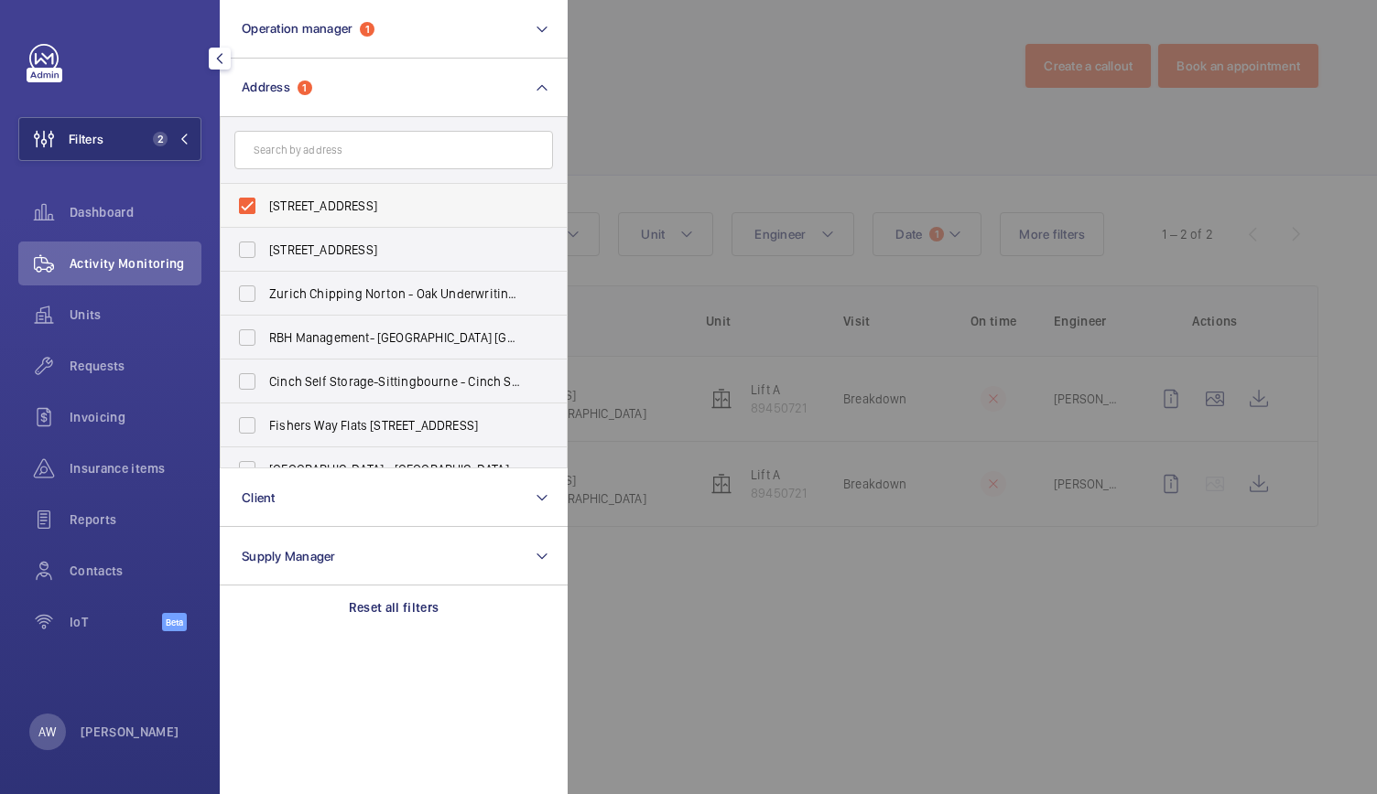
click at [246, 201] on label "[STREET_ADDRESS]" at bounding box center [380, 206] width 319 height 44
click at [246, 201] on input "[STREET_ADDRESS]" at bounding box center [247, 206] width 37 height 37
checkbox input "false"
click at [782, 70] on div at bounding box center [1255, 397] width 1377 height 794
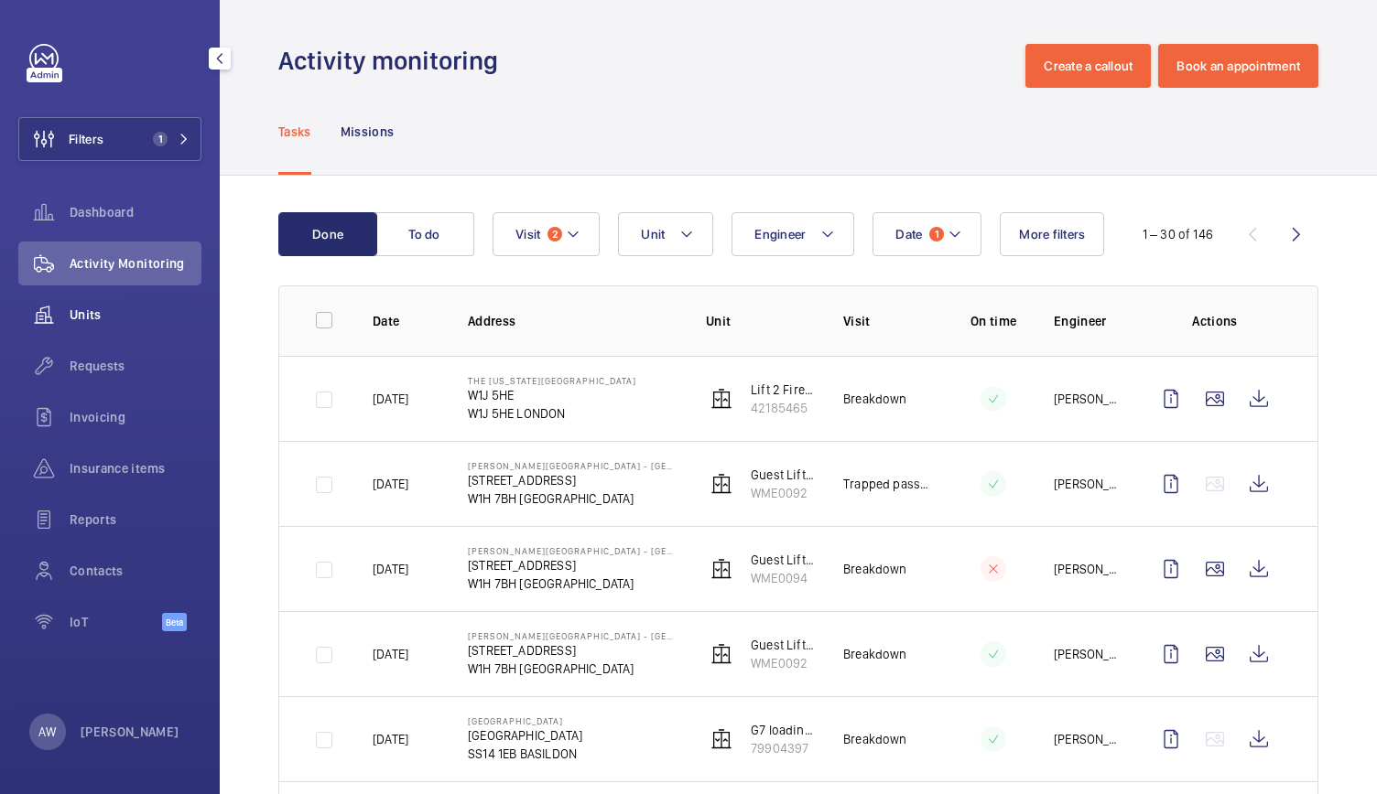
click at [91, 326] on div "Units" at bounding box center [109, 315] width 183 height 44
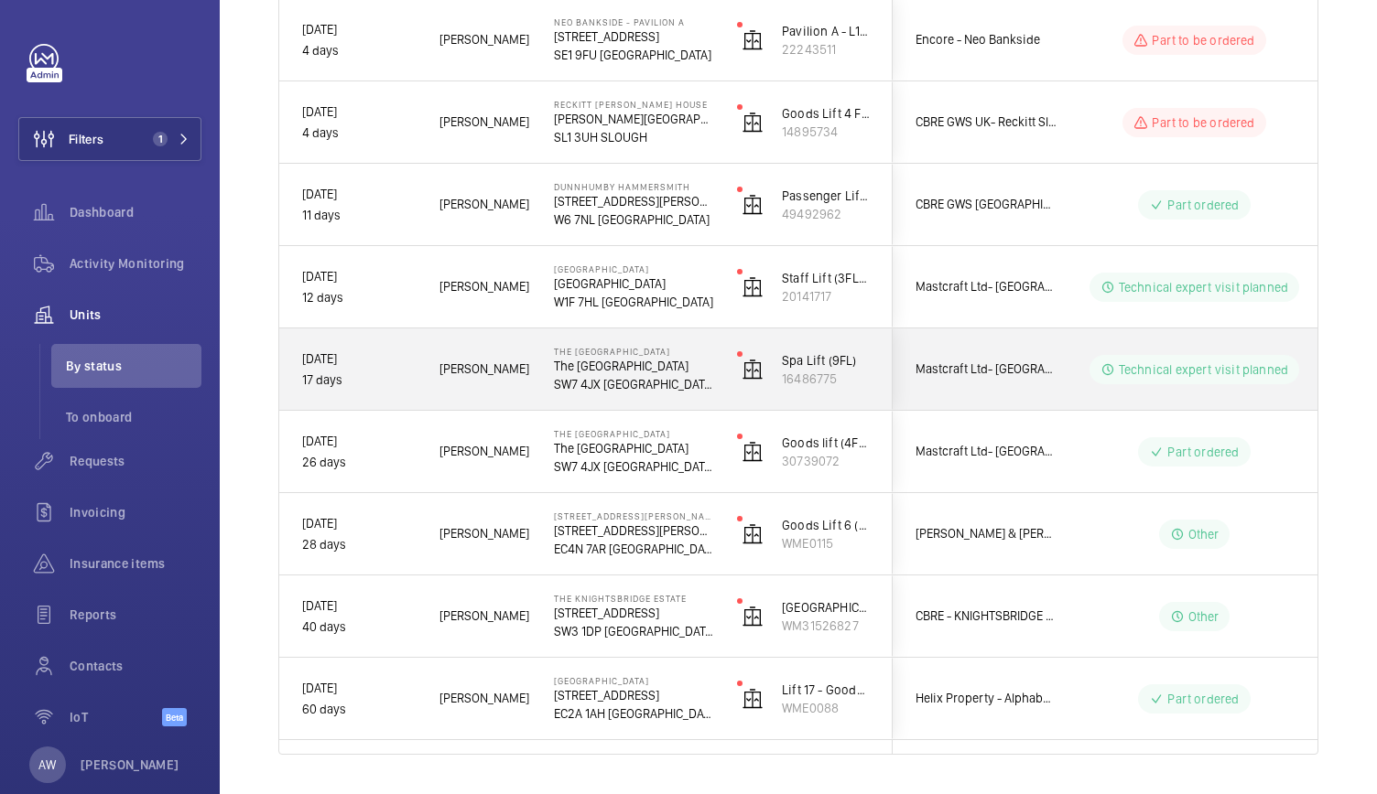
scroll to position [330, 0]
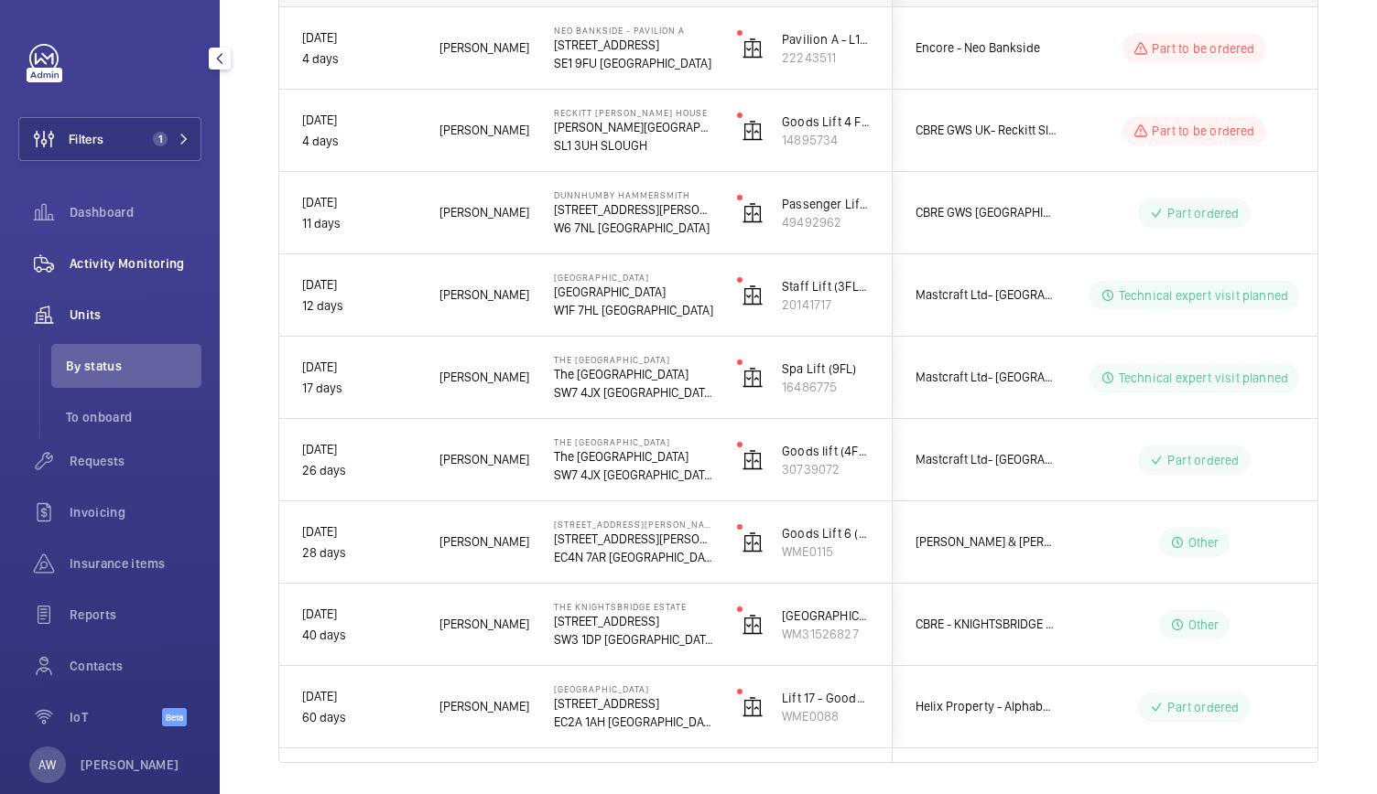
click at [172, 276] on div "Activity Monitoring" at bounding box center [109, 264] width 183 height 44
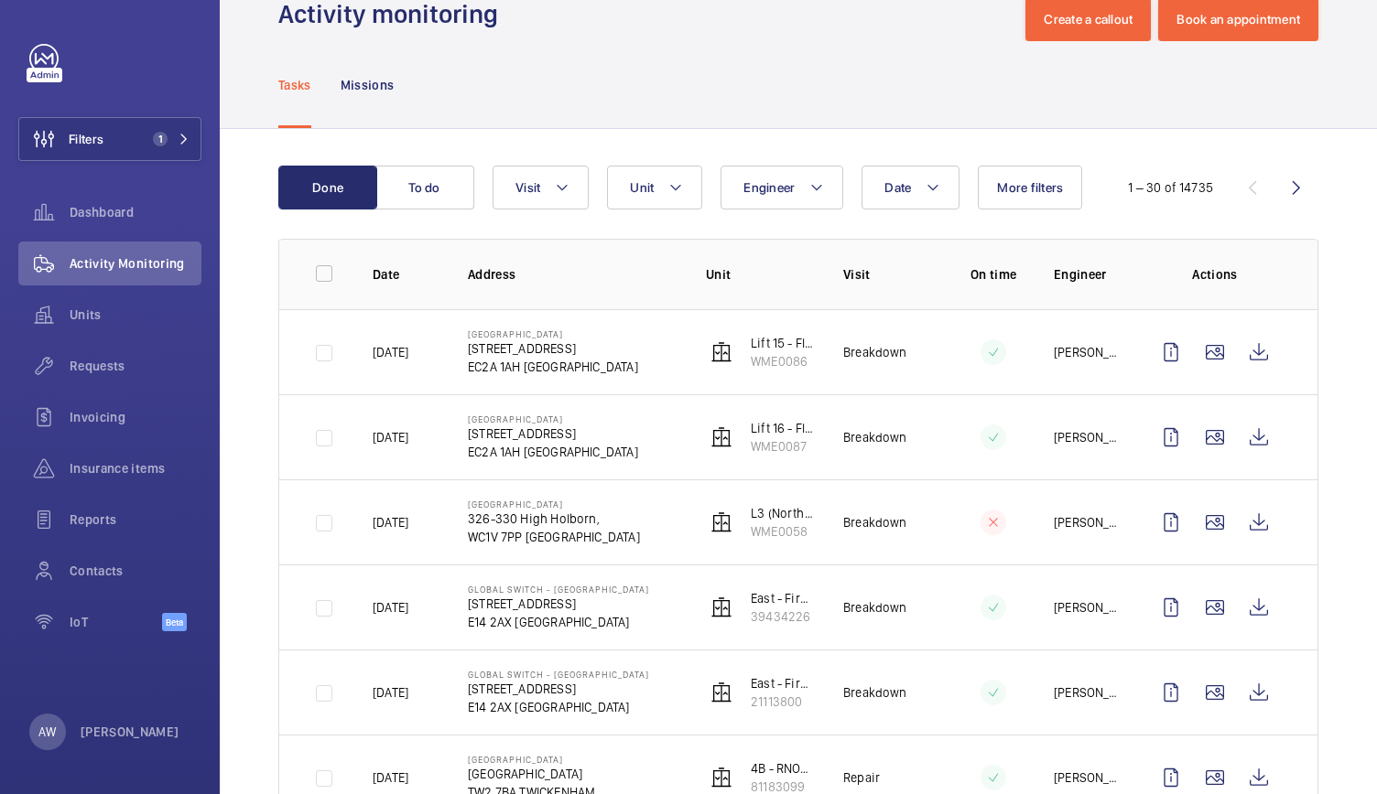
scroll to position [171, 0]
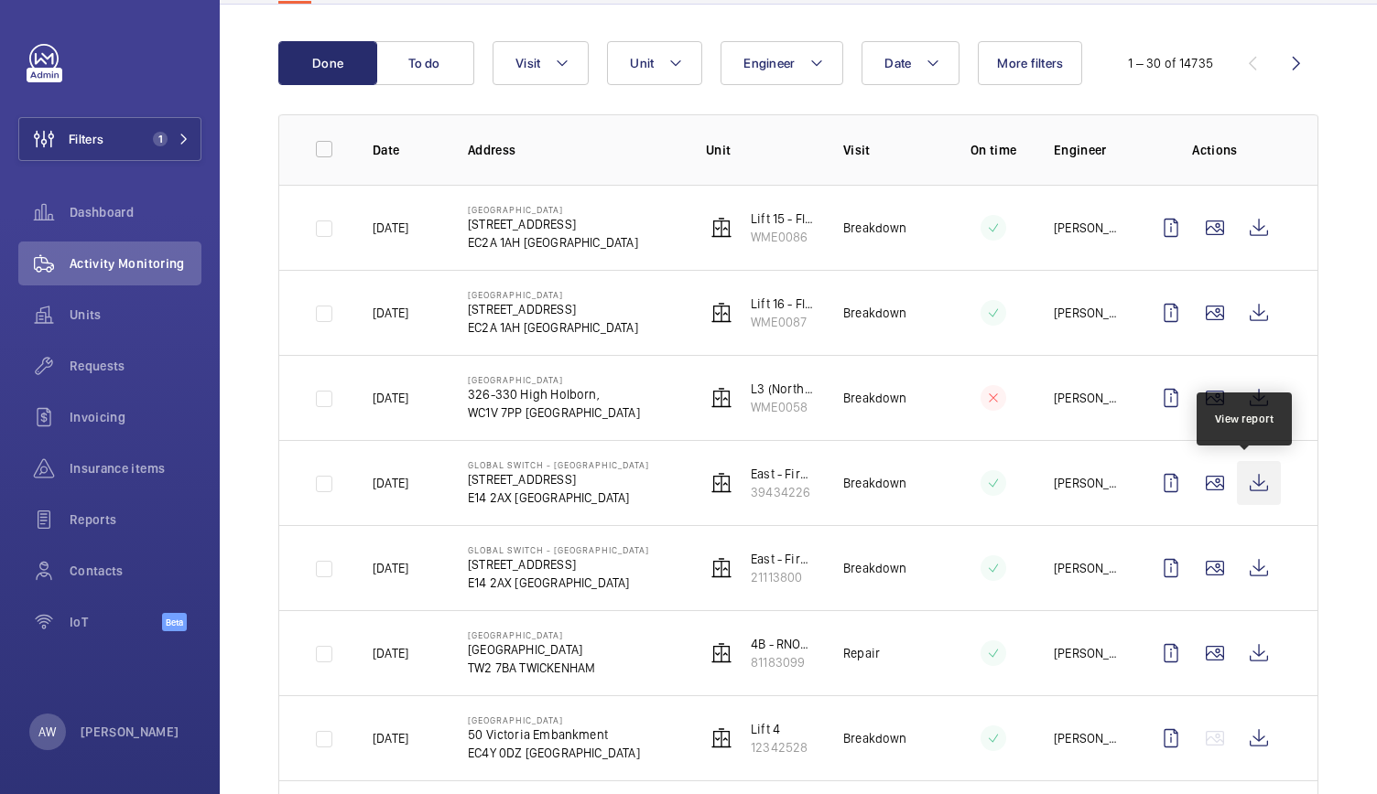
click at [1243, 481] on wm-front-icon-button at bounding box center [1259, 483] width 44 height 44
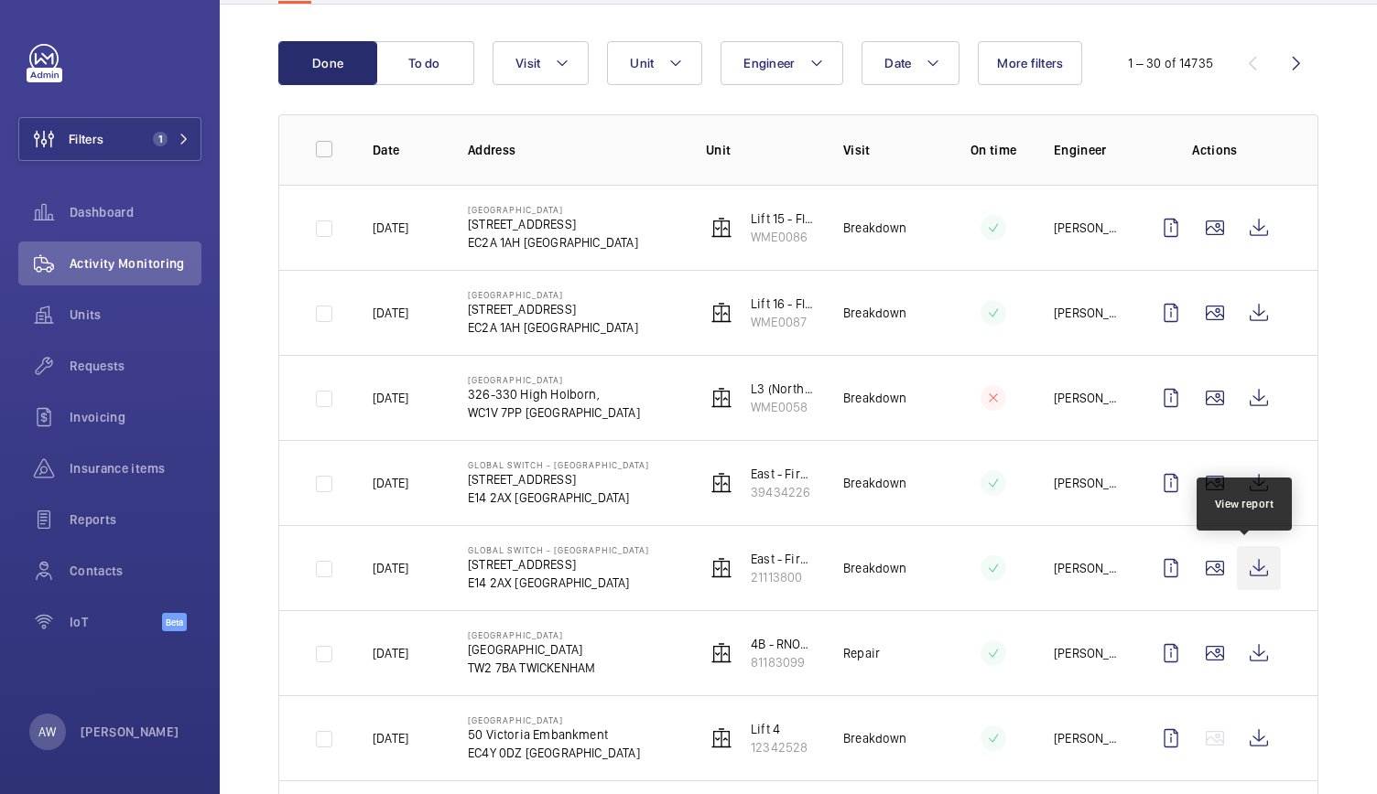
click at [1239, 570] on wm-front-icon-button at bounding box center [1259, 568] width 44 height 44
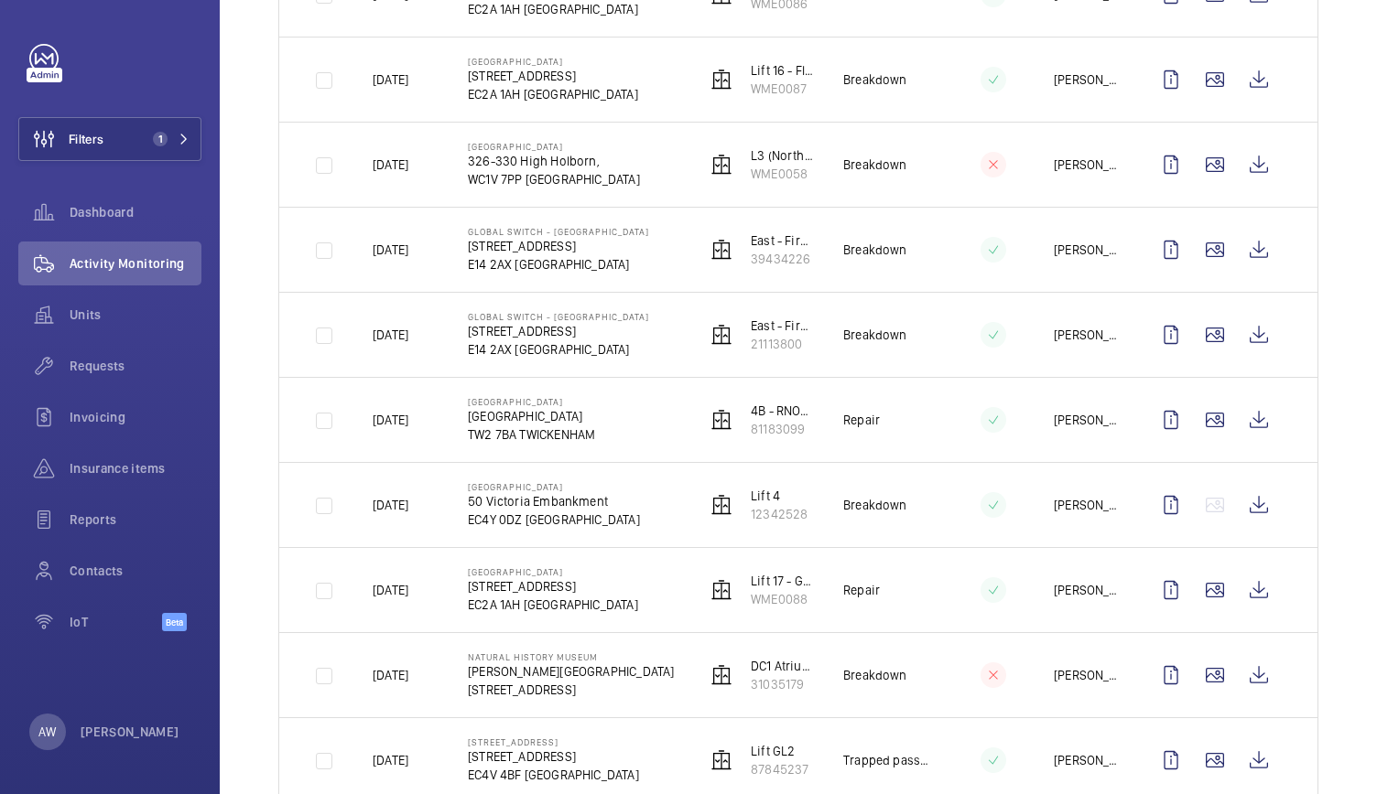
scroll to position [423, 0]
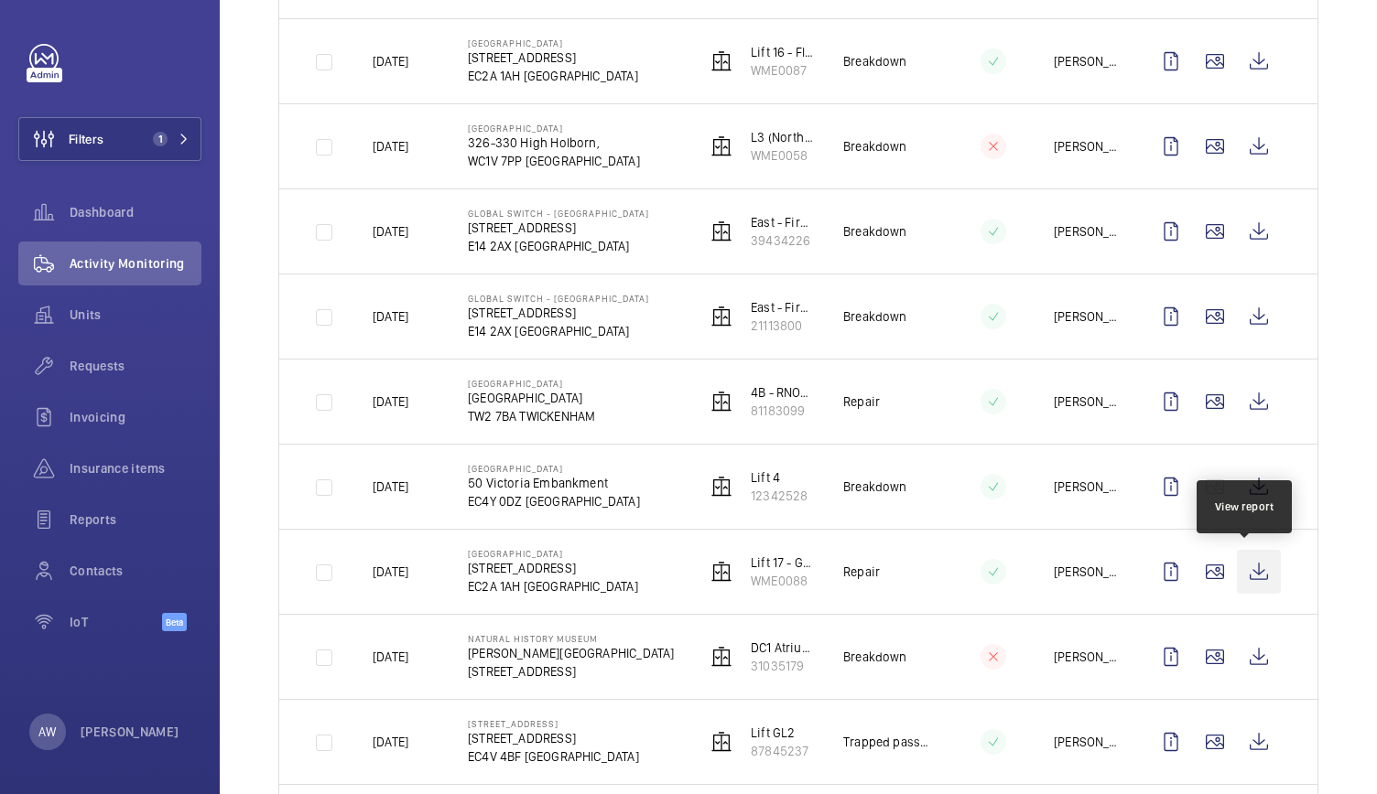
click at [1250, 567] on wm-front-icon-button at bounding box center [1259, 572] width 44 height 44
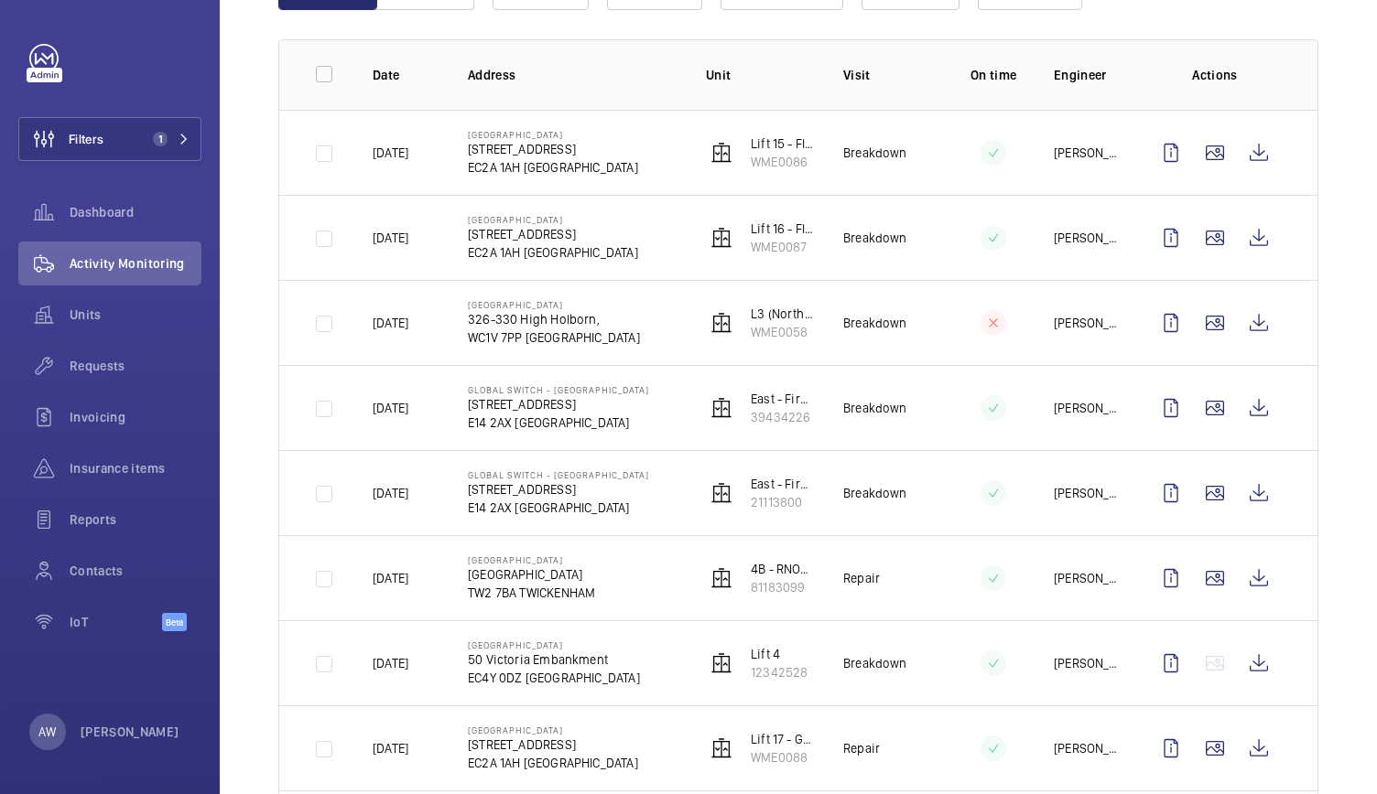
scroll to position [244, 0]
click at [189, 146] on span "1" at bounding box center [168, 139] width 44 height 15
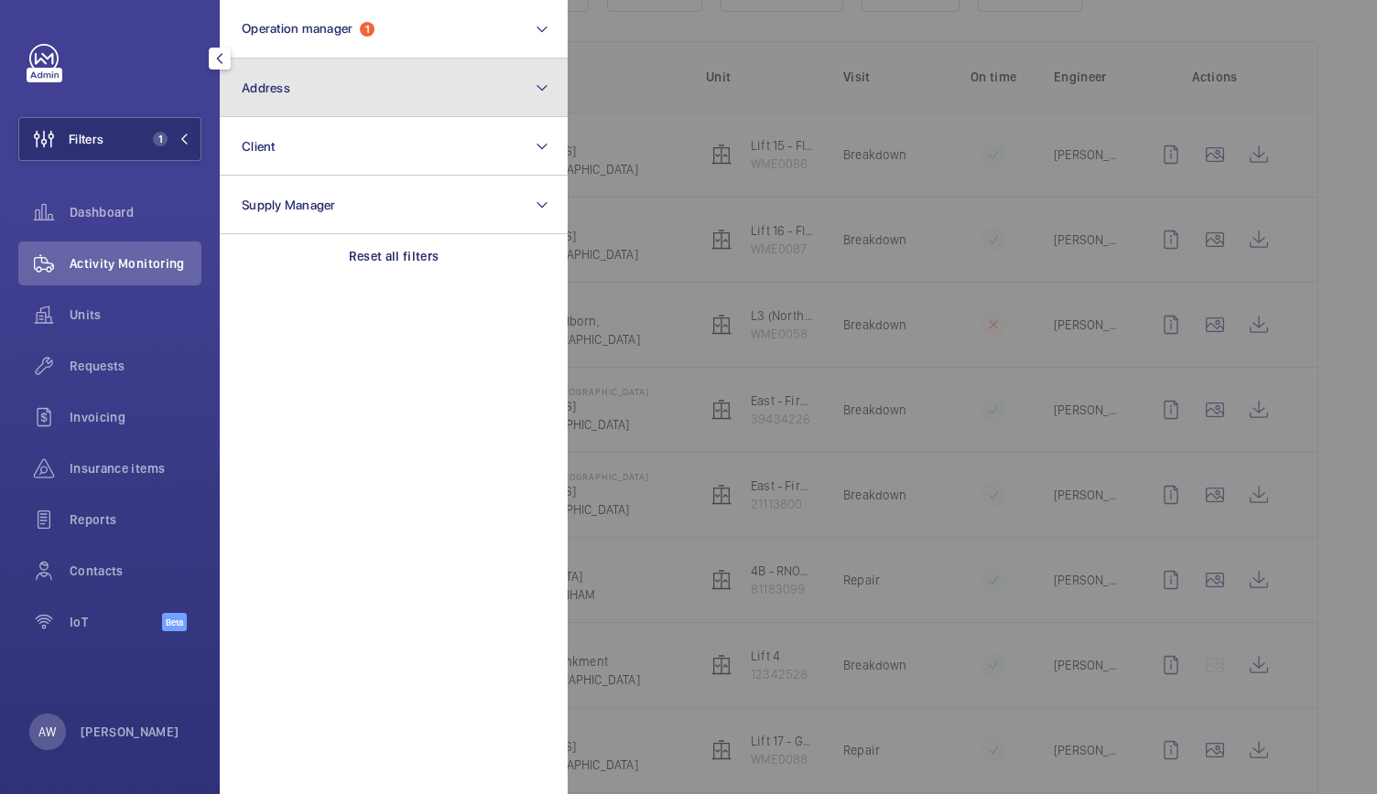
click at [289, 79] on button "Address" at bounding box center [394, 88] width 348 height 59
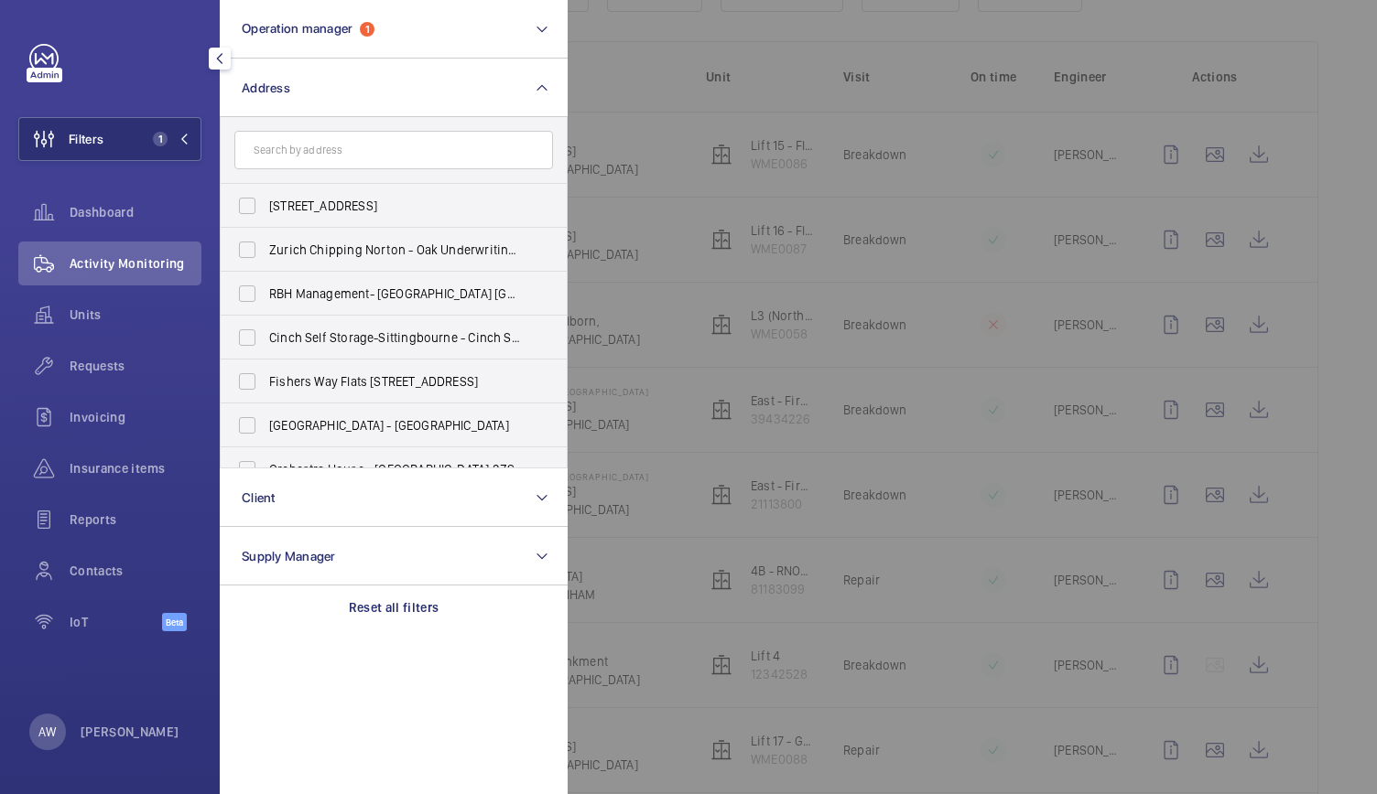
click at [302, 141] on input "text" at bounding box center [393, 150] width 319 height 38
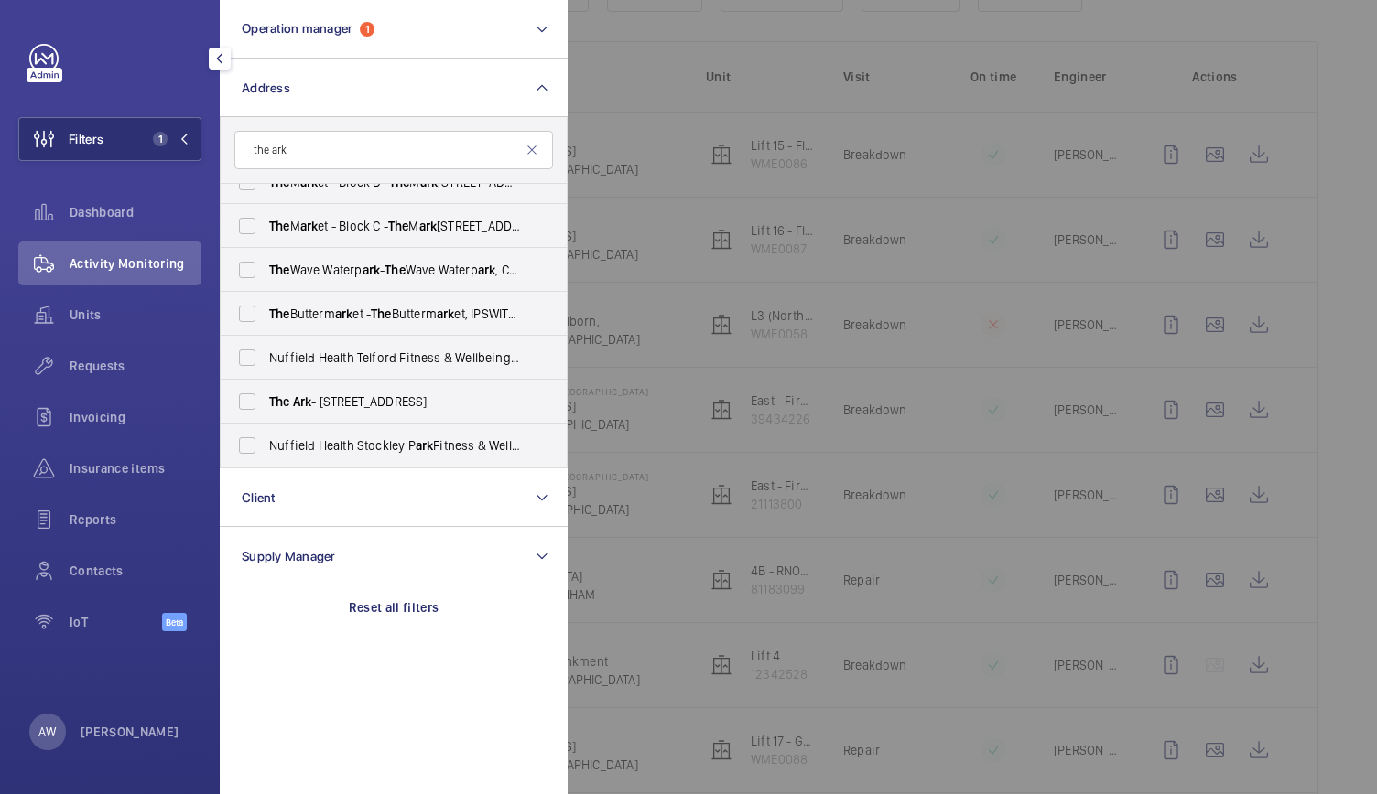
scroll to position [288, 0]
type input "the ark"
click at [309, 401] on span "Ark" at bounding box center [302, 401] width 19 height 15
click at [265, 401] on input "The Ark - [STREET_ADDRESS]" at bounding box center [247, 401] width 37 height 37
checkbox input "true"
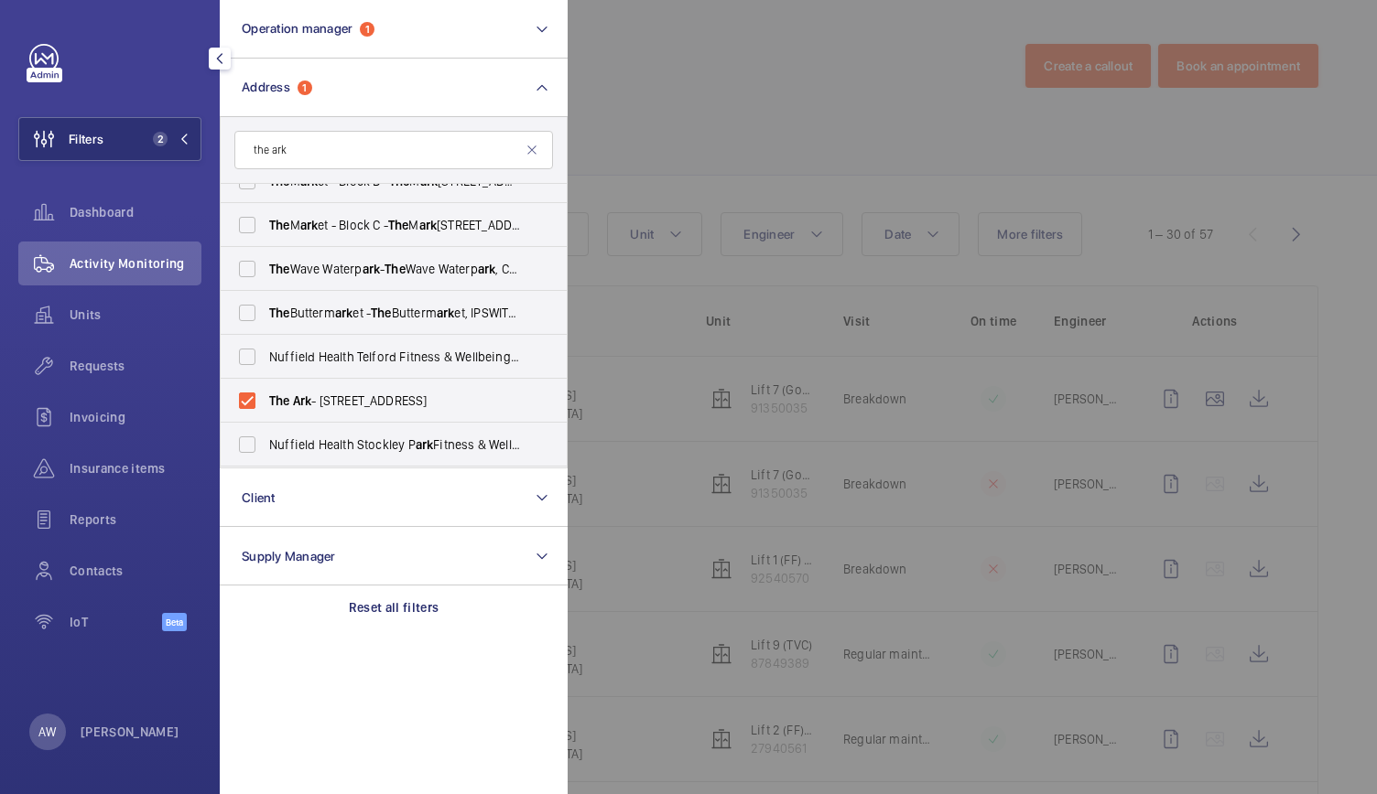
click at [783, 92] on div at bounding box center [1255, 397] width 1377 height 794
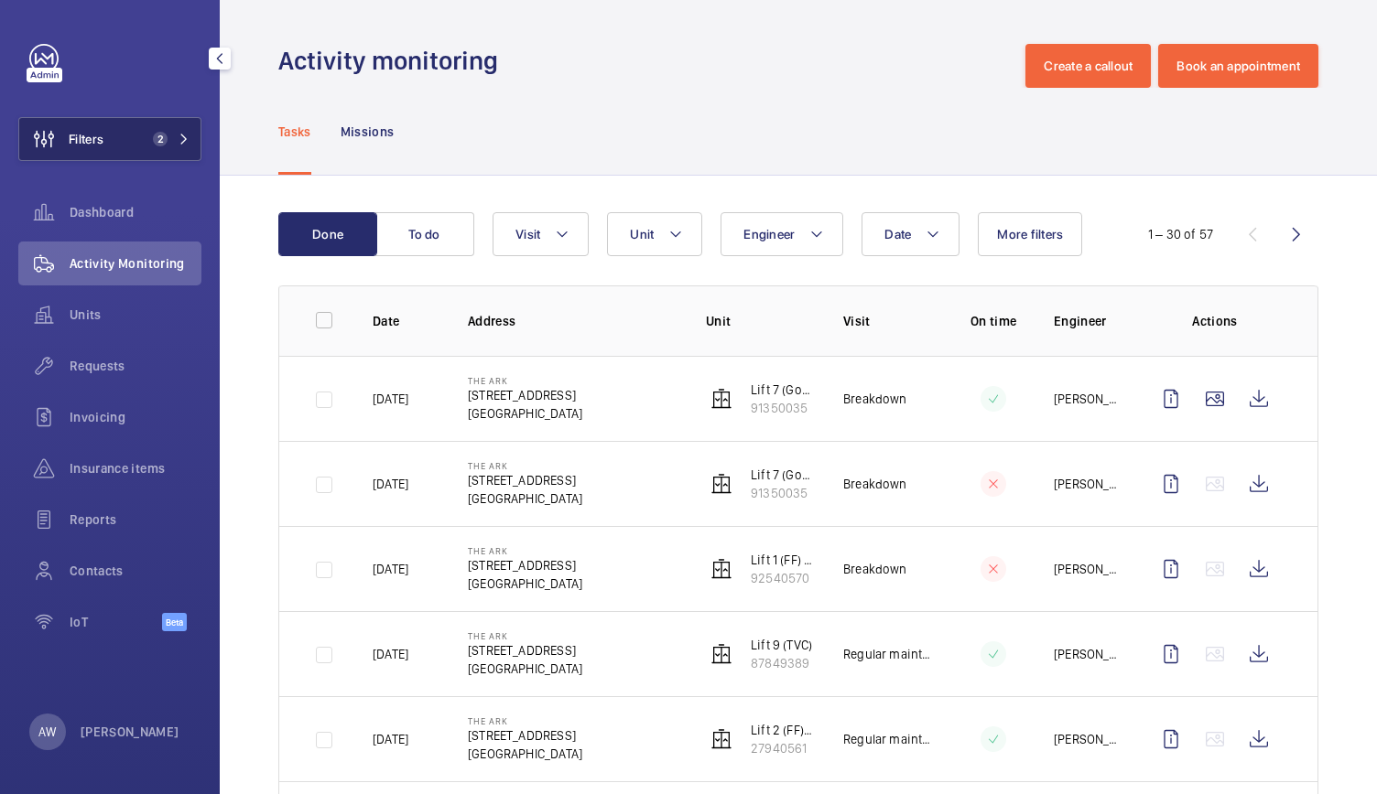
click at [146, 144] on span "2" at bounding box center [157, 139] width 22 height 15
